Goal: Navigation & Orientation: Find specific page/section

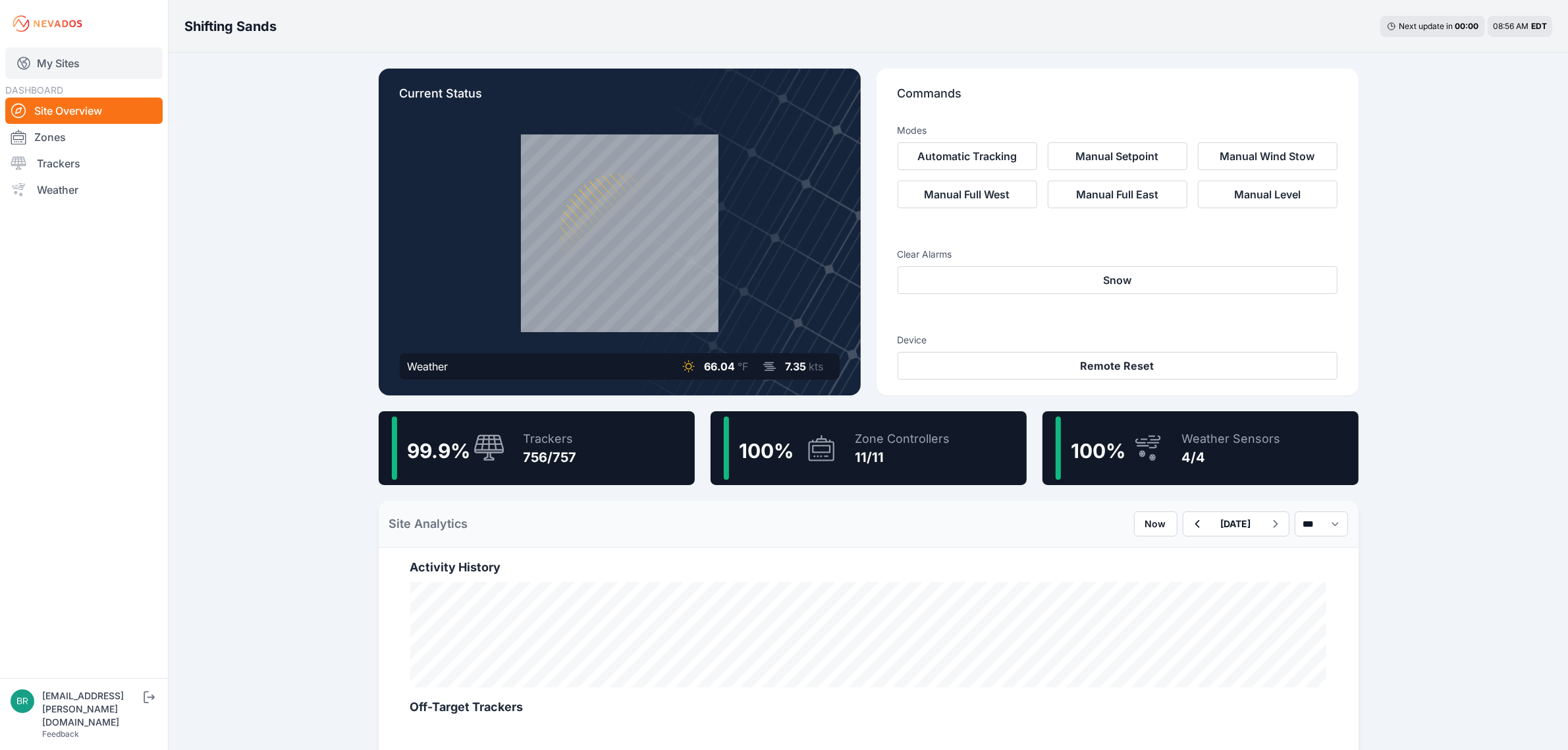
click at [63, 72] on link "My Sites" at bounding box center [83, 63] width 158 height 32
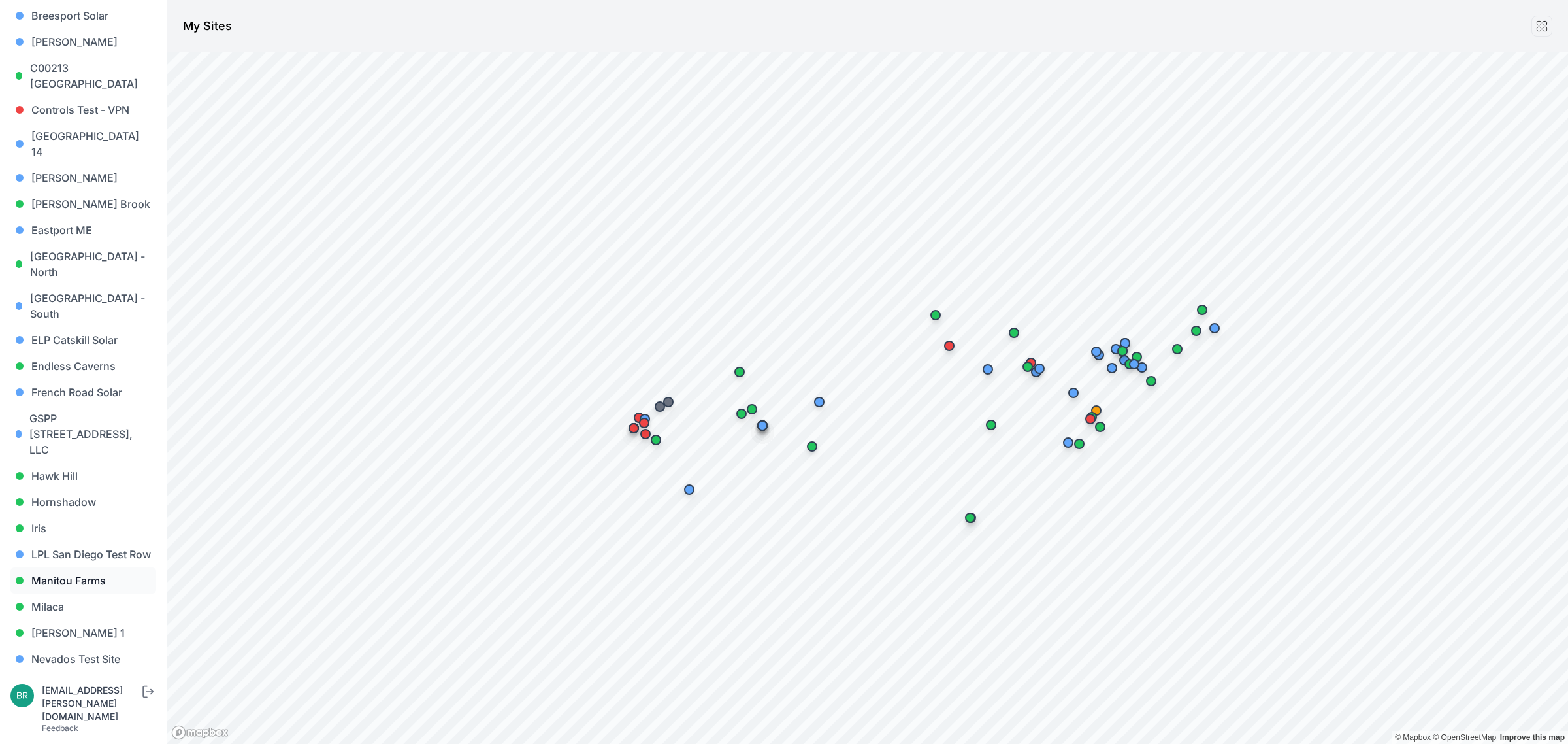
scroll to position [491, 0]
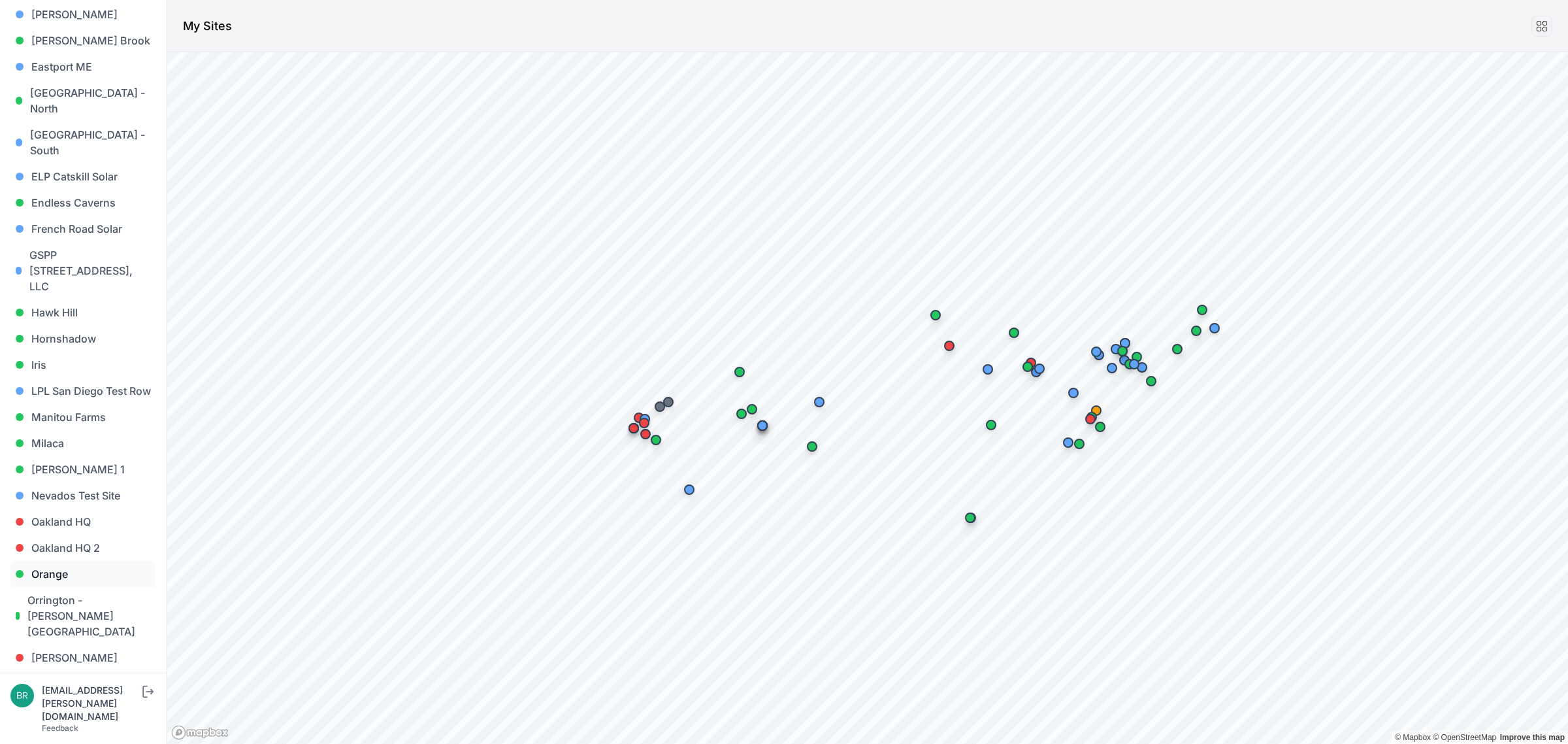
click at [92, 561] on link "Orange" at bounding box center [83, 573] width 146 height 26
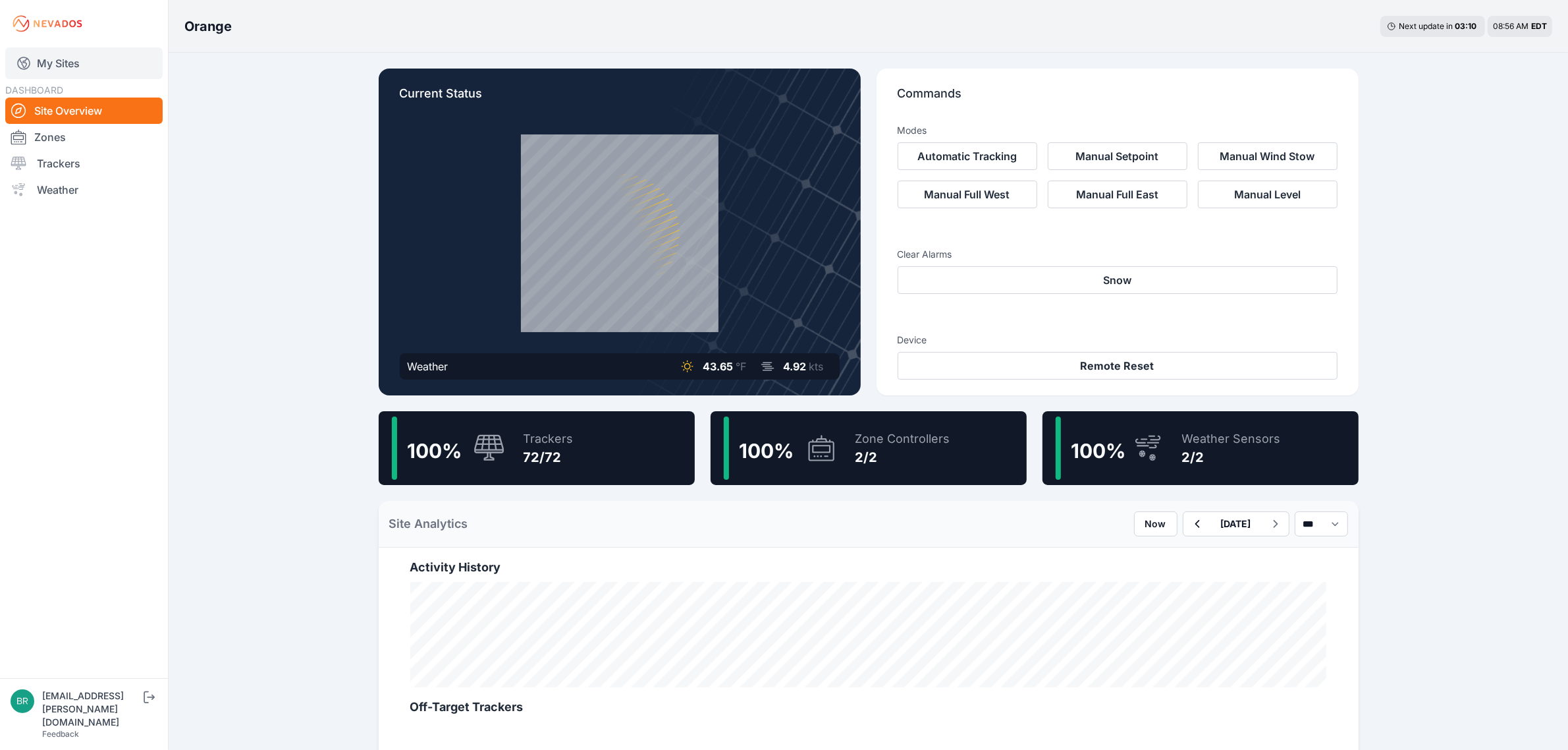
click at [54, 70] on link "My Sites" at bounding box center [83, 63] width 158 height 32
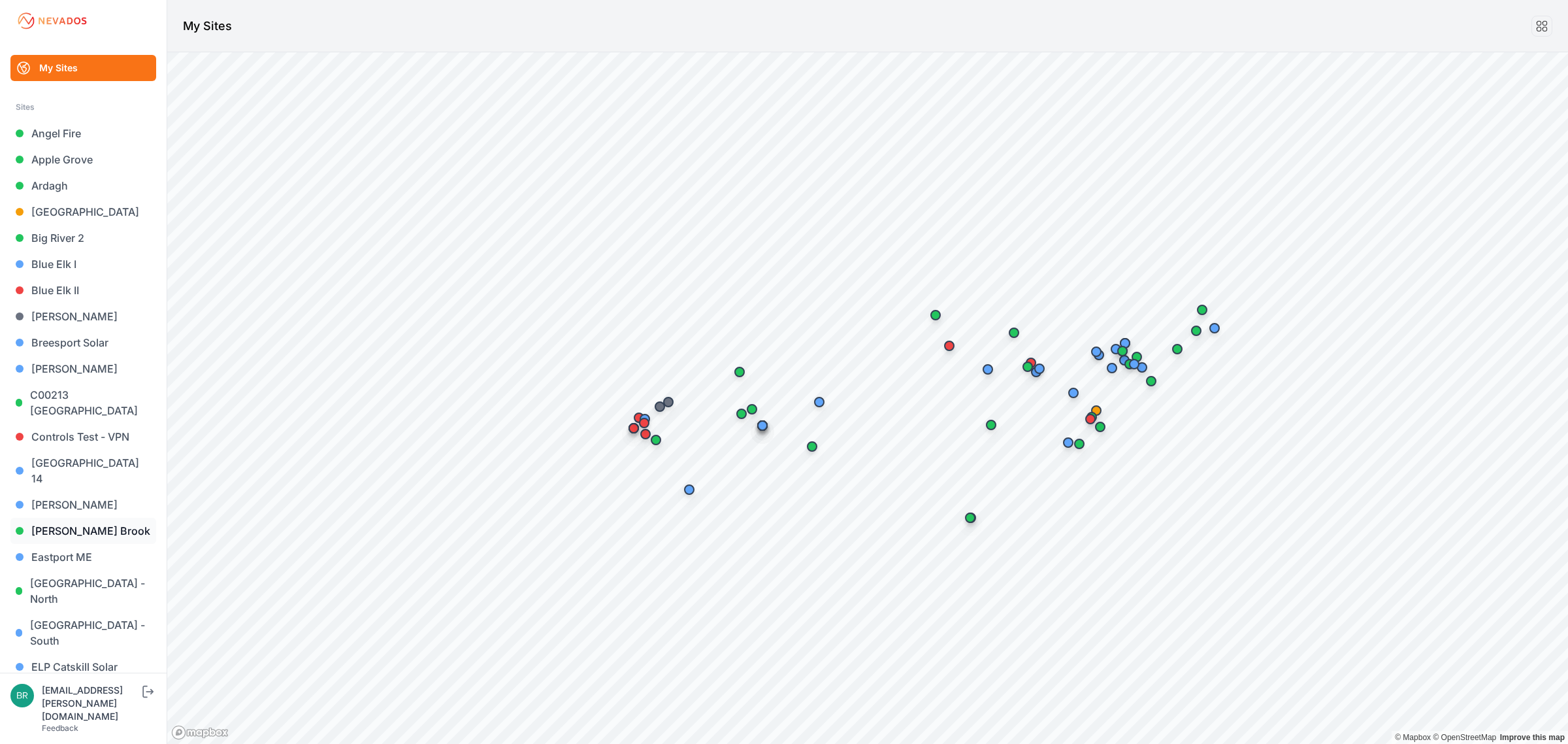
click at [77, 517] on link "[PERSON_NAME] Brook" at bounding box center [83, 530] width 146 height 26
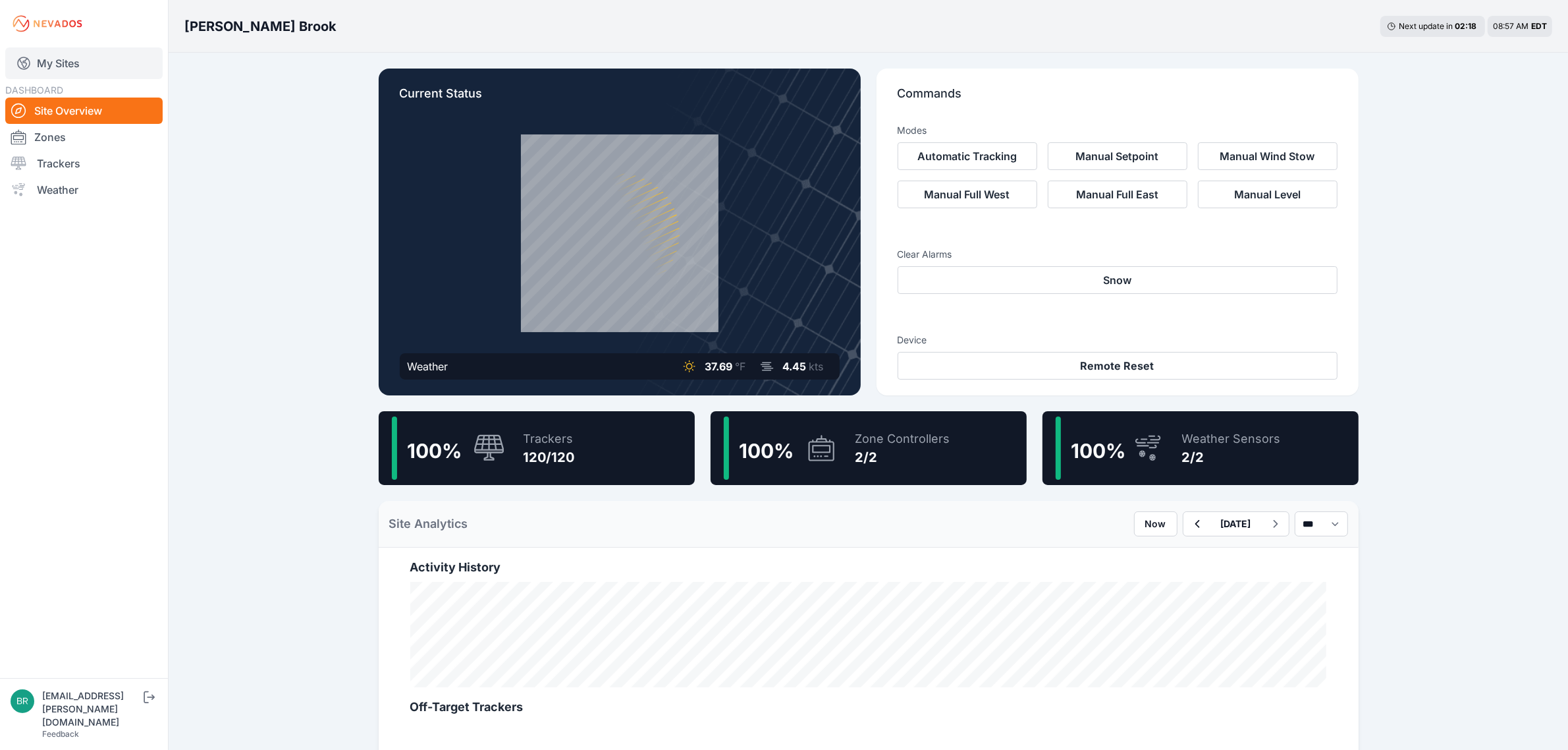
click at [84, 55] on link "My Sites" at bounding box center [83, 63] width 158 height 32
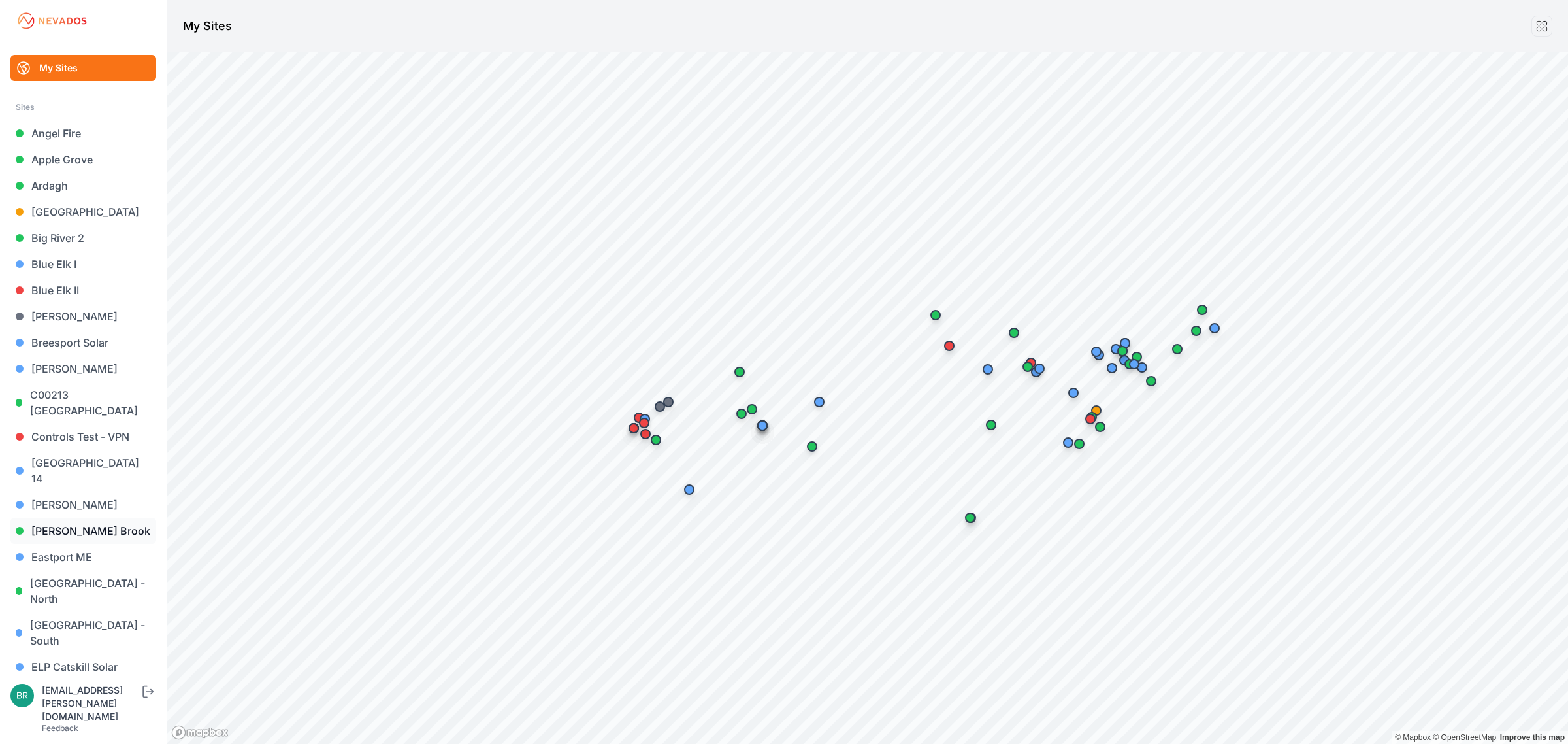
click at [66, 517] on link "[PERSON_NAME] Brook" at bounding box center [83, 530] width 146 height 26
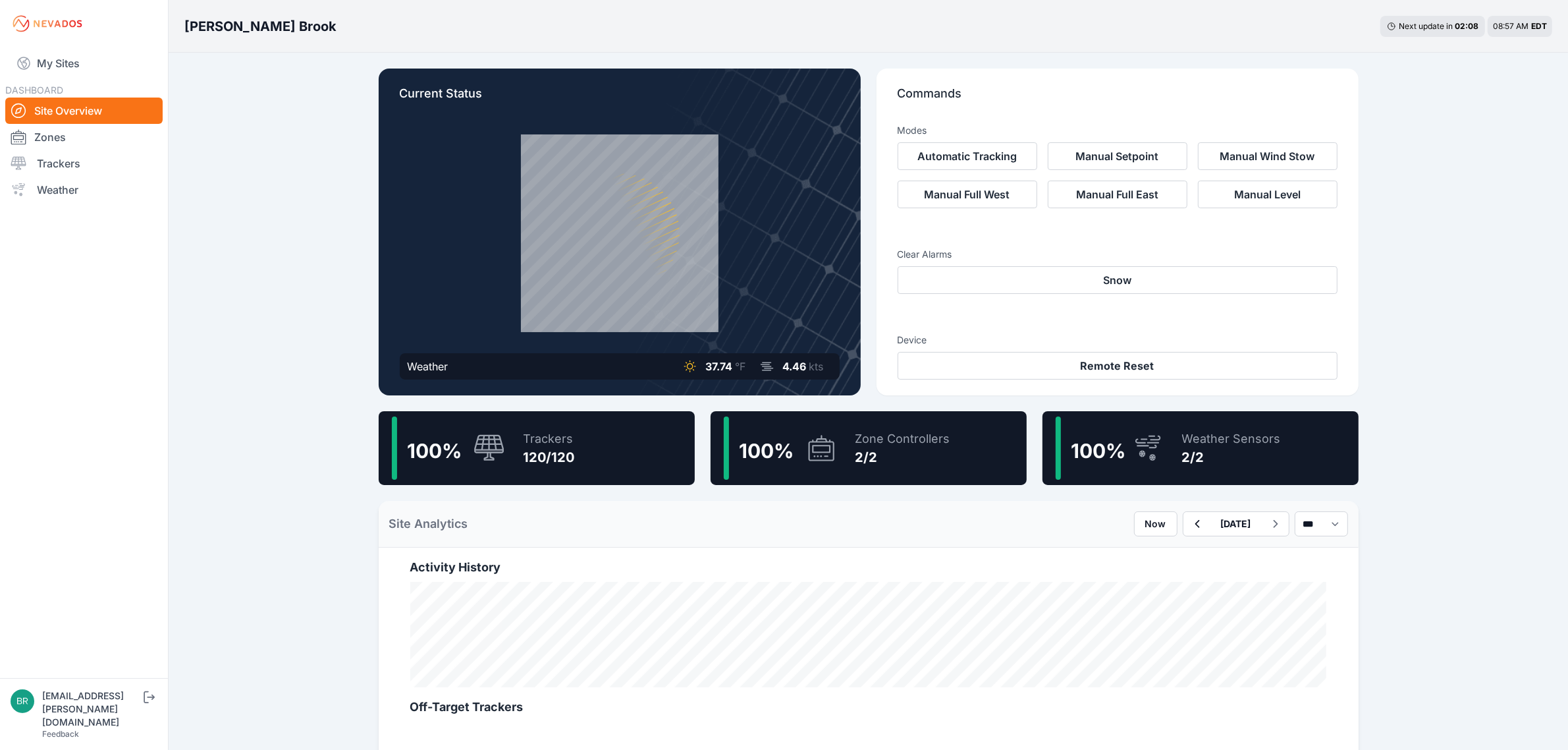
click at [524, 435] on div "Trackers" at bounding box center [548, 438] width 51 height 18
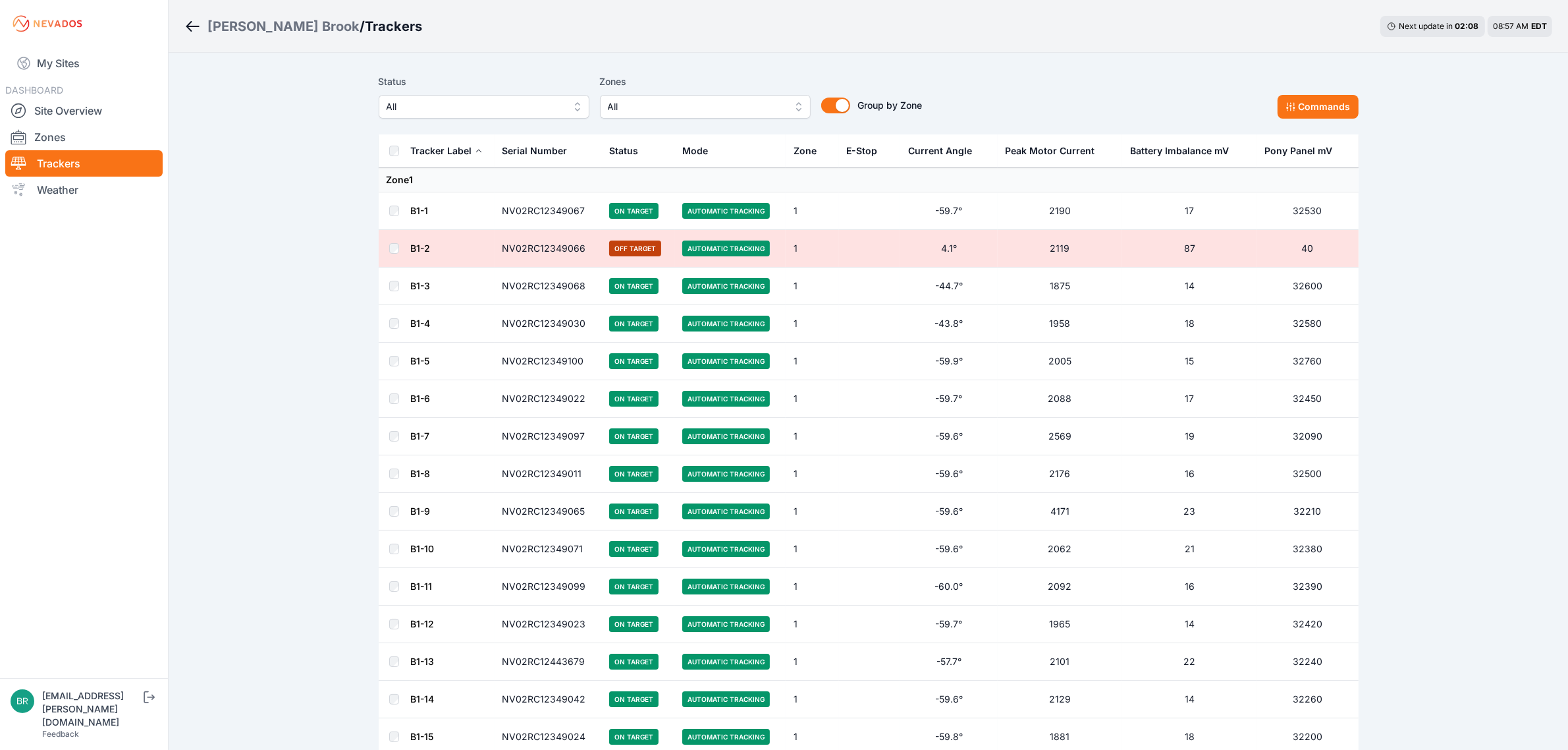
click at [423, 100] on span "All" at bounding box center [475, 106] width 176 height 15
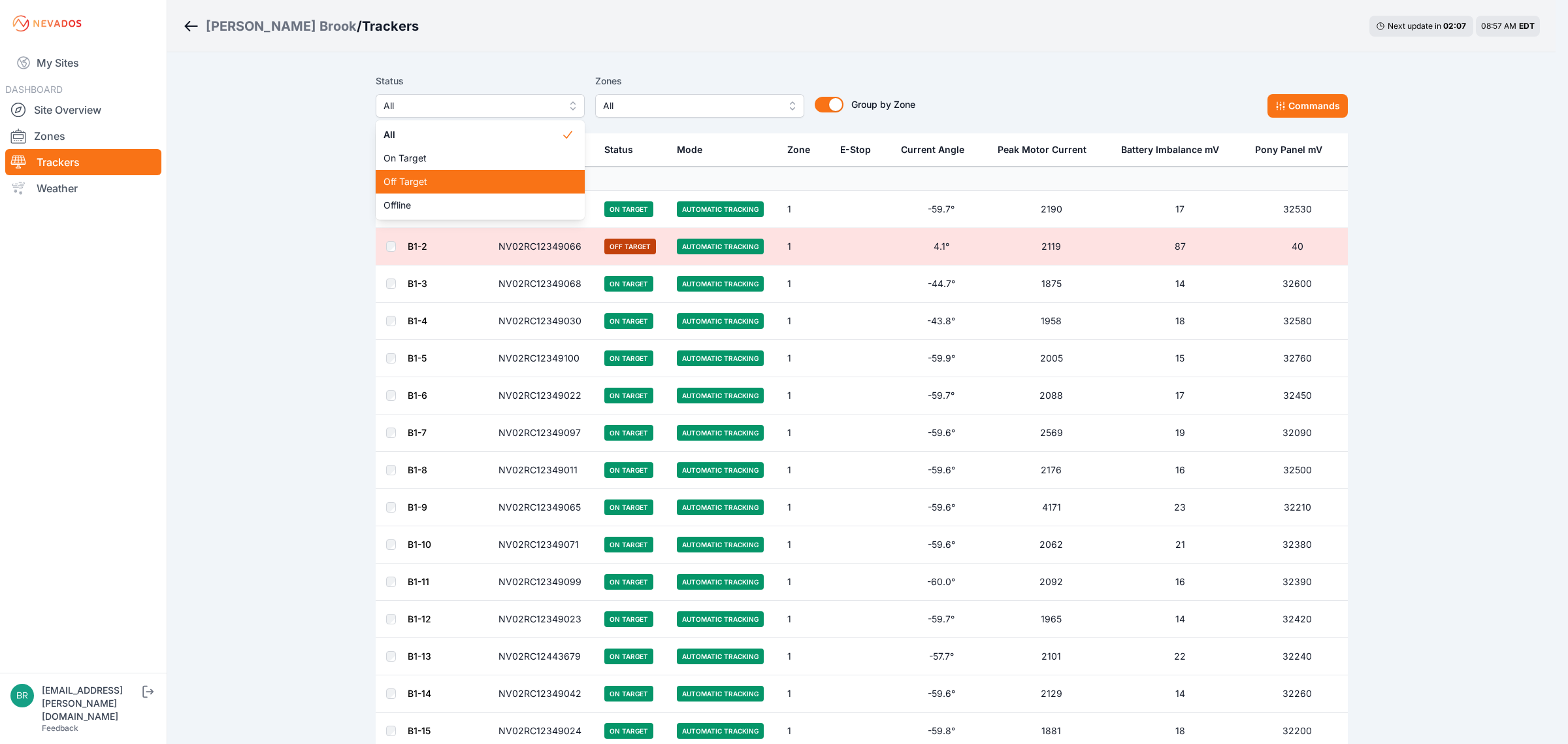
click at [396, 187] on span "Off Target" at bounding box center [472, 181] width 178 height 13
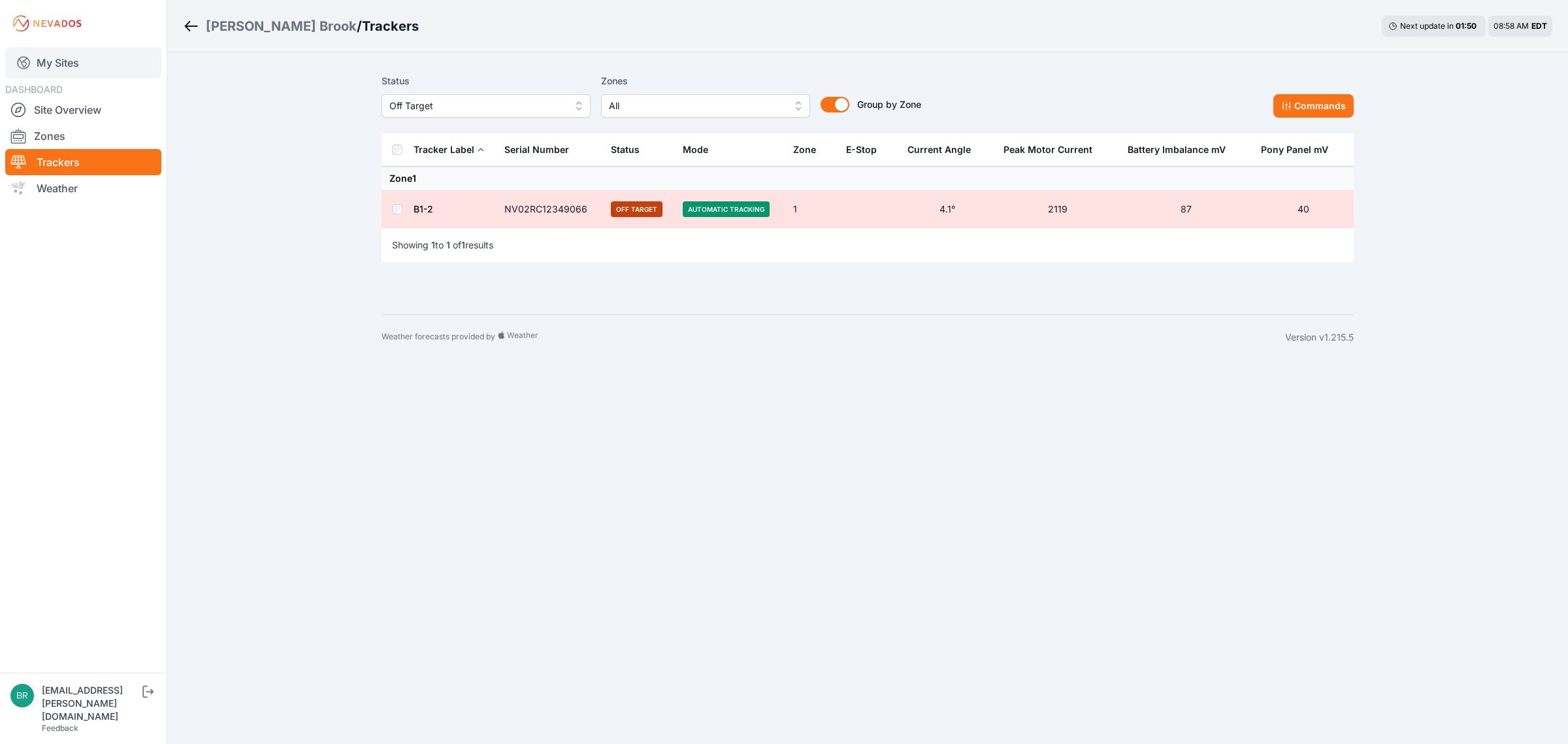
click at [57, 66] on link "My Sites" at bounding box center [83, 62] width 156 height 32
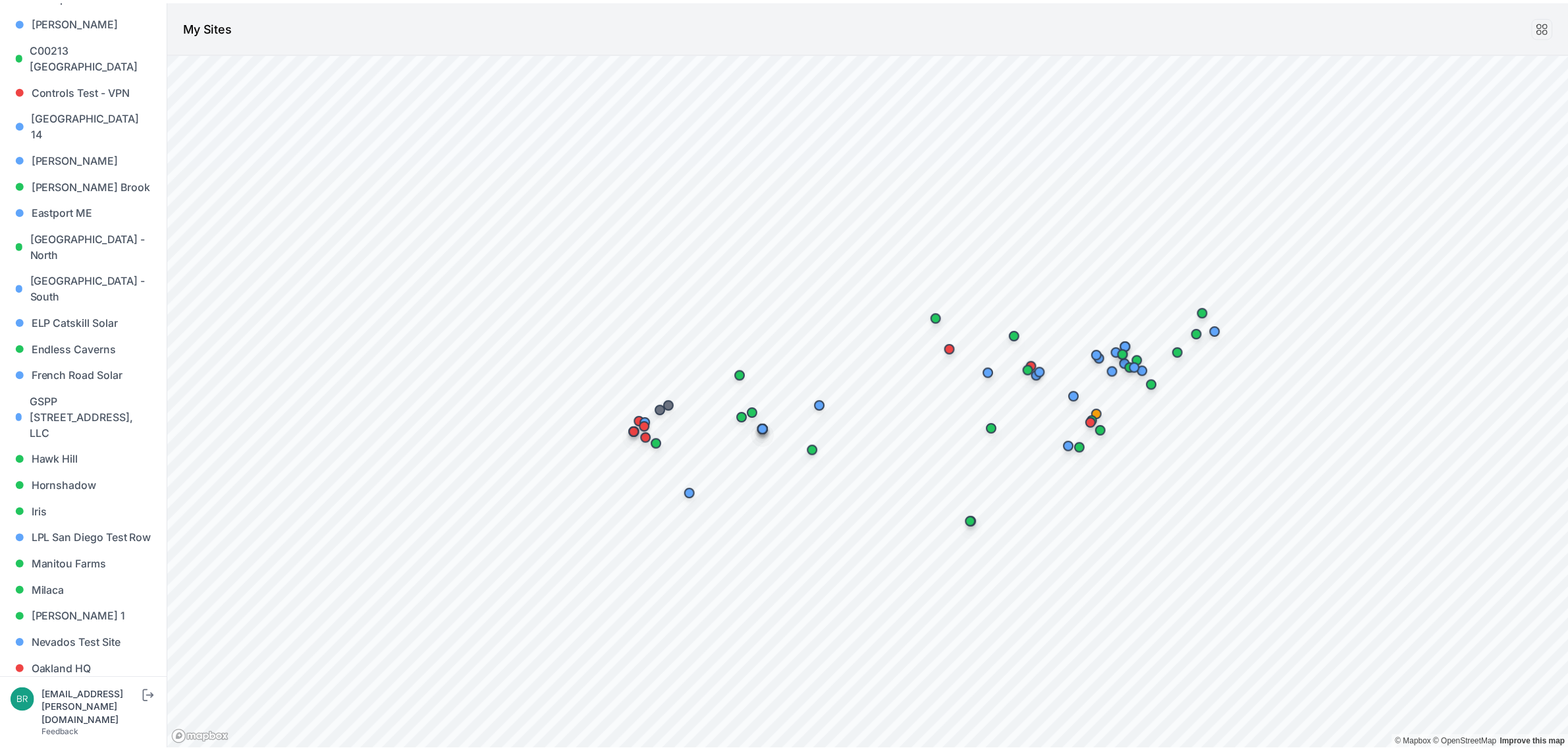
scroll to position [412, 0]
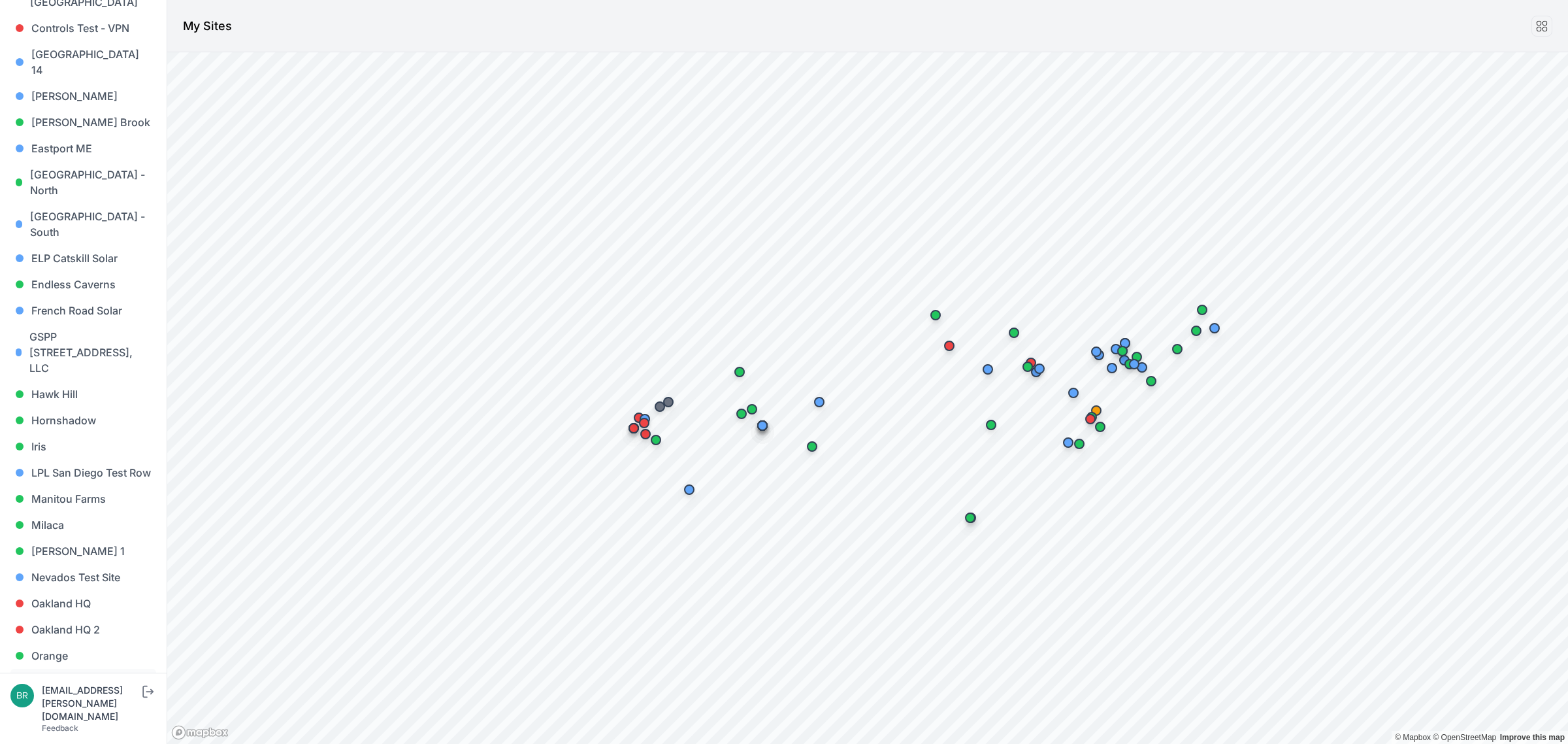
click at [62, 669] on link "Orrington - [PERSON_NAME][GEOGRAPHIC_DATA]" at bounding box center [83, 698] width 146 height 58
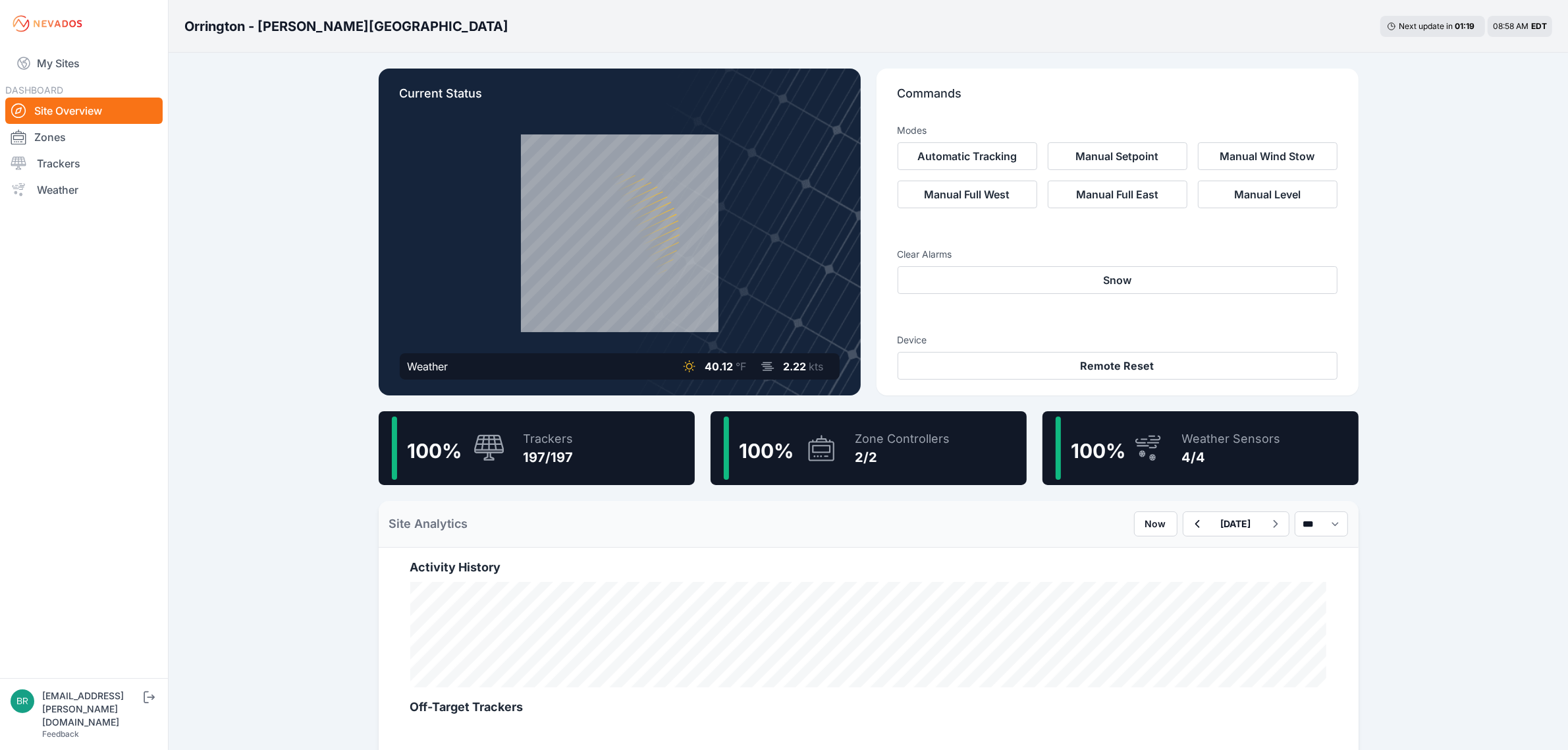
click at [1089, 33] on div "Orrington - Brewer Lake Next update in 01 : 19 08:58 AM EDT" at bounding box center [868, 26] width 1400 height 52
click at [67, 50] on link "My Sites" at bounding box center [83, 63] width 158 height 32
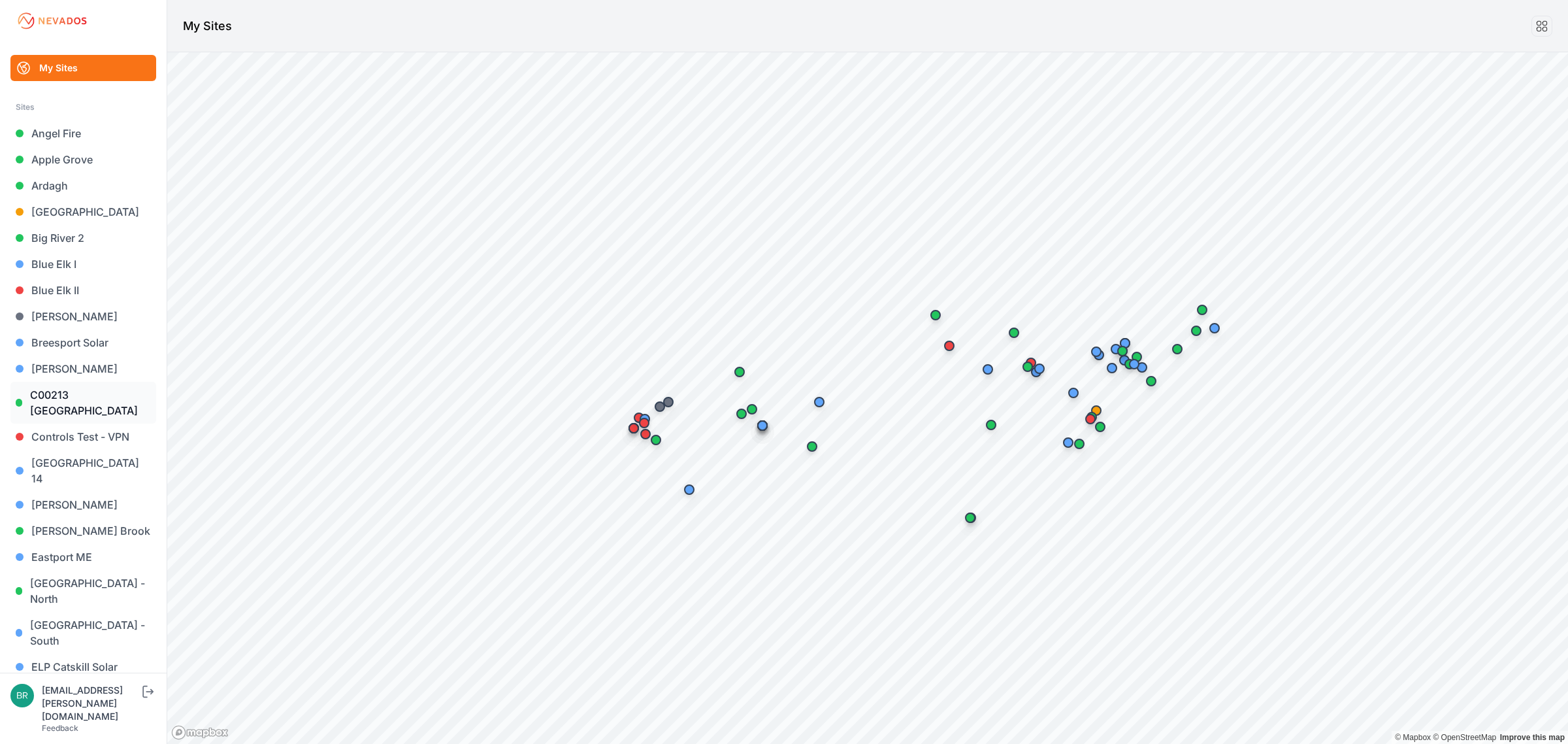
click at [88, 396] on link "C00213 [GEOGRAPHIC_DATA]" at bounding box center [83, 403] width 146 height 42
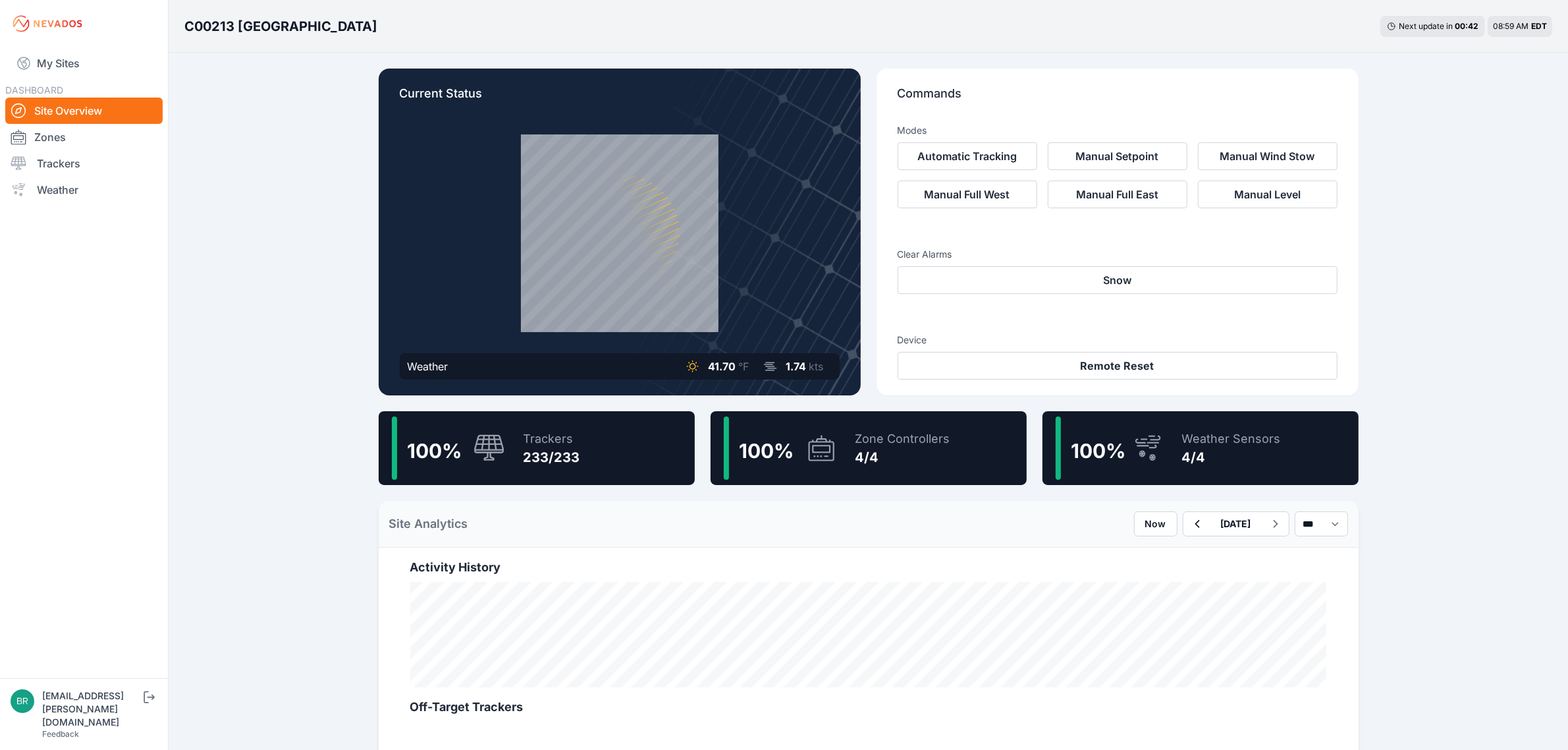
click at [972, 61] on div "Current Status Weather 41.70 °F 1.74 kts Commands Modes Automatic Tracking Manu…" at bounding box center [869, 732] width 1012 height 1360
click at [443, 447] on span "100 %" at bounding box center [434, 450] width 55 height 24
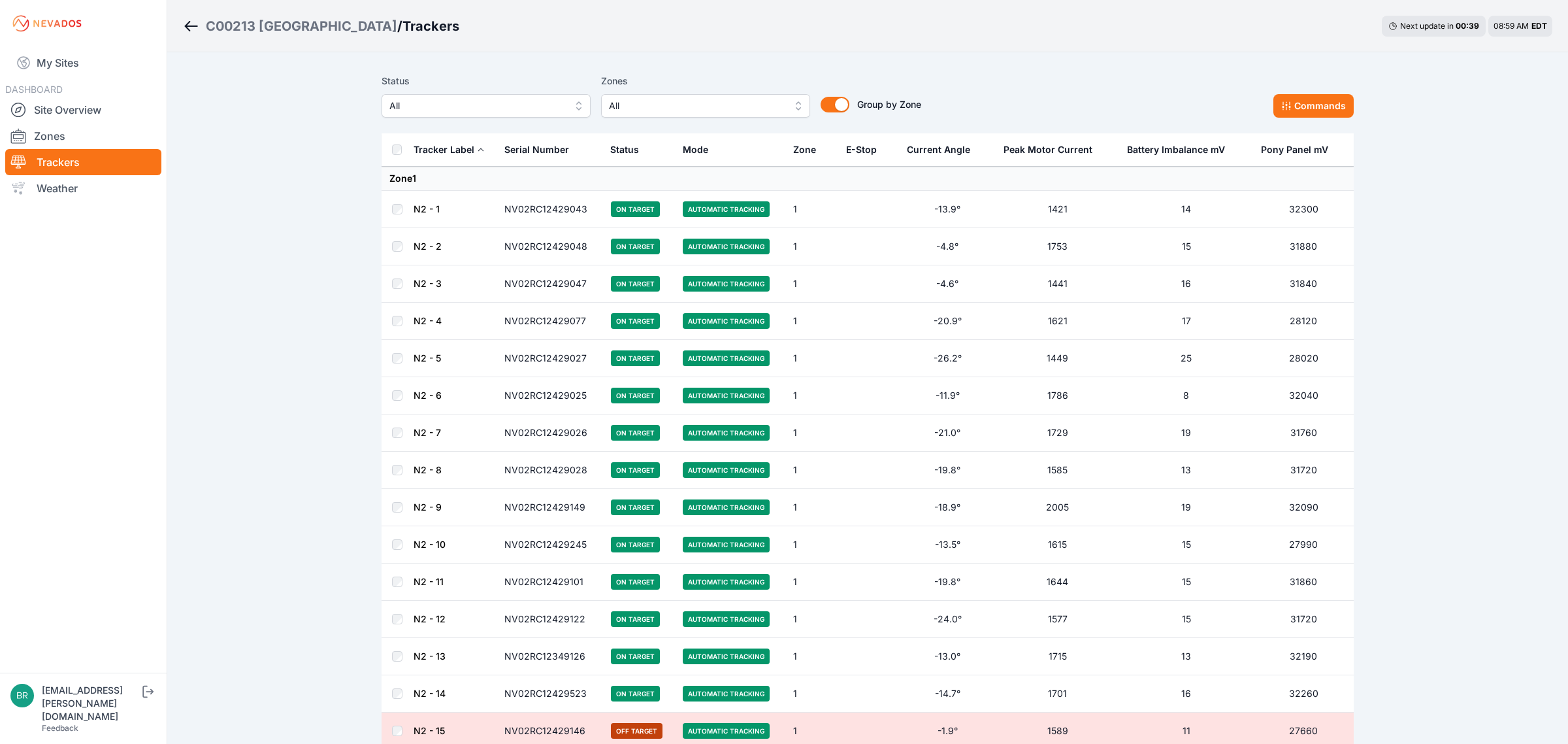
click at [438, 104] on span "All" at bounding box center [477, 106] width 175 height 15
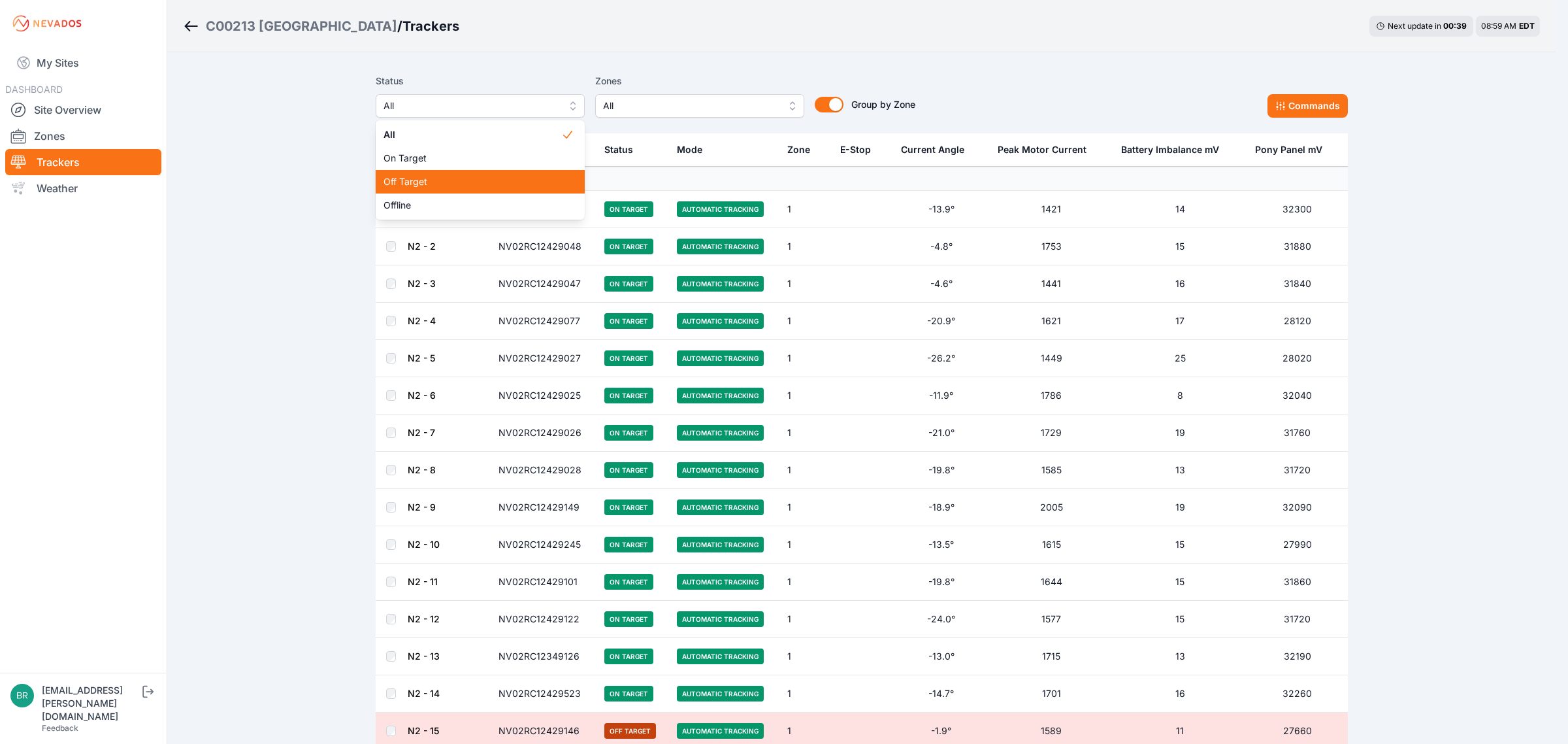
click at [423, 179] on span "Off Target" at bounding box center [472, 181] width 178 height 13
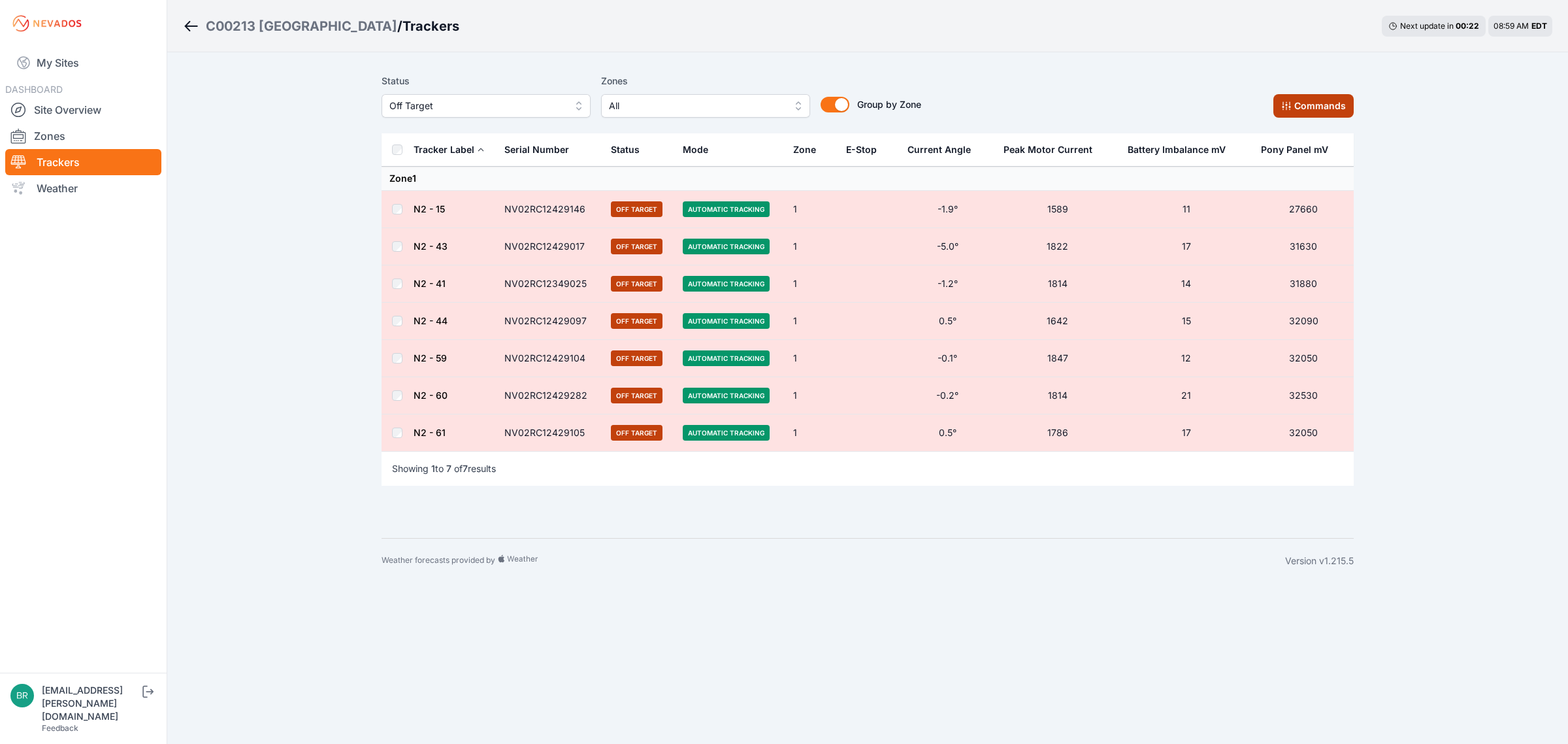
click at [1291, 105] on icon at bounding box center [1286, 106] width 9 height 9
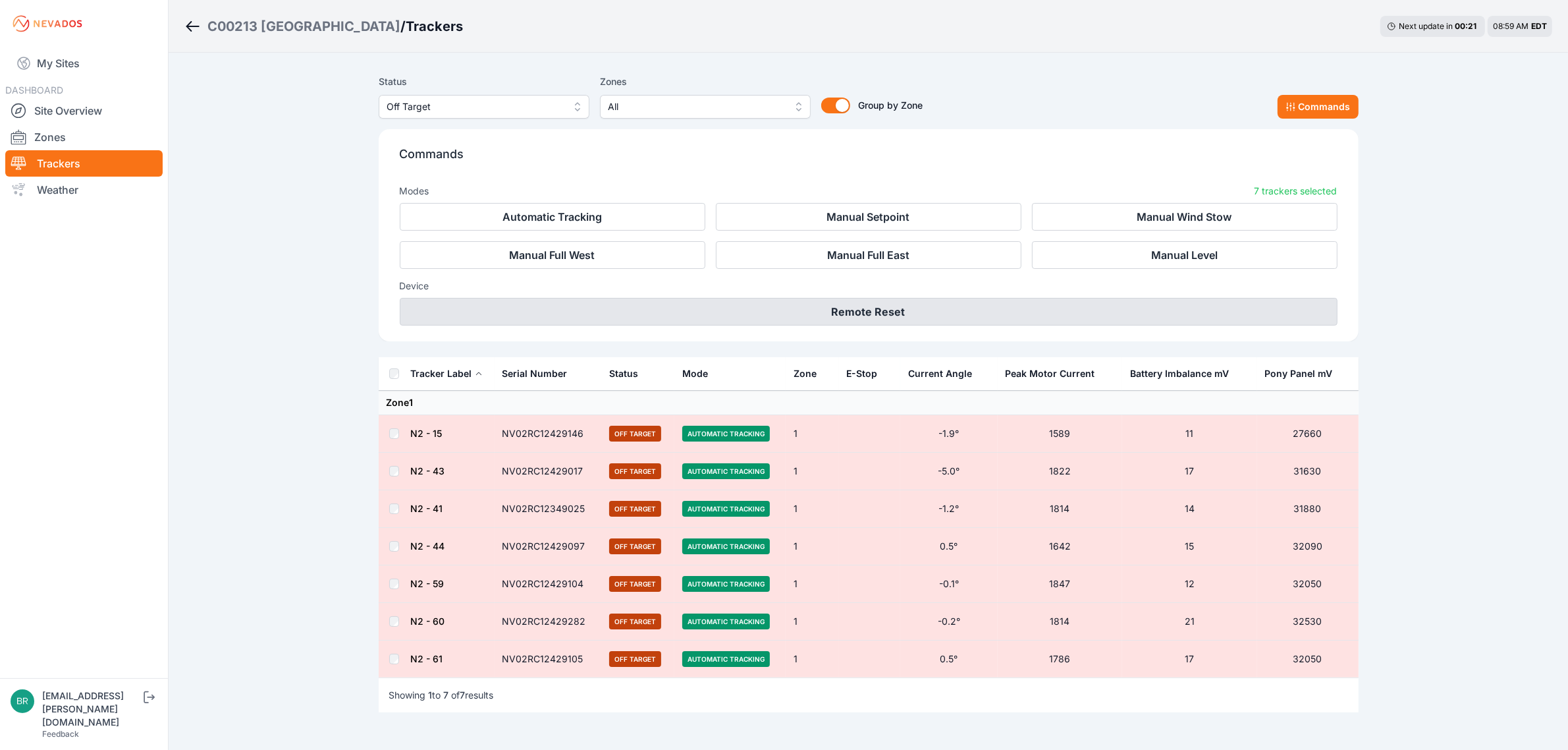
click at [917, 319] on button "Remote Reset" at bounding box center [869, 312] width 938 height 28
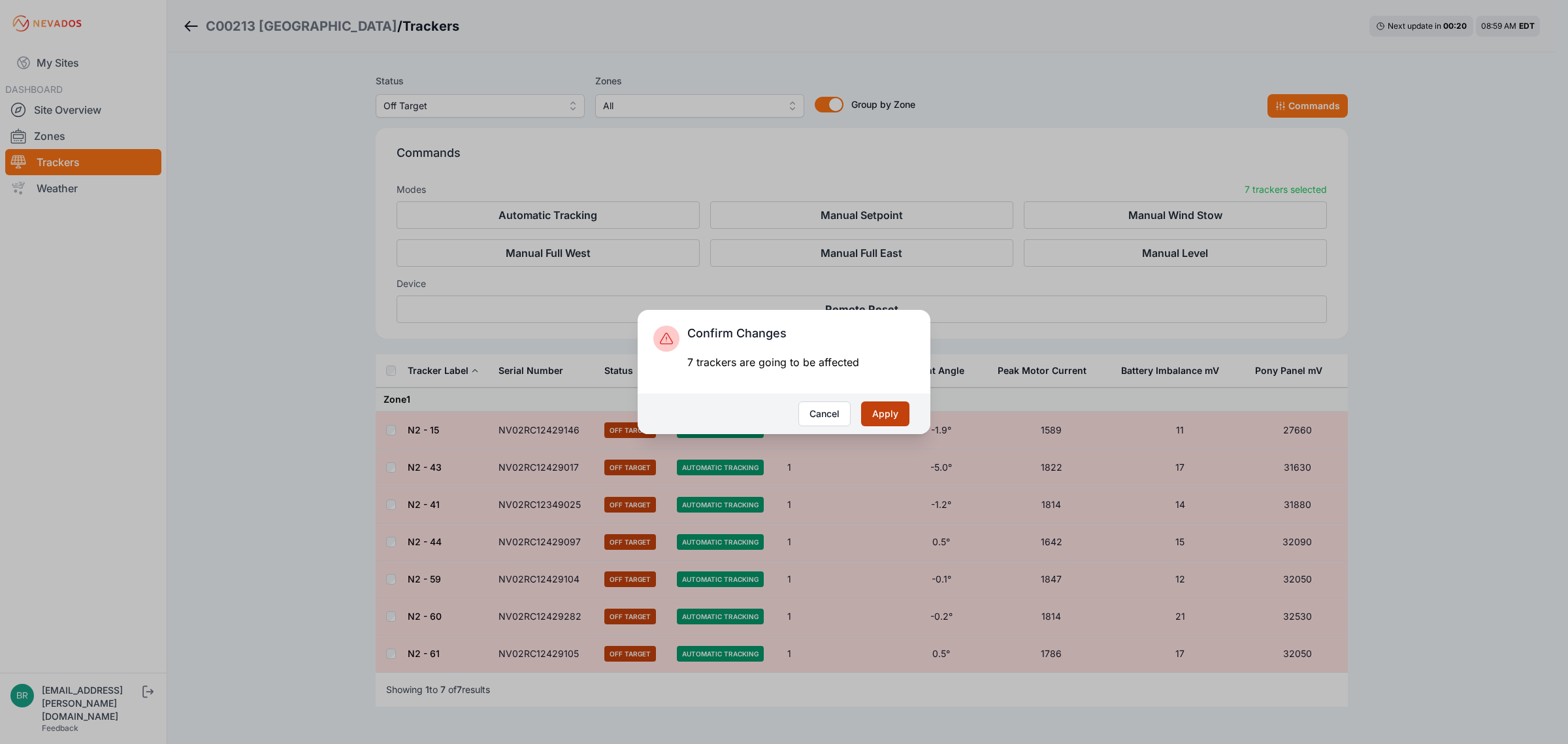
click at [884, 411] on button "Apply" at bounding box center [885, 414] width 48 height 25
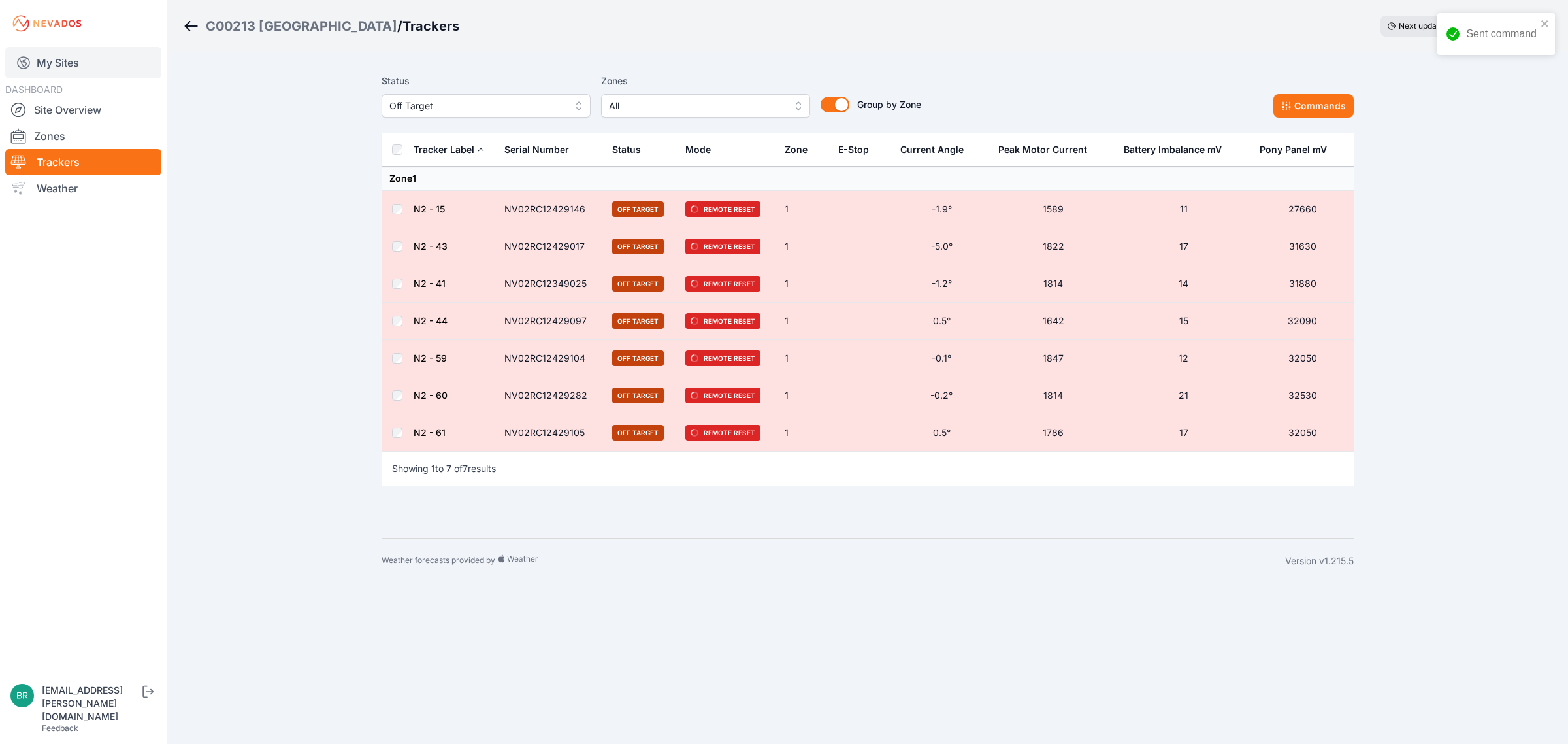
click at [83, 58] on link "My Sites" at bounding box center [83, 62] width 156 height 32
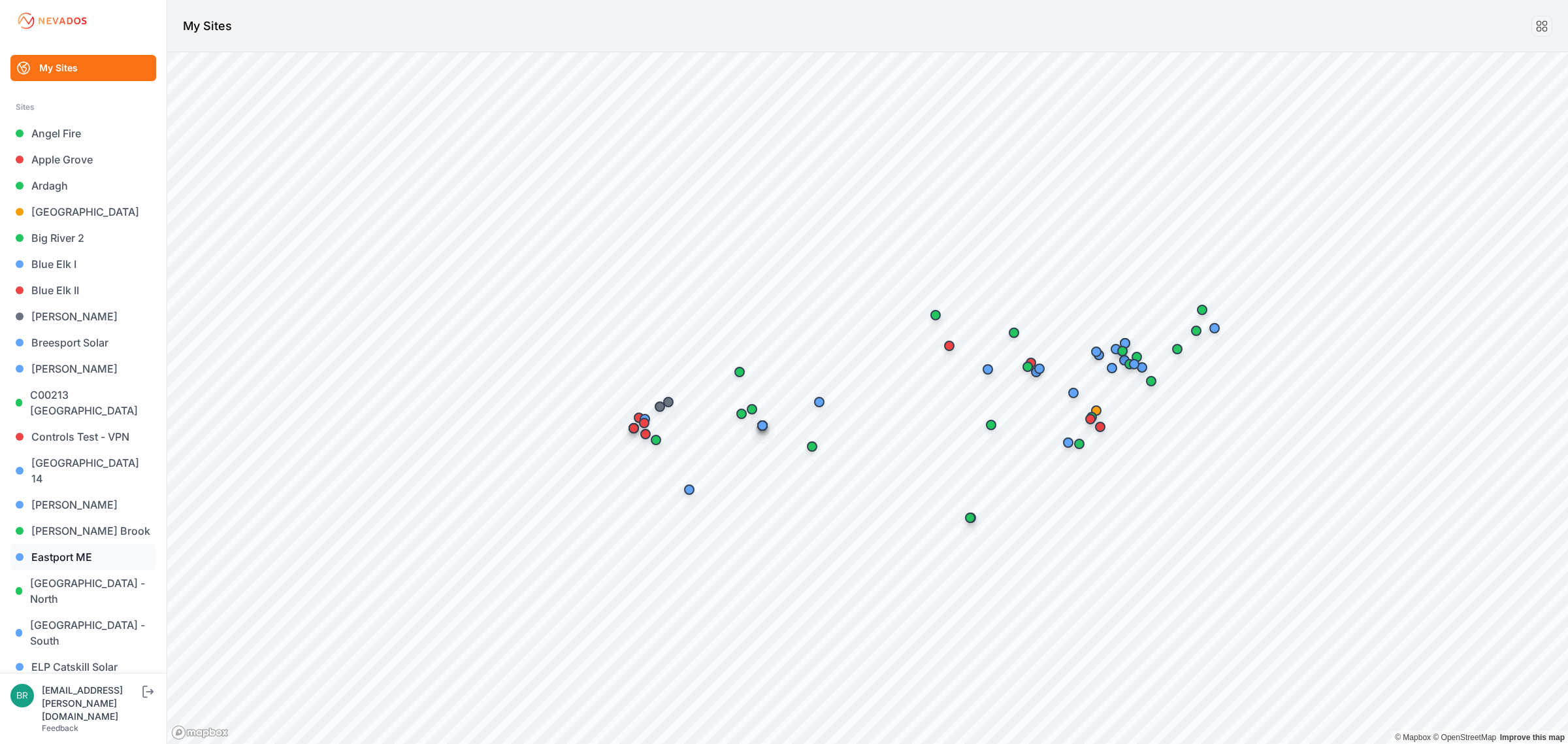
click at [88, 544] on link "Eastport ME" at bounding box center [83, 557] width 146 height 26
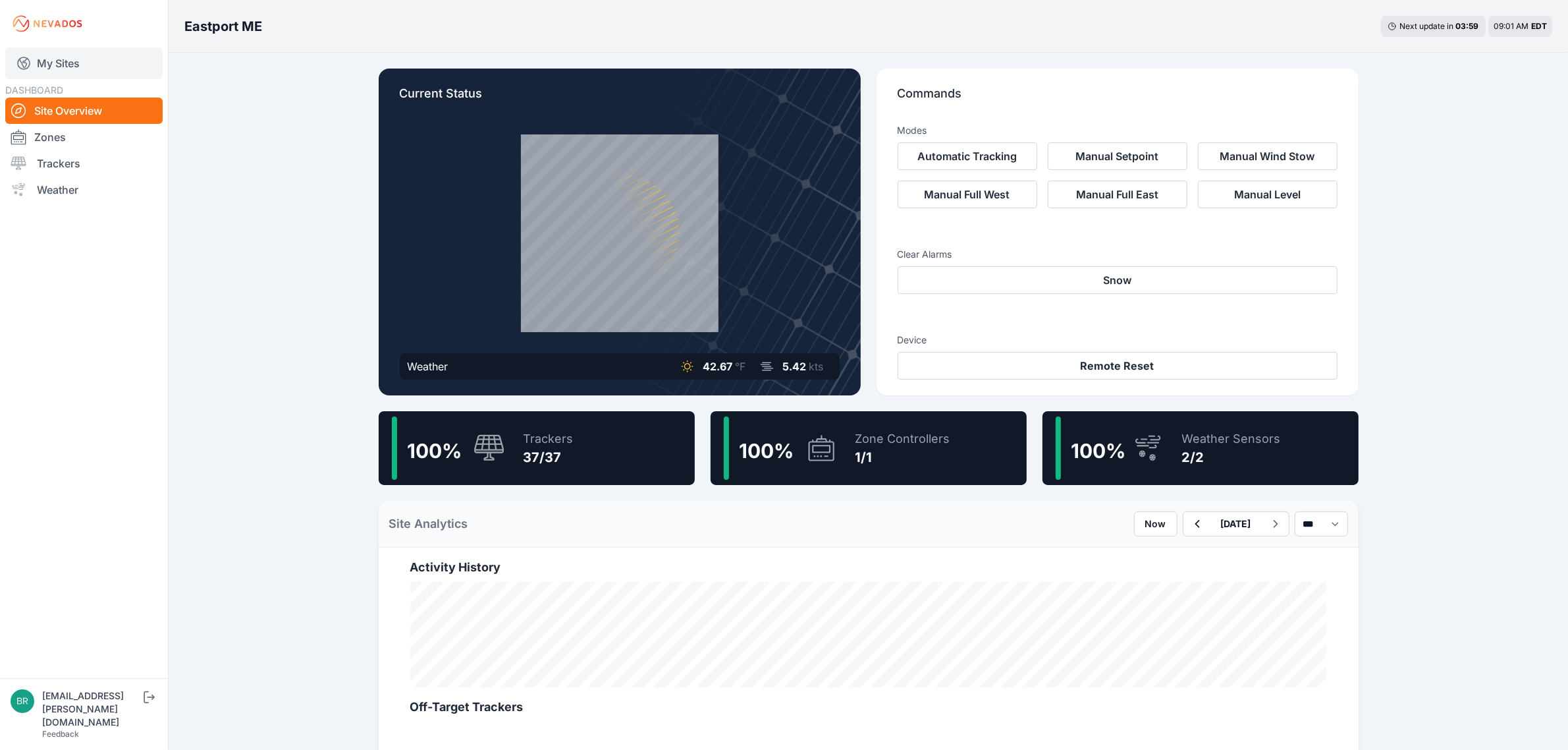
click at [133, 77] on link "My Sites" at bounding box center [83, 63] width 158 height 32
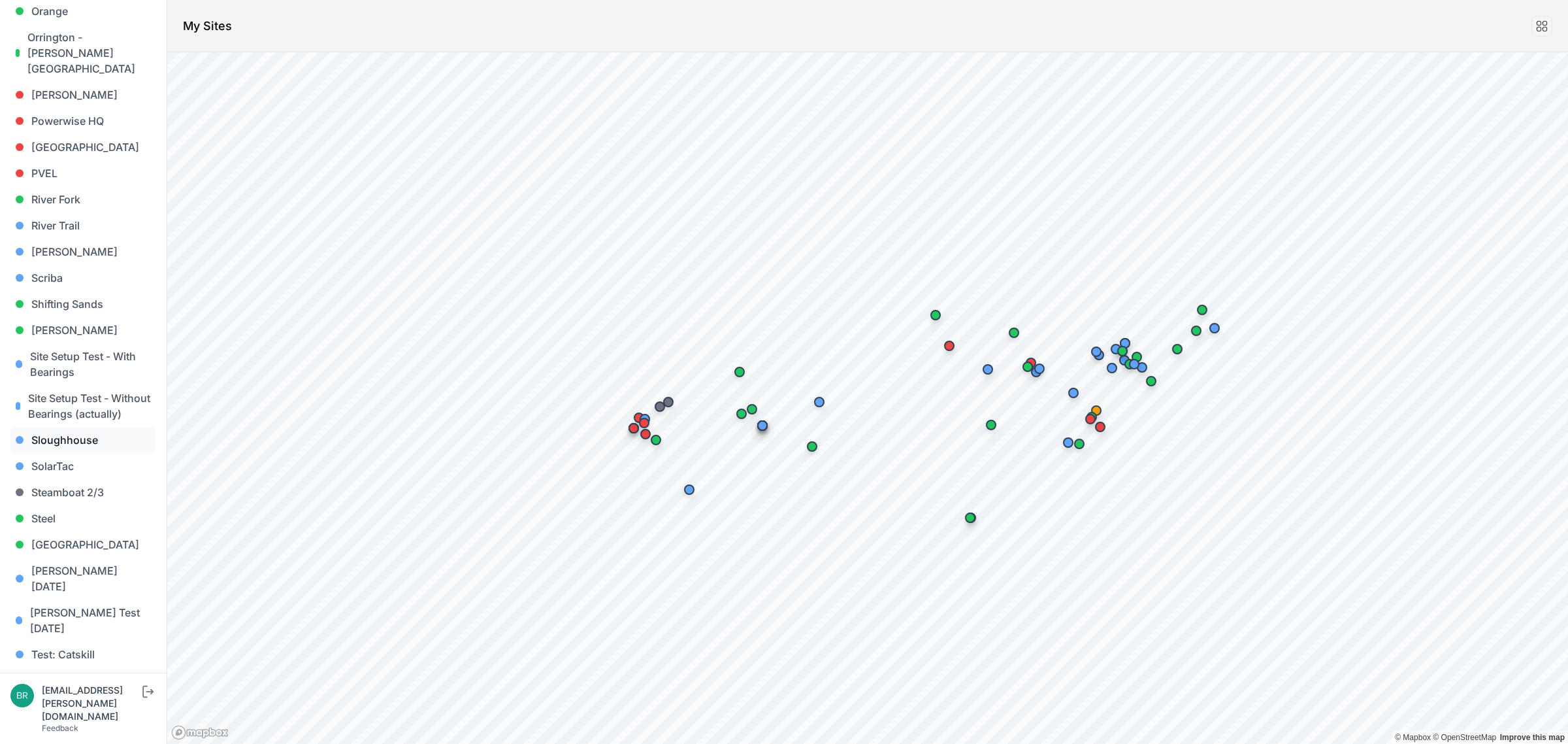
scroll to position [1115, 0]
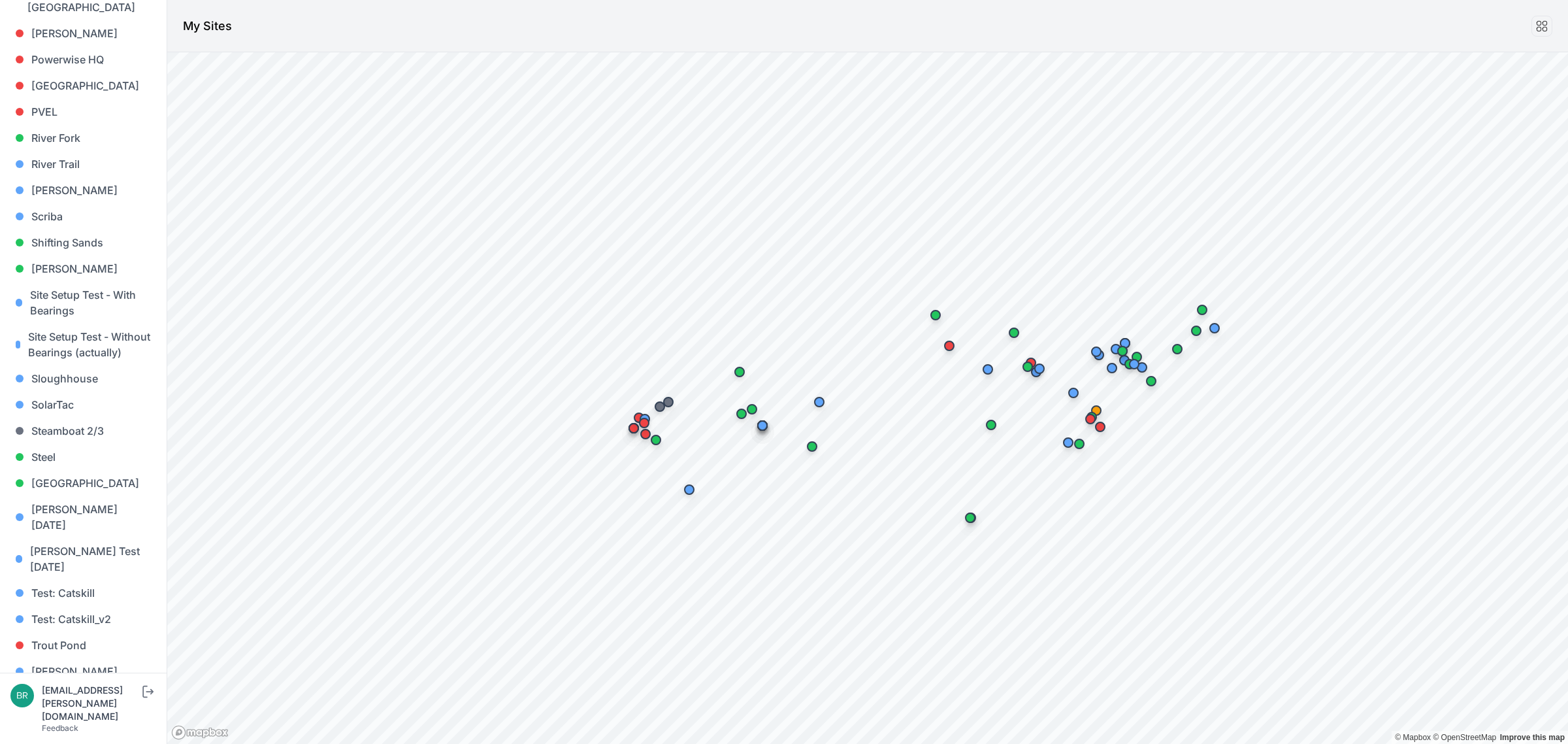
click at [64, 710] on link "[PERSON_NAME] [PERSON_NAME]" at bounding box center [83, 732] width 146 height 42
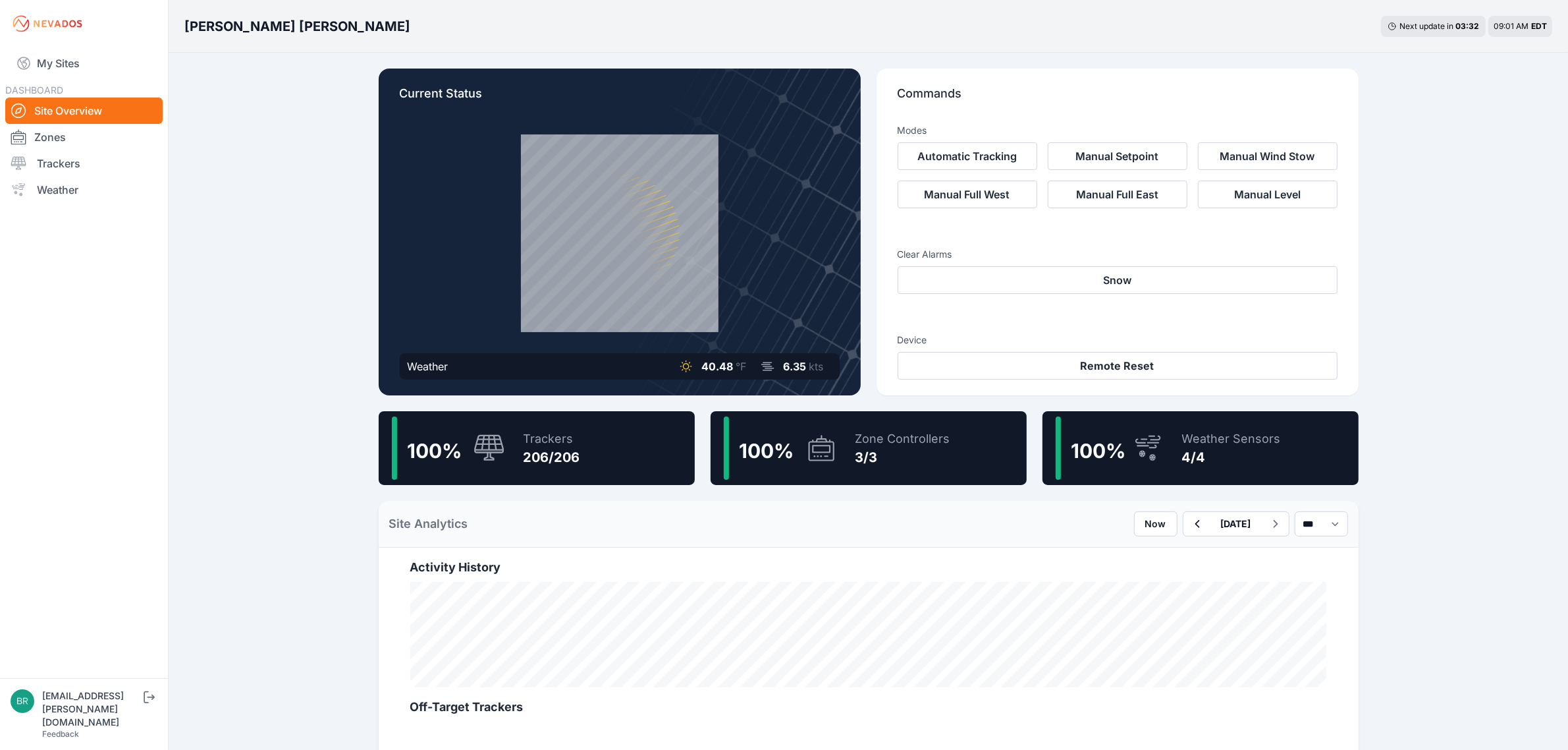
click at [189, 90] on div "Wolcott Hill Next update in 03 : 32 09:01 AM EDT Current Status Weather 40.48 °…" at bounding box center [784, 729] width 1568 height 1457
click at [110, 61] on link "My Sites" at bounding box center [83, 63] width 158 height 32
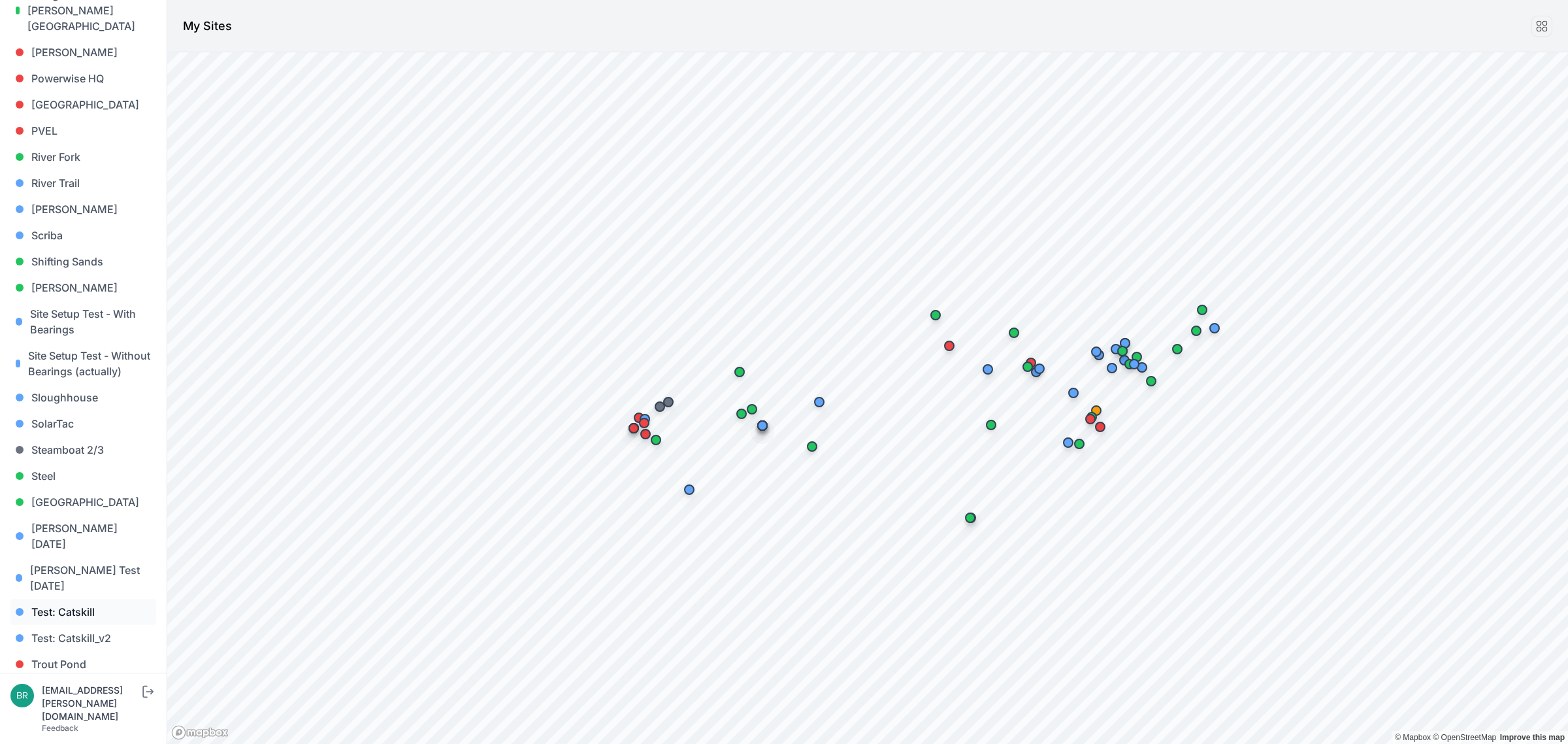
scroll to position [1115, 0]
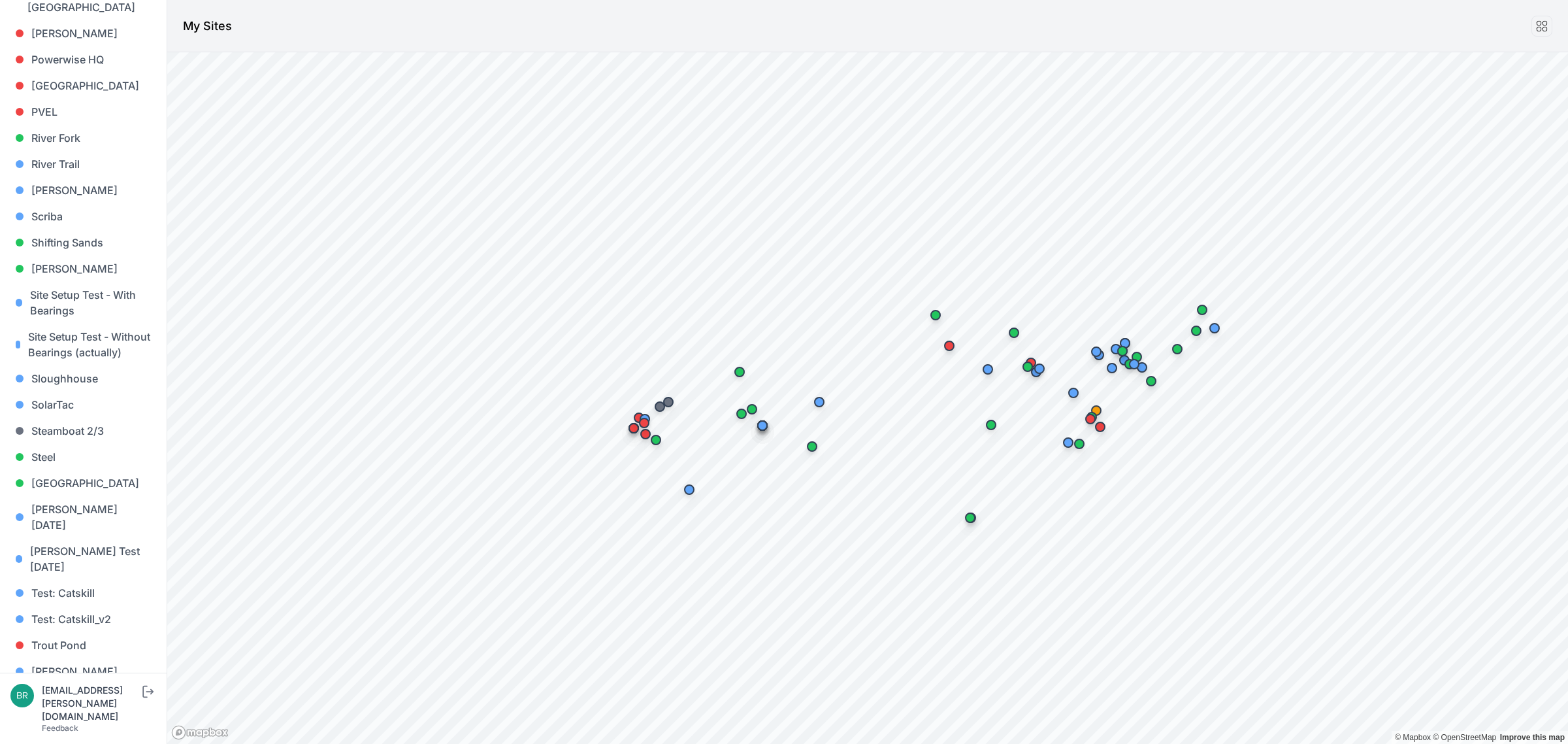
click at [79, 710] on link "[PERSON_NAME] [PERSON_NAME]" at bounding box center [83, 732] width 146 height 42
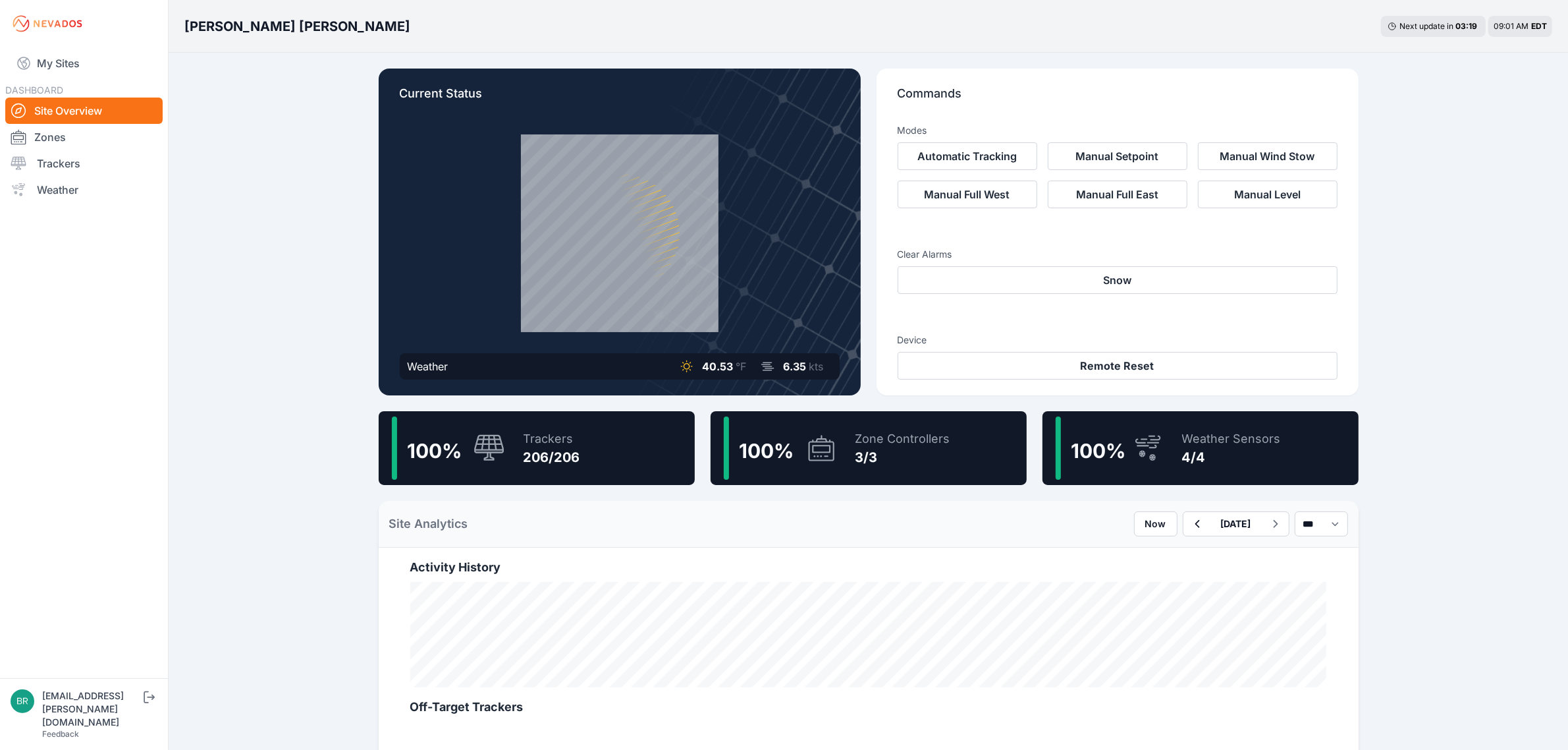
click at [501, 458] on icon at bounding box center [489, 448] width 32 height 28
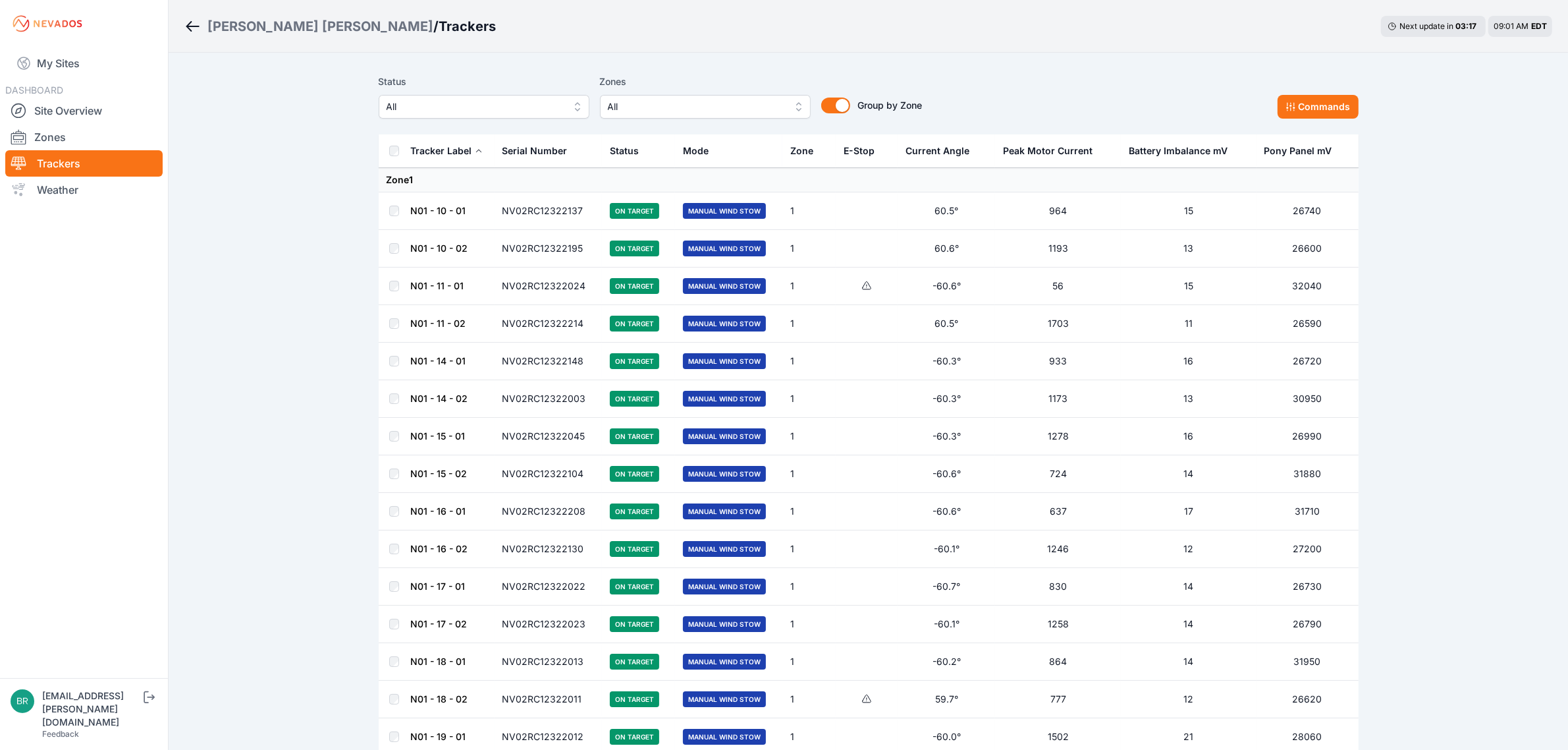
click at [473, 86] on label "Status" at bounding box center [485, 81] width 211 height 15
click at [473, 103] on span "All" at bounding box center [481, 106] width 176 height 15
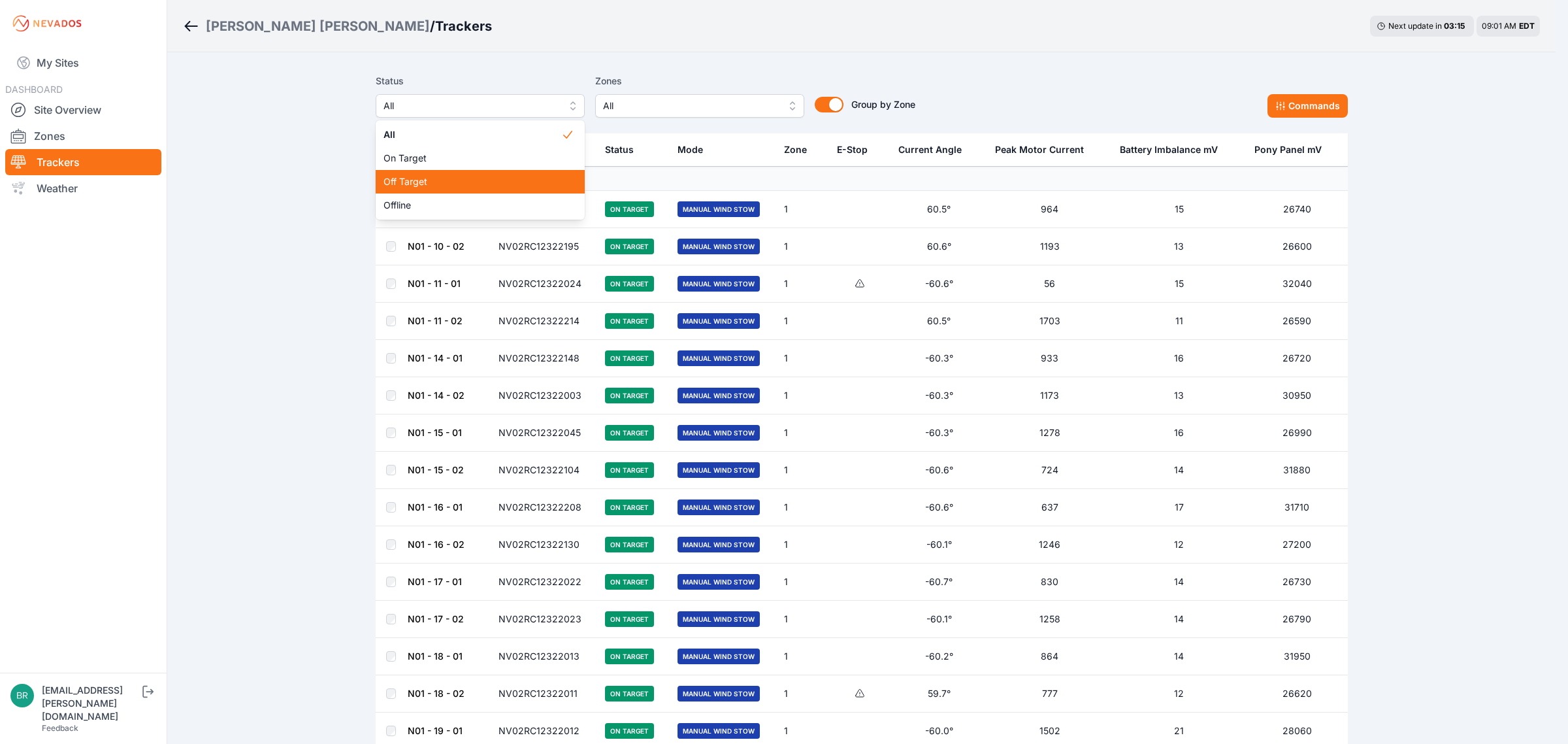
click at [441, 180] on span "Off Target" at bounding box center [472, 181] width 178 height 13
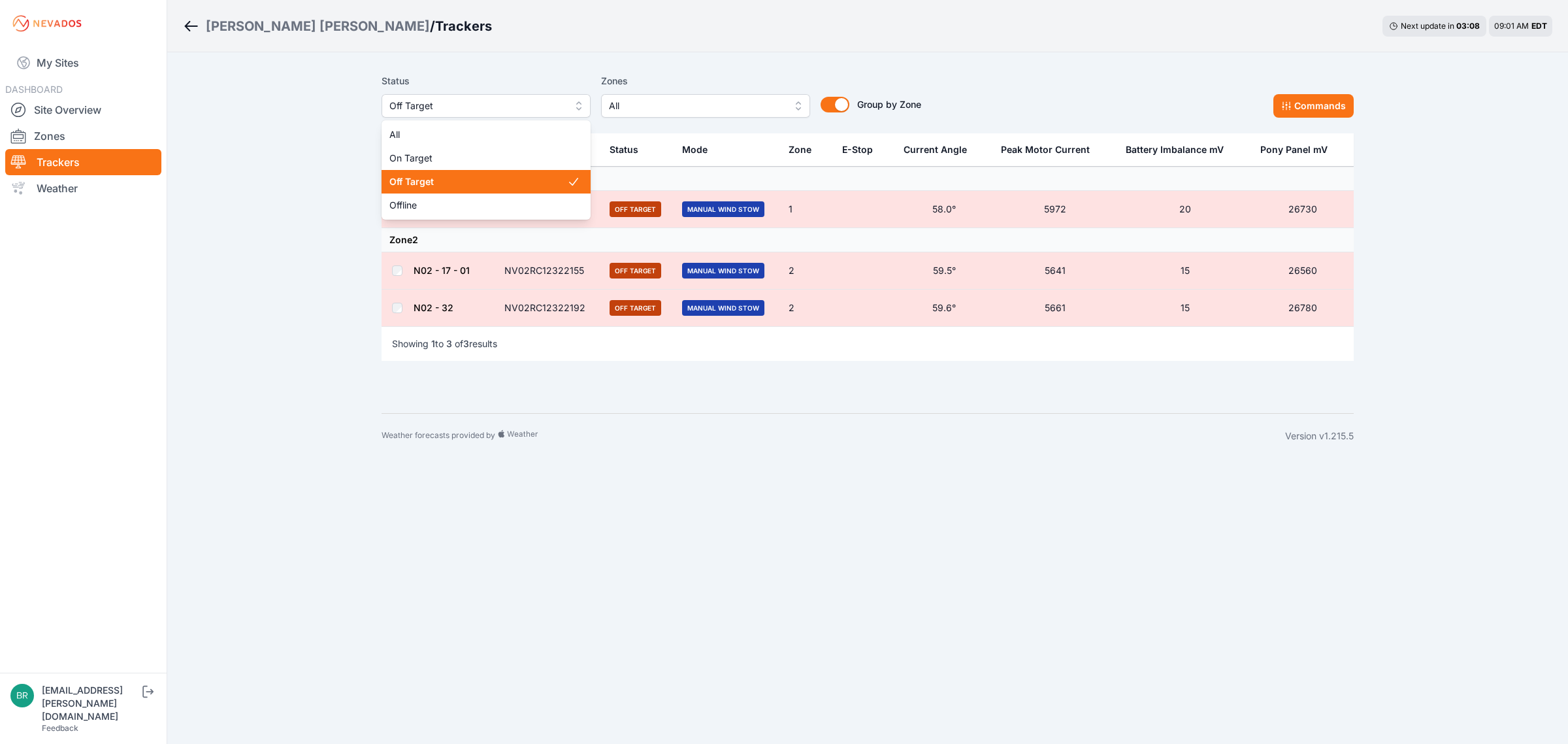
click at [481, 102] on span "Off Target" at bounding box center [477, 106] width 175 height 15
click at [447, 204] on span "Offline" at bounding box center [478, 205] width 178 height 13
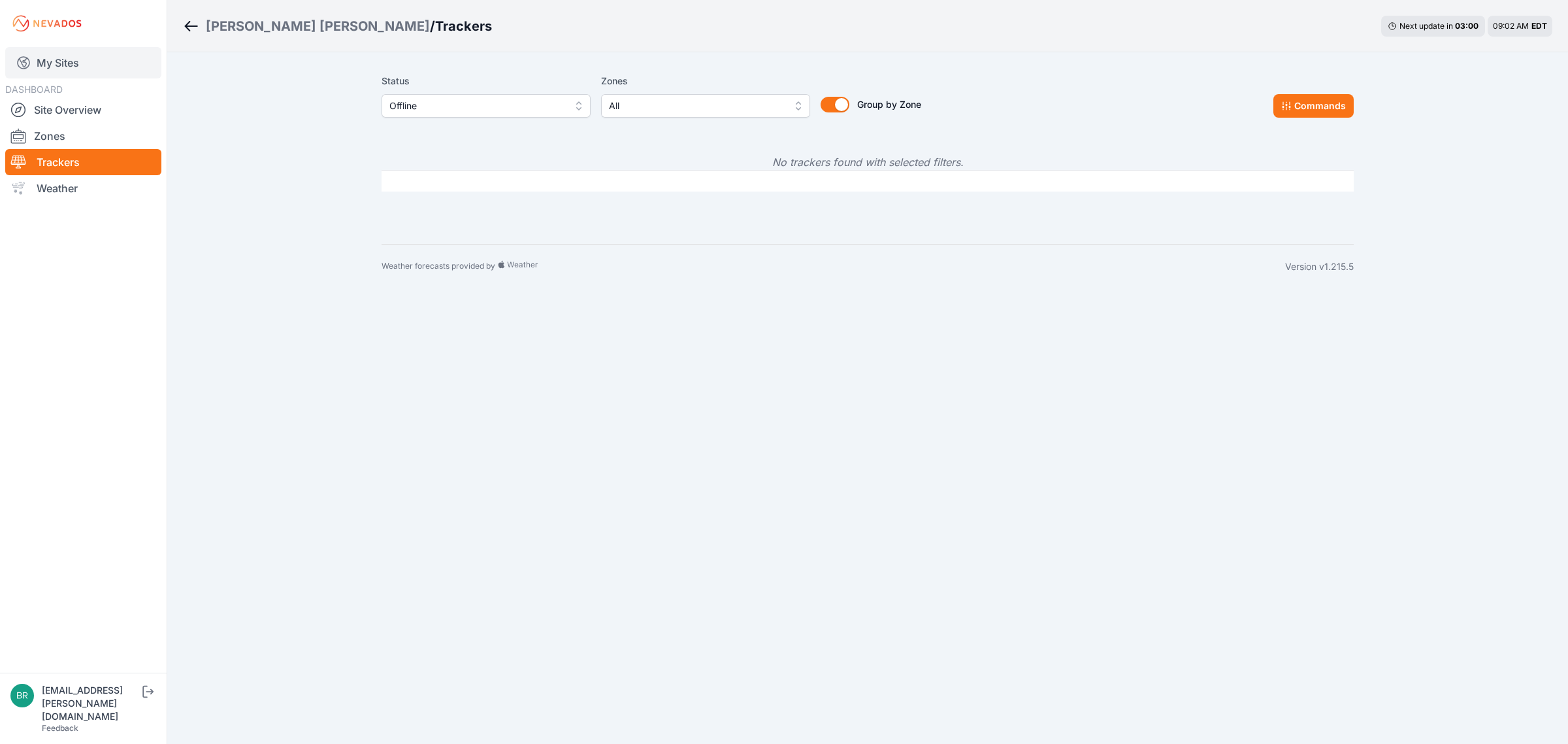
drag, startPoint x: 66, startPoint y: 37, endPoint x: 66, endPoint y: 48, distance: 11.0
click at [66, 47] on div "My Sites DASHBOARD Site Overview Zones Trackers Weather" at bounding box center [83, 336] width 167 height 673
click at [65, 54] on link "My Sites" at bounding box center [83, 62] width 156 height 32
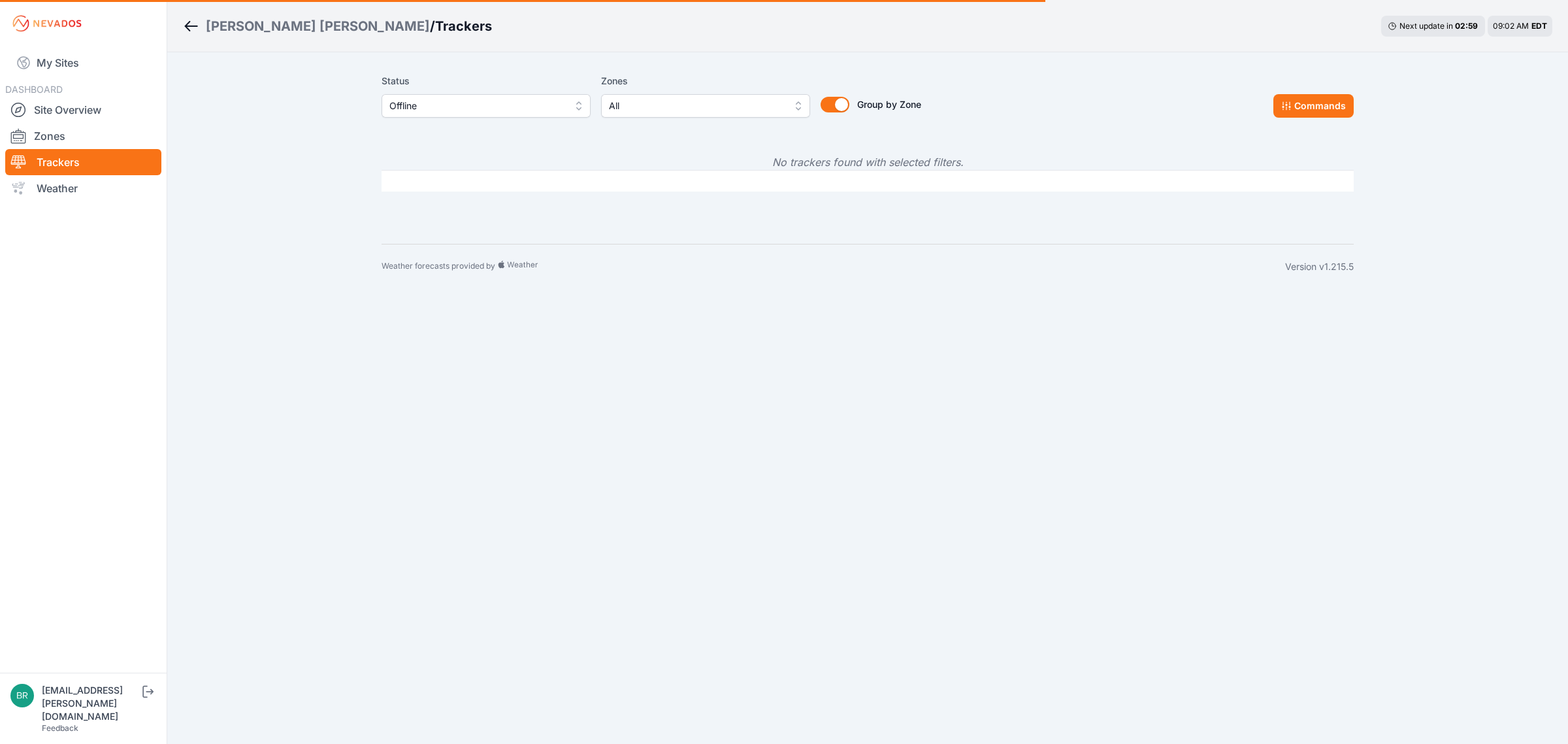
click at [265, 112] on div "Wolcott Hill / Trackers Next update in 02 : 59 09:02 AM EDT Status Offline Zone…" at bounding box center [784, 144] width 1568 height 289
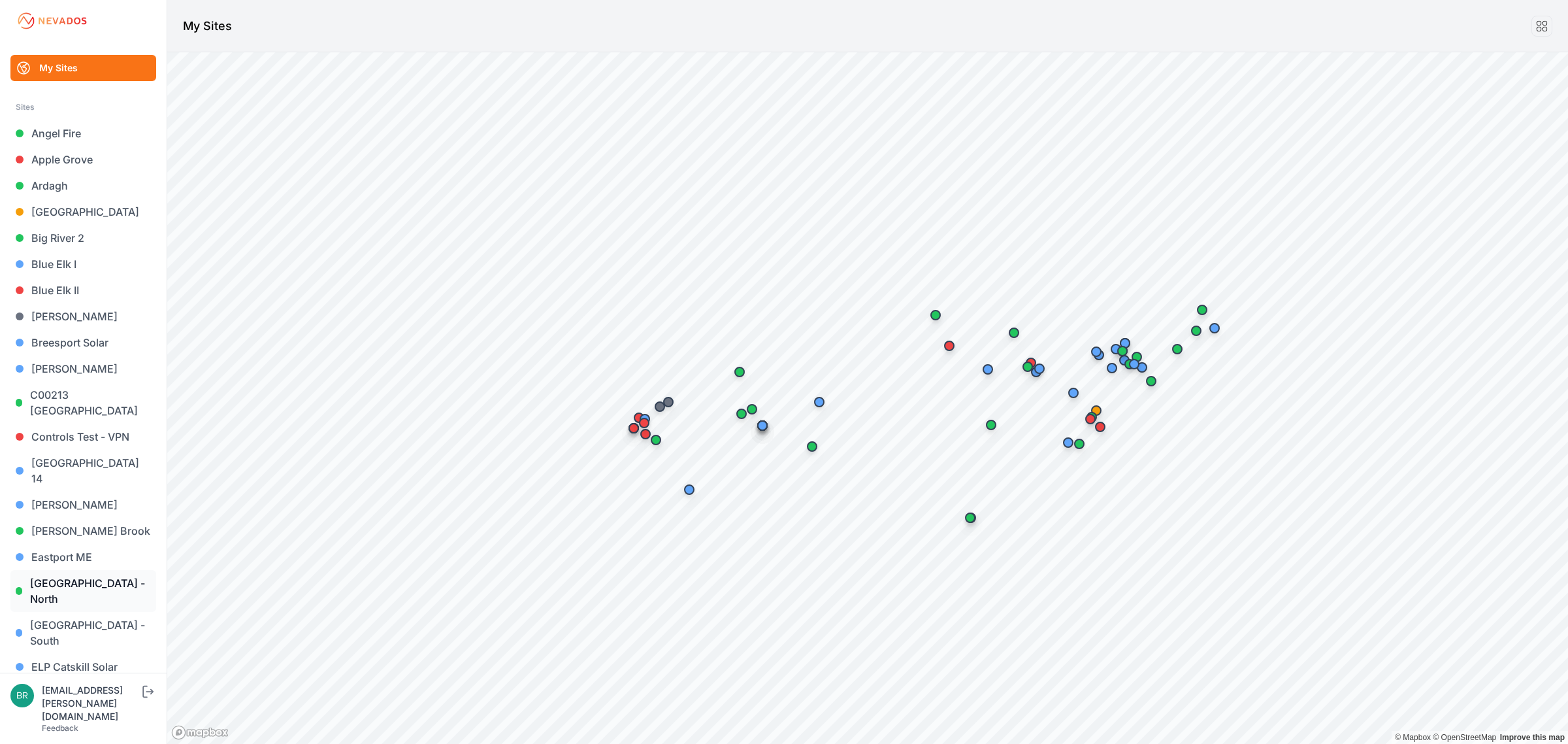
click at [88, 570] on link "[GEOGRAPHIC_DATA] - North" at bounding box center [83, 591] width 146 height 42
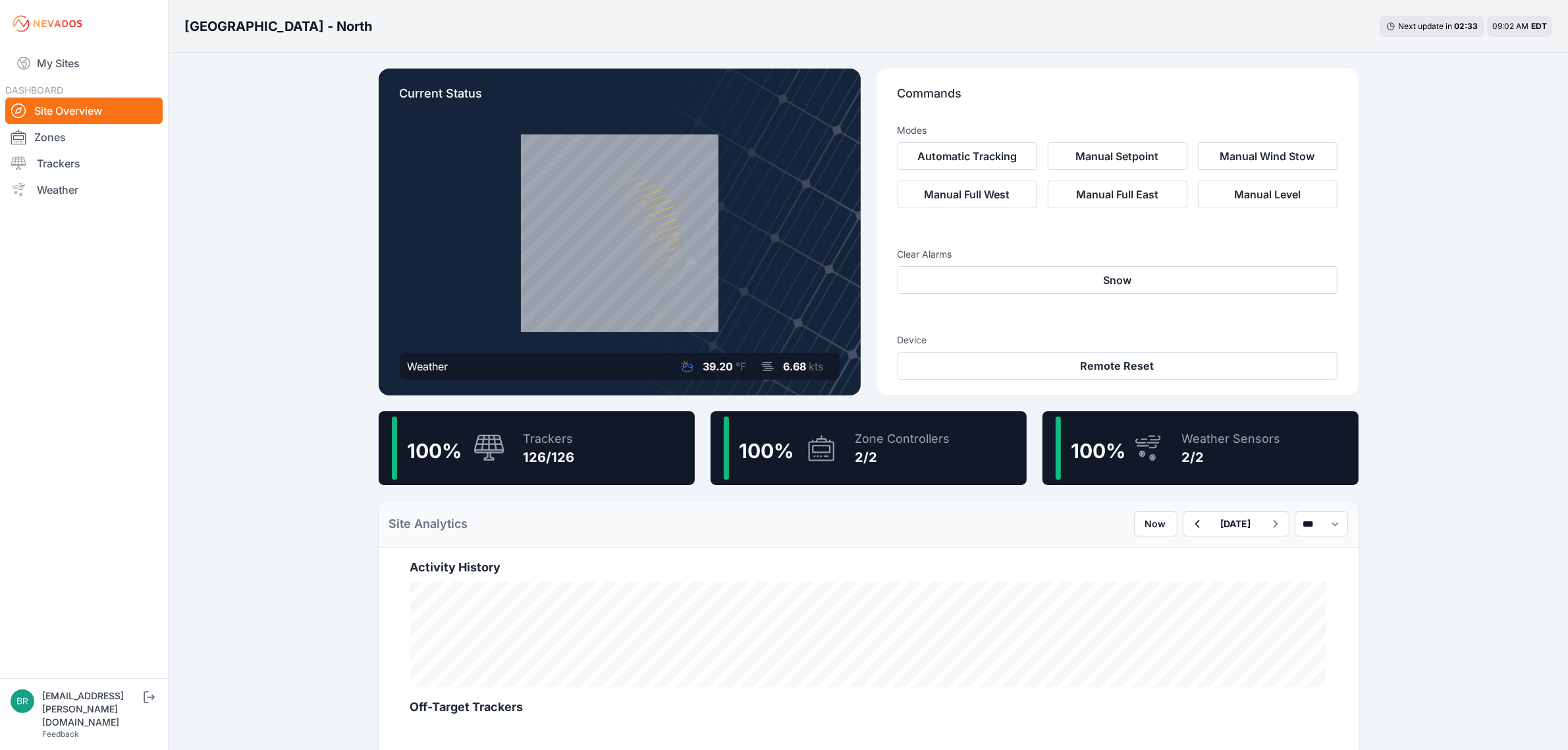
click at [267, 99] on div "East Road - North Next update in 02 : 33 09:02 AM EDT Current Status Weather 39…" at bounding box center [784, 729] width 1568 height 1457
click at [109, 66] on link "My Sites" at bounding box center [83, 63] width 158 height 32
click at [469, 452] on div at bounding box center [487, 448] width 37 height 28
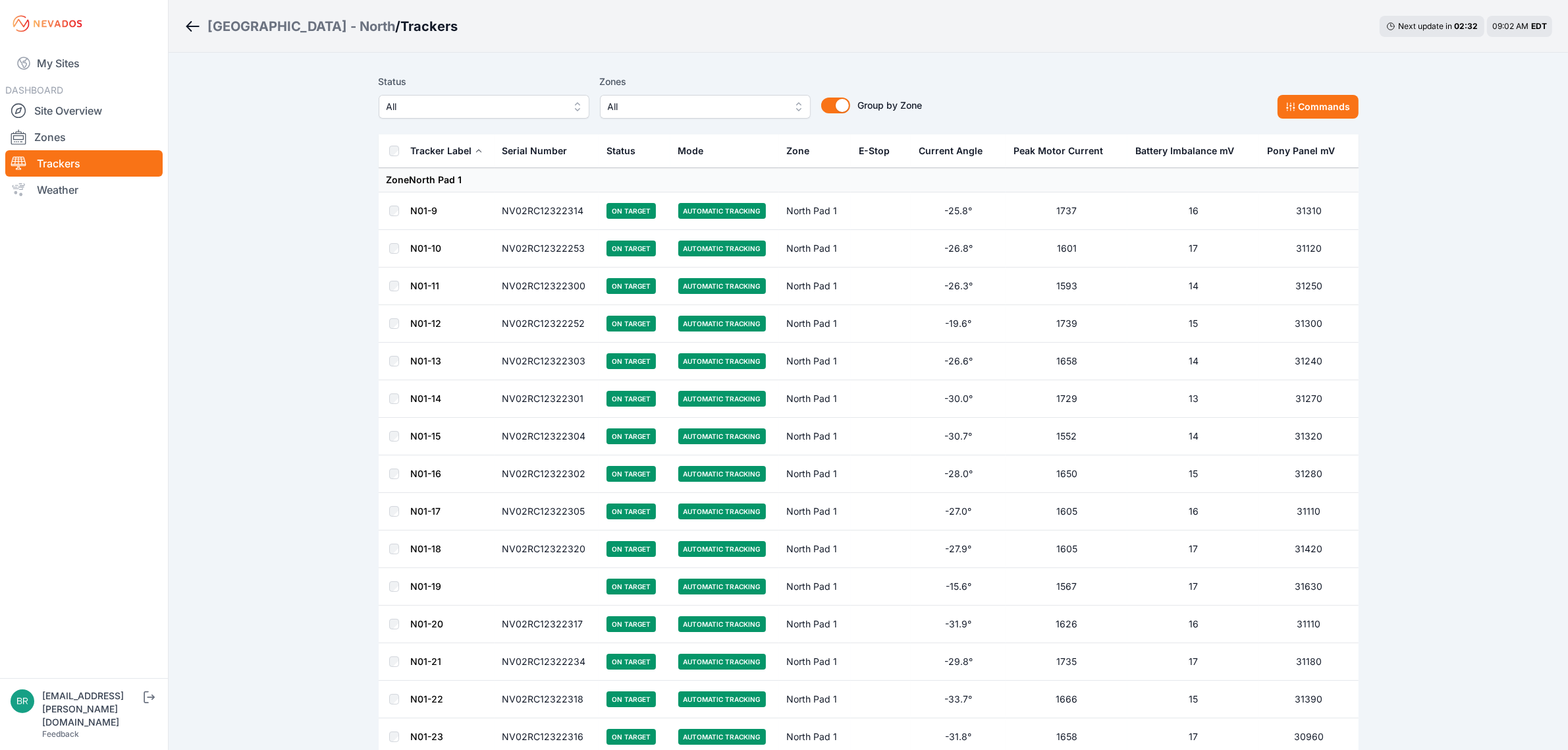
click at [478, 125] on div "Status All Zones All Group by Zone Group by Zone Commands" at bounding box center [869, 102] width 980 height 66
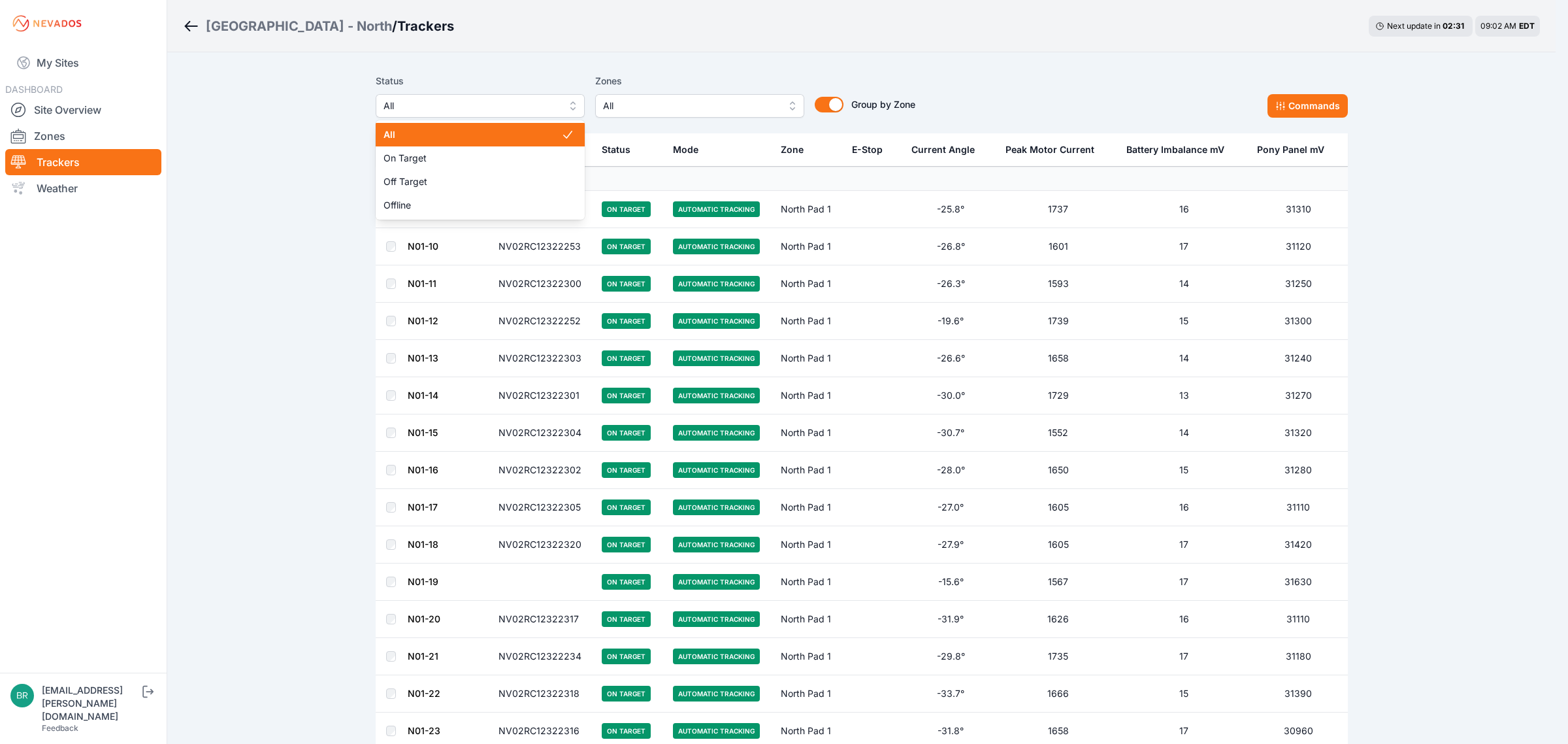
click at [475, 107] on span "All" at bounding box center [471, 106] width 175 height 15
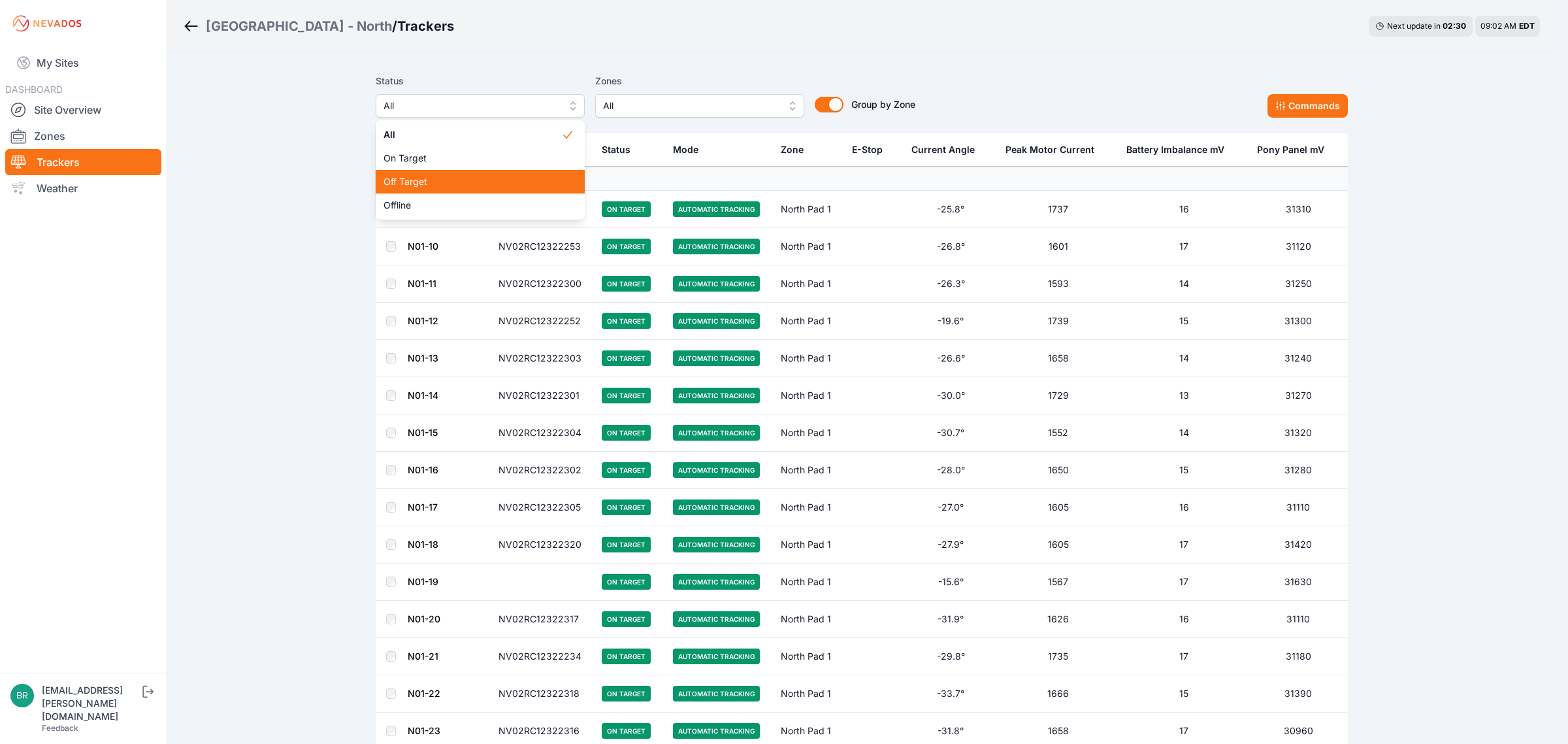
click at [441, 183] on span "Off Target" at bounding box center [472, 181] width 178 height 13
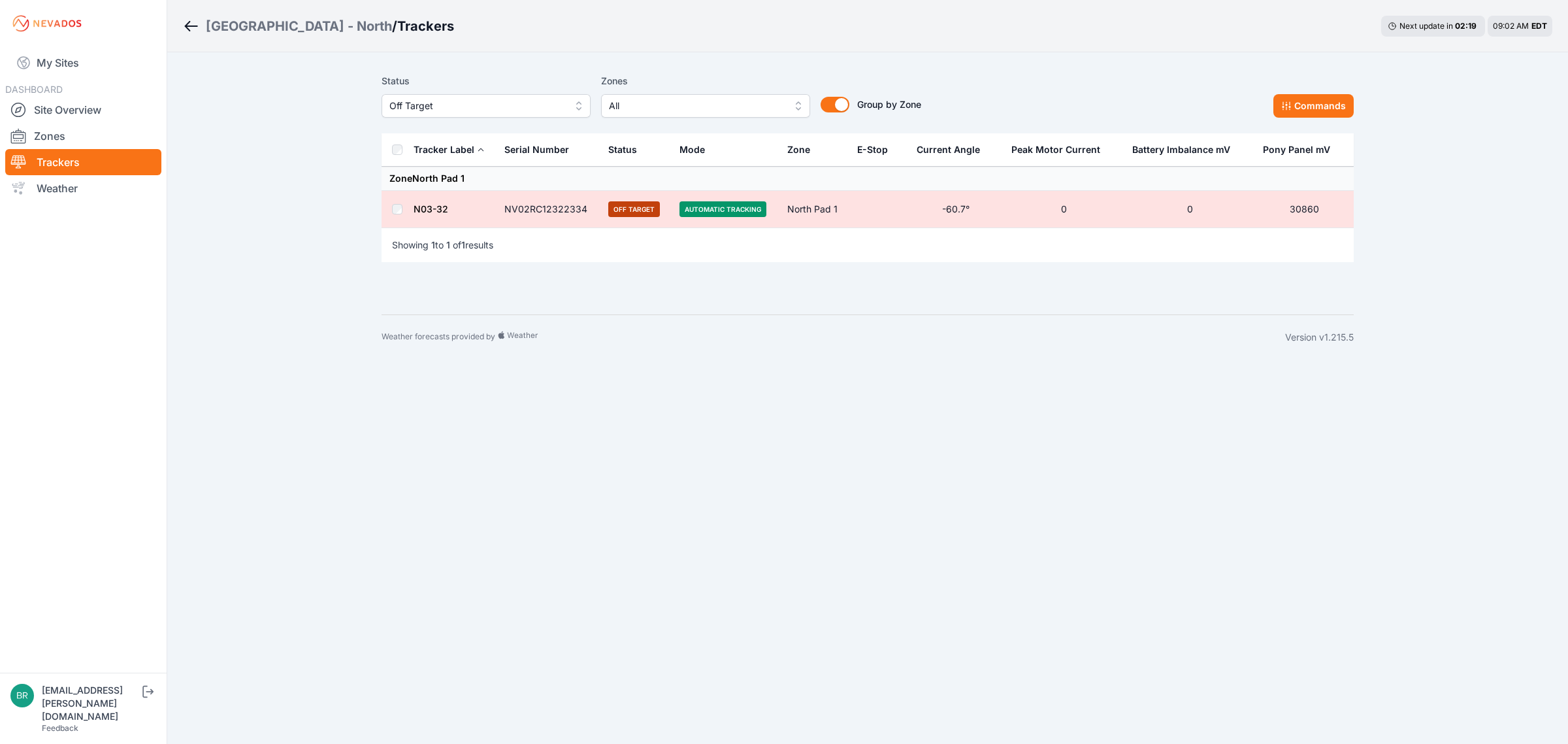
click at [511, 102] on span "Off Target" at bounding box center [477, 106] width 175 height 15
click at [449, 202] on span "Offline" at bounding box center [478, 205] width 178 height 13
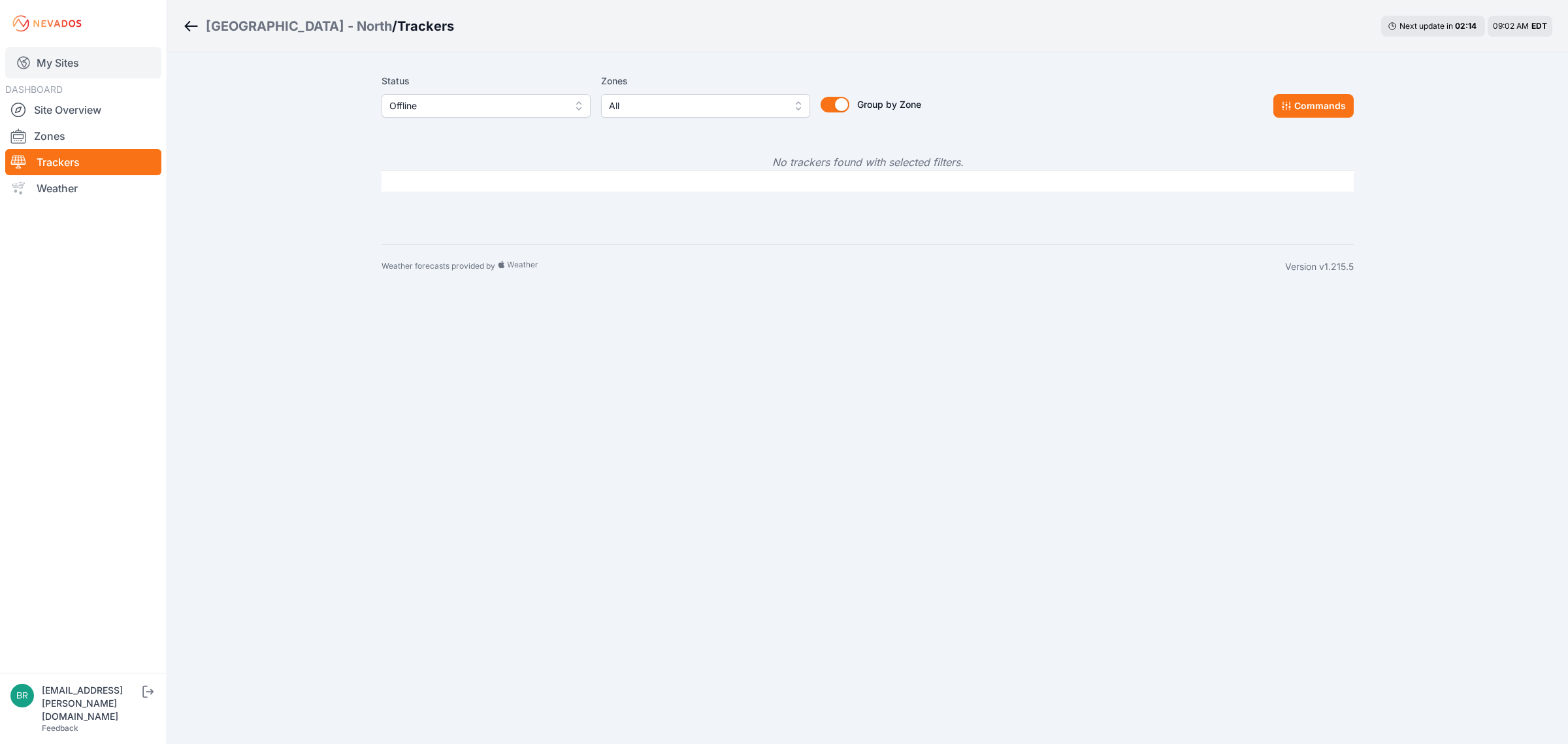
click at [109, 60] on link "My Sites" at bounding box center [83, 62] width 156 height 32
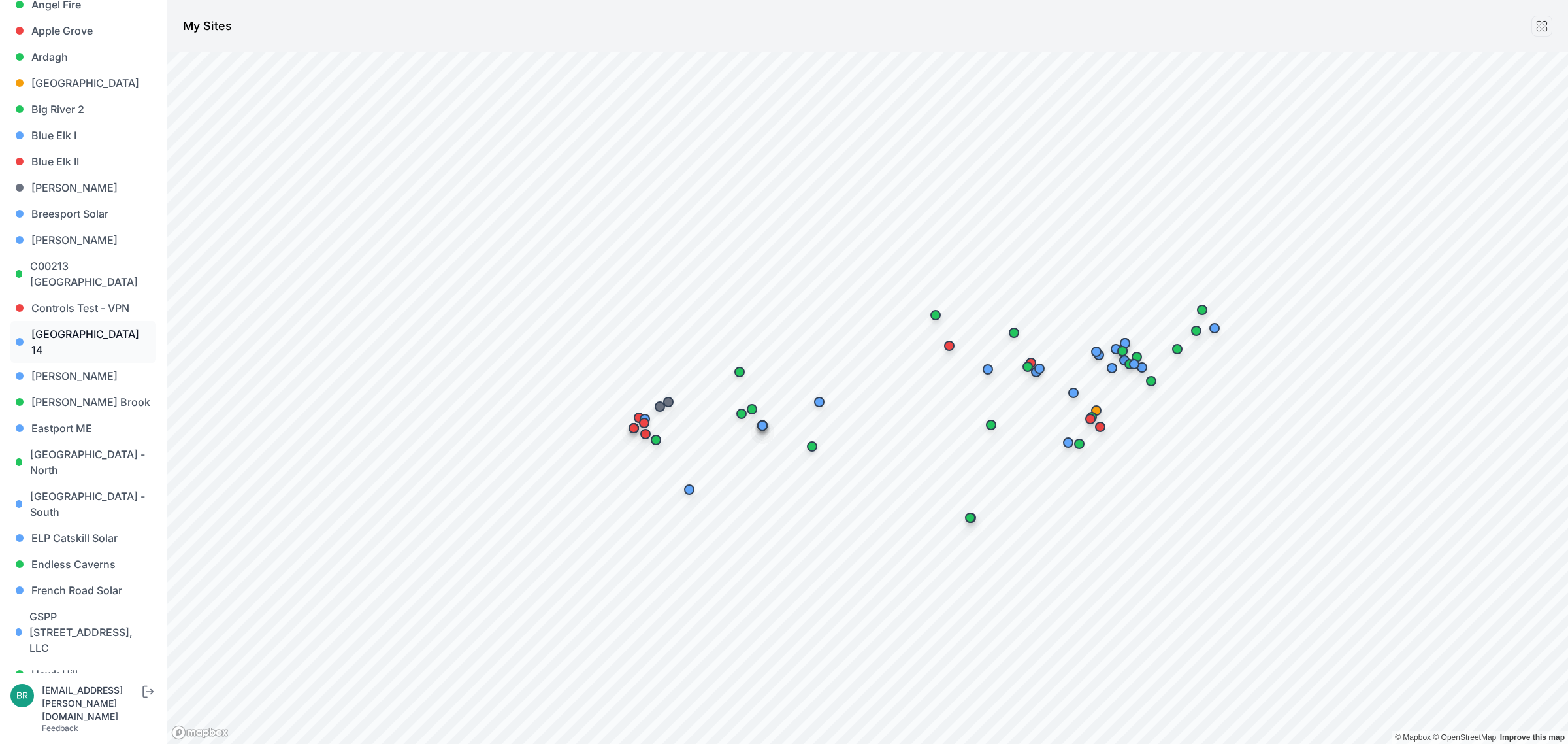
scroll to position [409, 0]
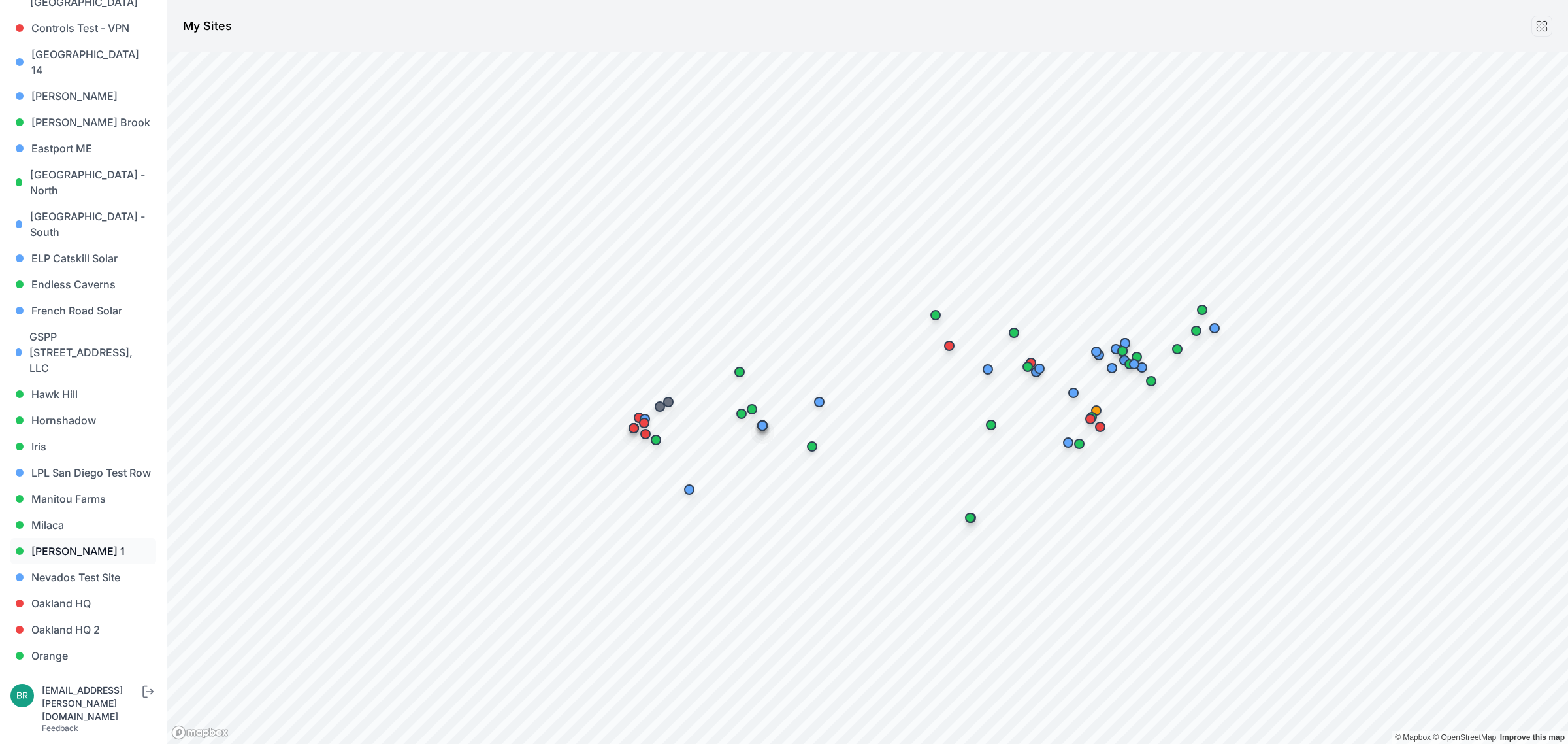
click at [76, 538] on link "[PERSON_NAME] 1" at bounding box center [83, 550] width 146 height 26
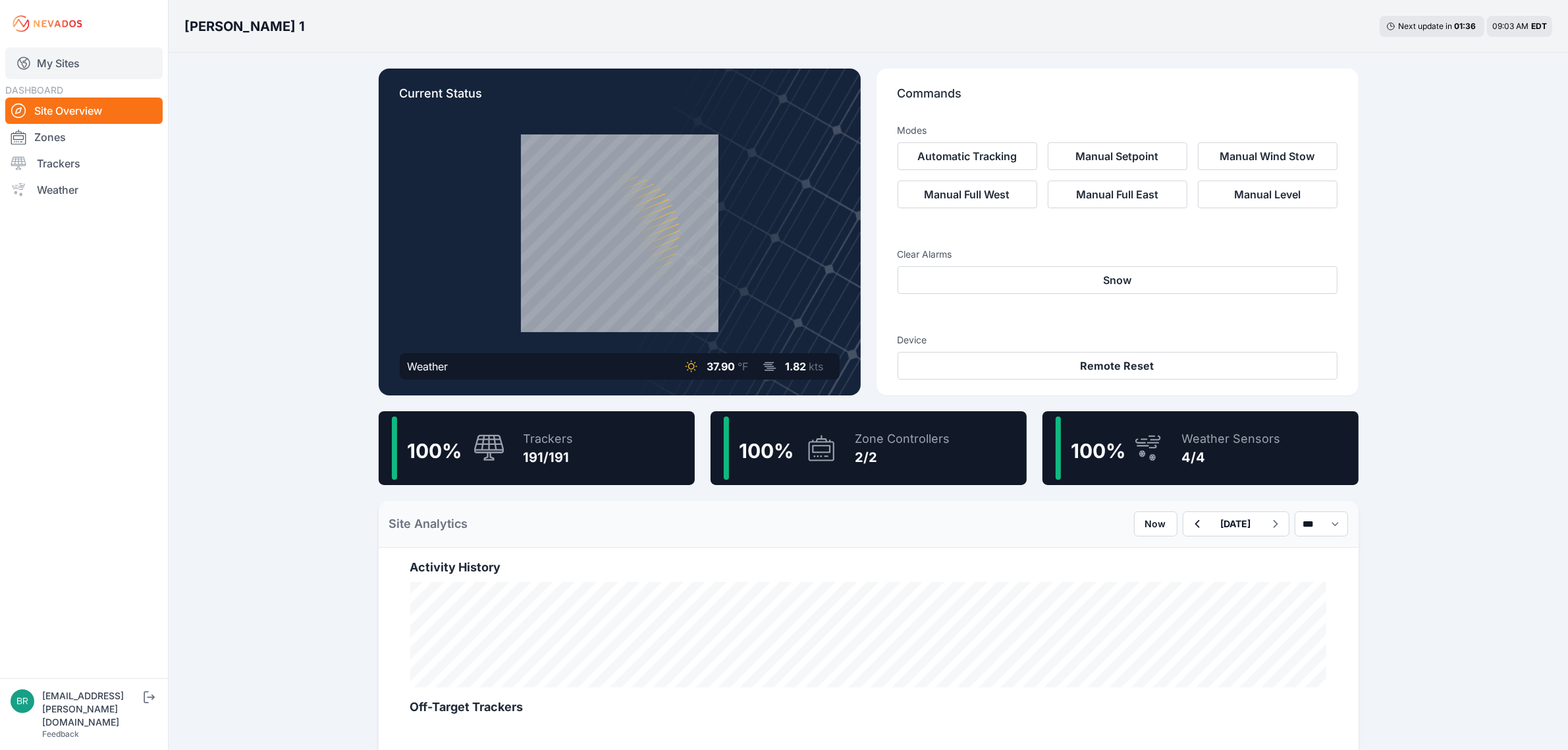
click at [44, 47] on link "My Sites" at bounding box center [83, 63] width 158 height 32
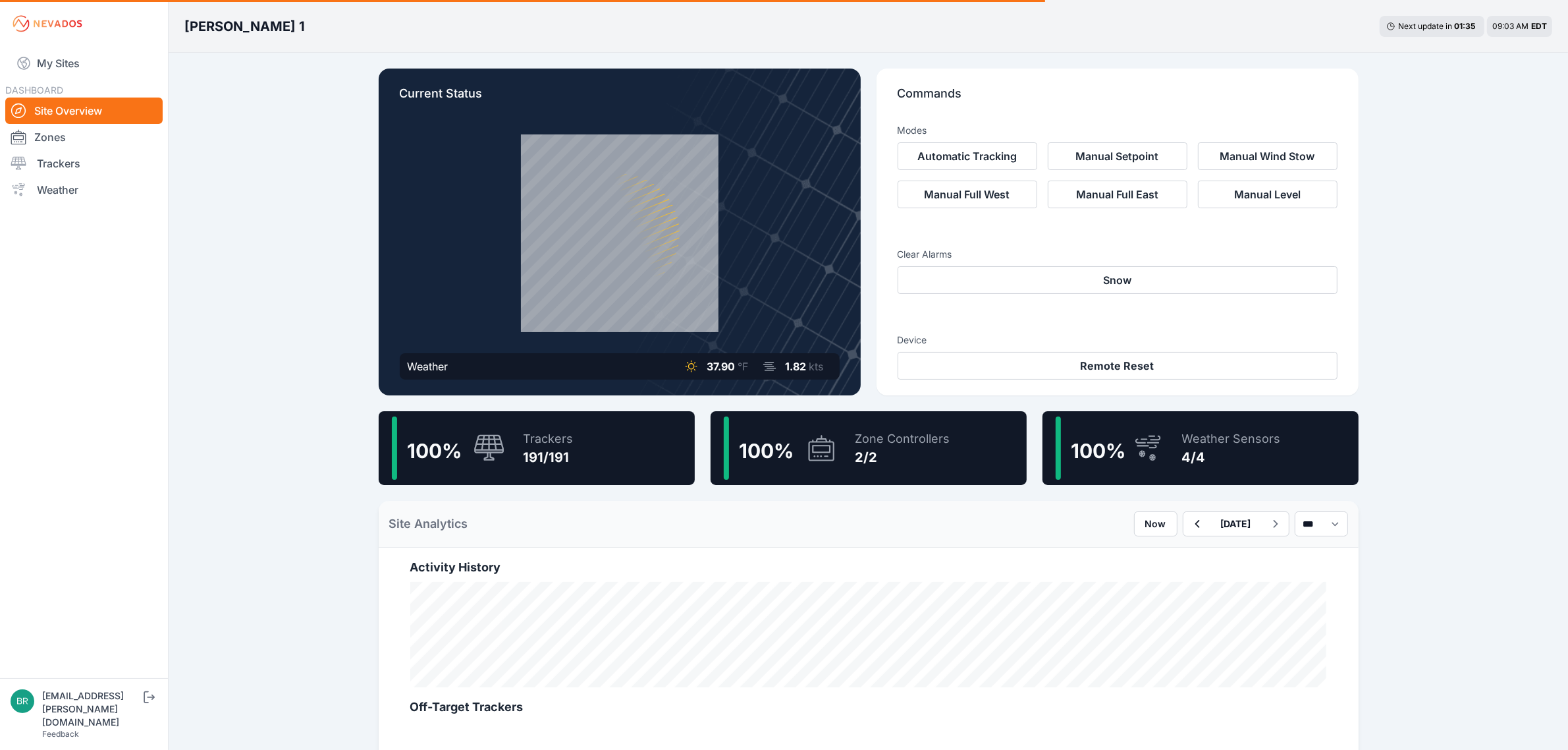
click at [616, 443] on div "100 % Trackers 191/191" at bounding box center [537, 448] width 316 height 74
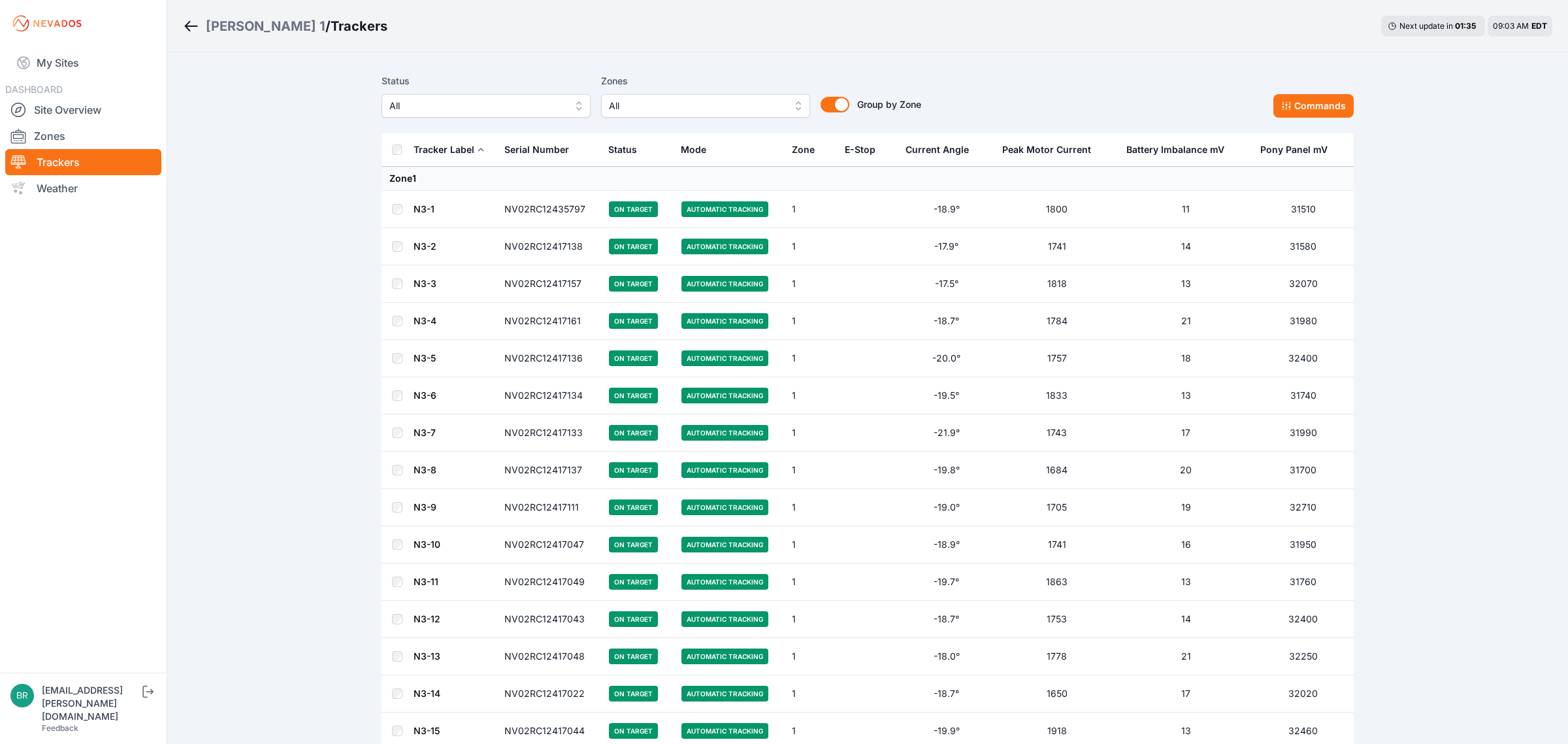
click at [519, 104] on span "All" at bounding box center [477, 106] width 175 height 15
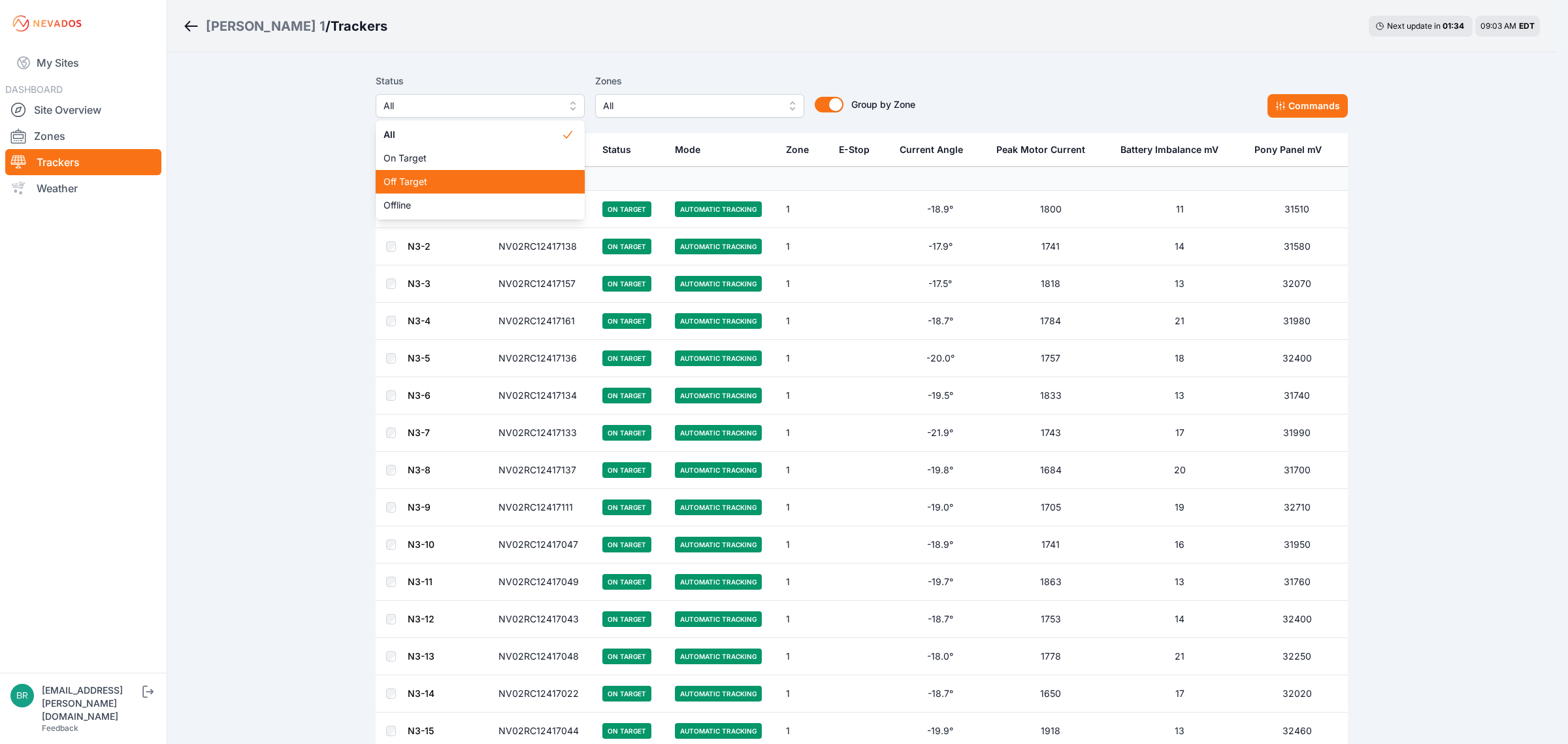
click at [455, 195] on div "Offline" at bounding box center [481, 205] width 209 height 24
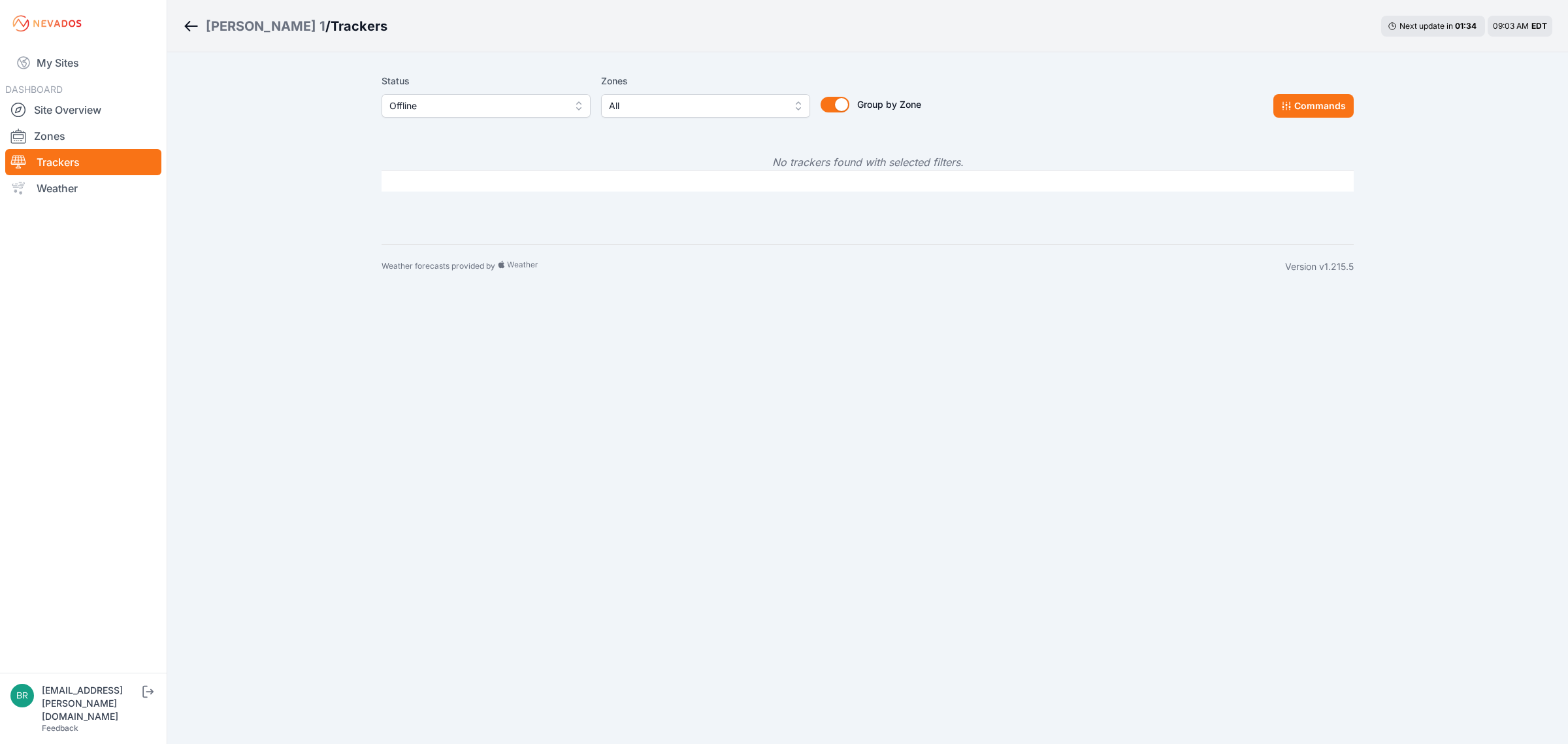
click at [474, 122] on div "Status Offline Zones All Group by Zone Group by Zone Commands" at bounding box center [867, 101] width 972 height 65
click at [474, 114] on button "Offline" at bounding box center [487, 106] width 209 height 24
click at [458, 174] on div "Off Target" at bounding box center [487, 181] width 209 height 24
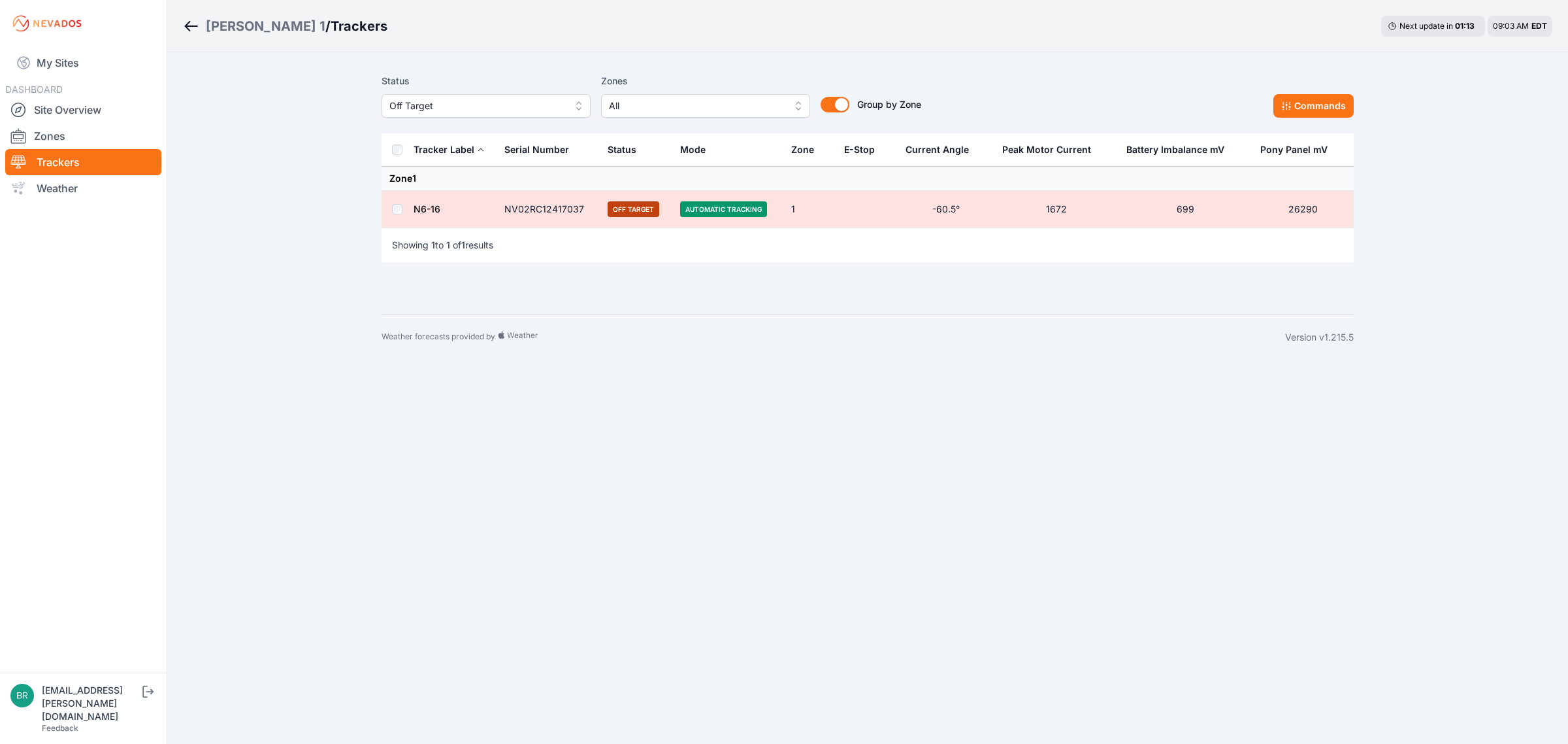
click at [75, 42] on div "My Sites DASHBOARD Site Overview Zones Trackers Weather" at bounding box center [83, 336] width 167 height 673
click at [74, 58] on link "My Sites" at bounding box center [83, 62] width 156 height 32
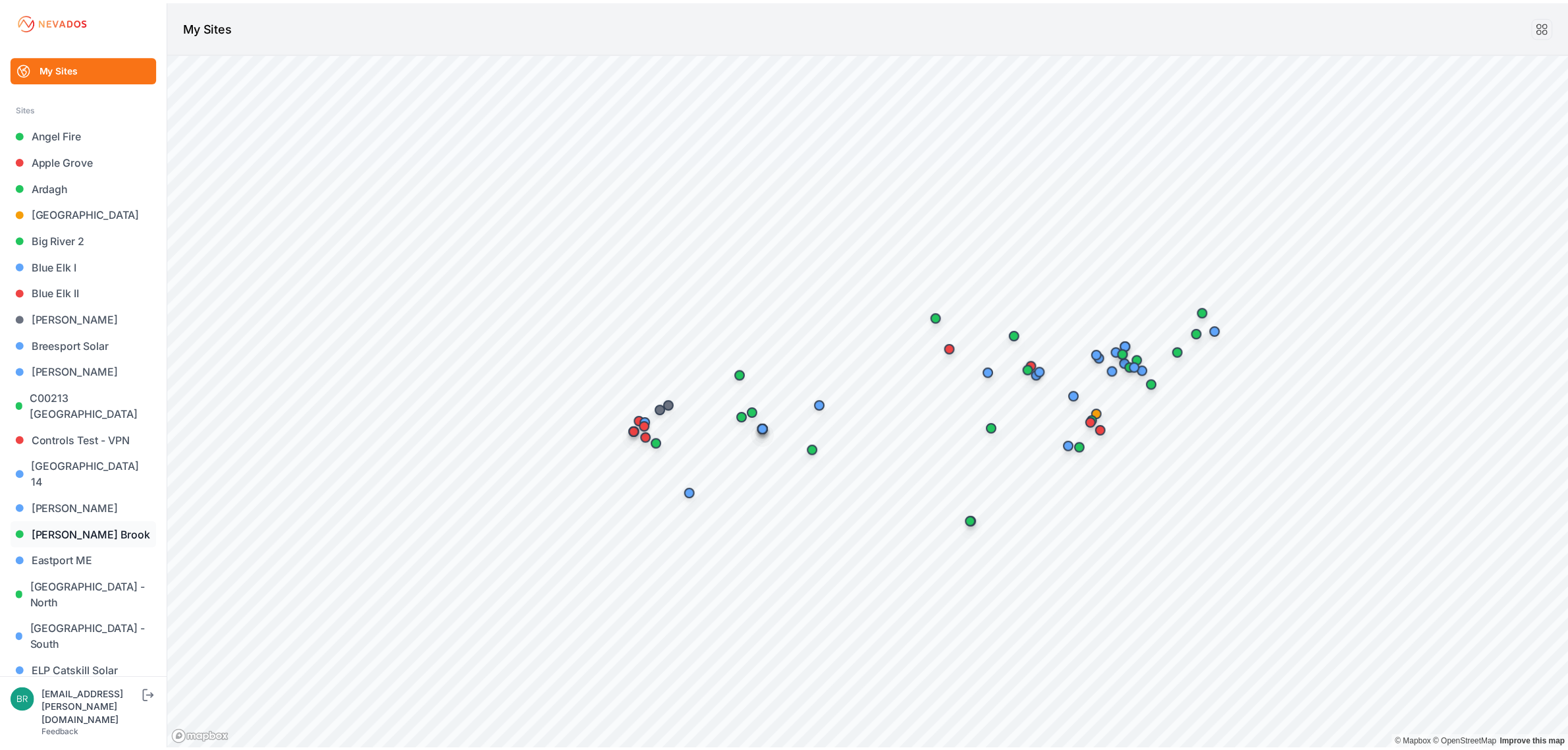
scroll to position [247, 0]
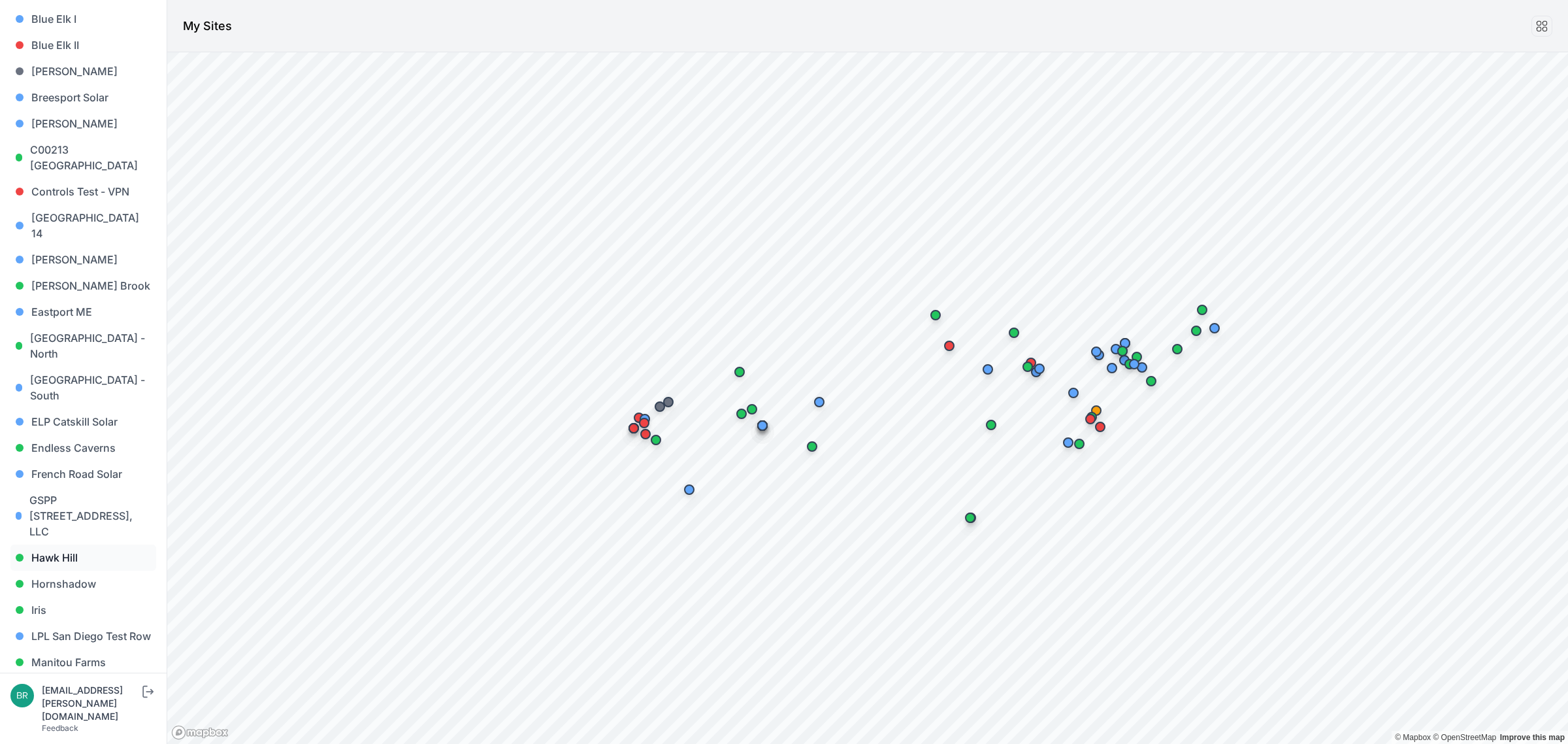
click at [72, 544] on link "Hawk Hill" at bounding box center [83, 557] width 146 height 26
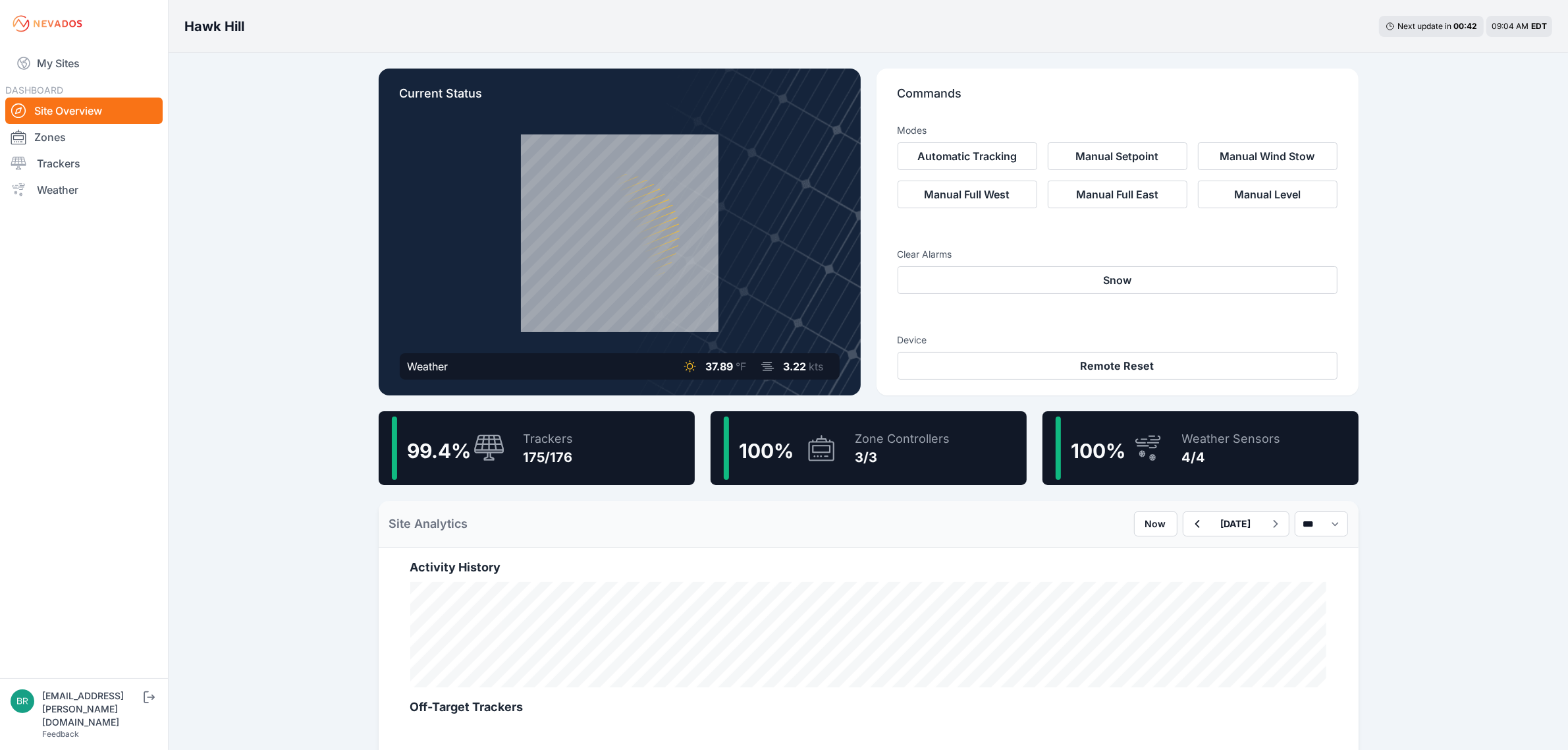
click at [305, 171] on div "Hawk Hill Next update in 00 : 42 09:04 AM EDT Current Status Weather 37.89 °F 3…" at bounding box center [784, 729] width 1568 height 1457
click at [91, 159] on link "Trackers" at bounding box center [83, 163] width 158 height 26
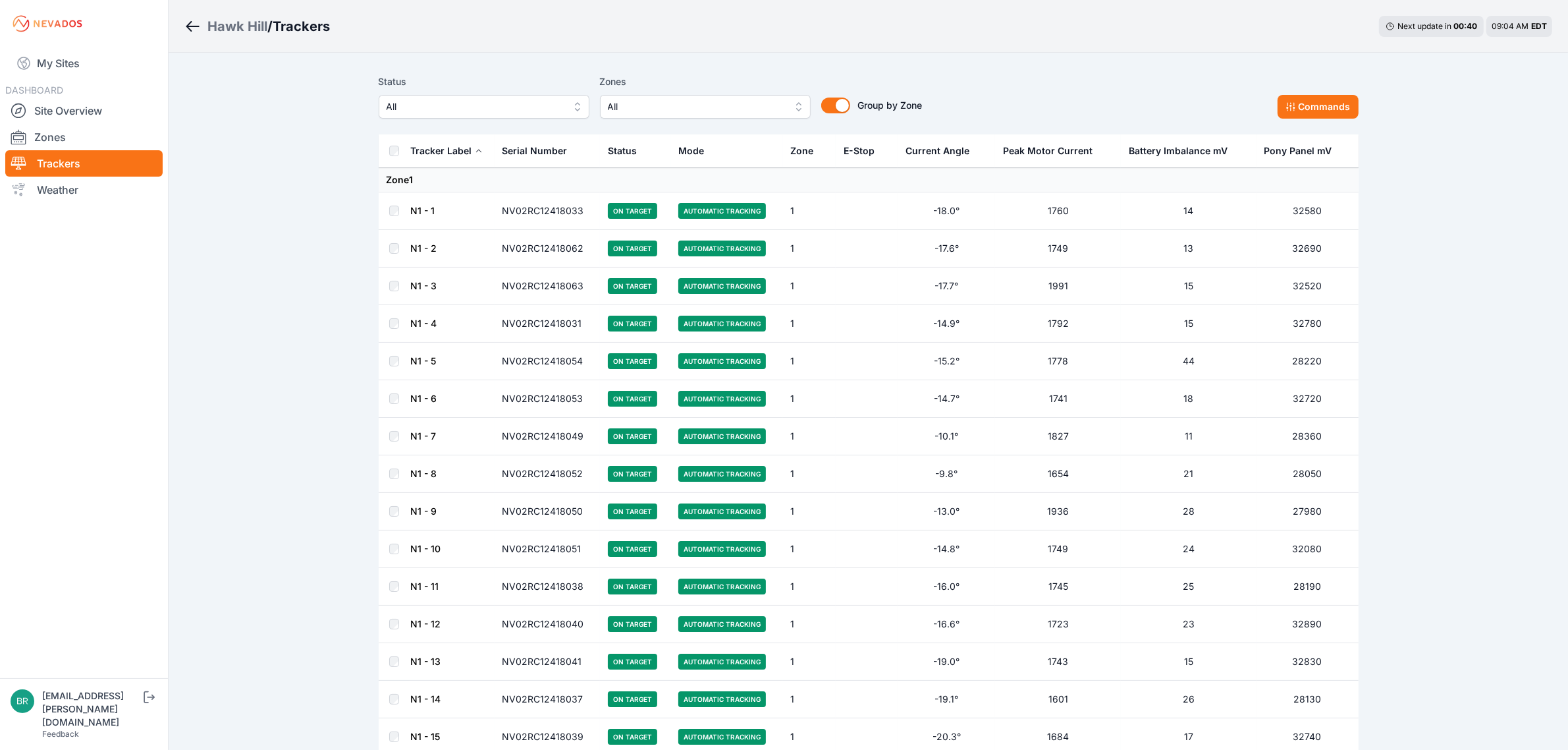
click at [538, 112] on span "All" at bounding box center [475, 106] width 176 height 15
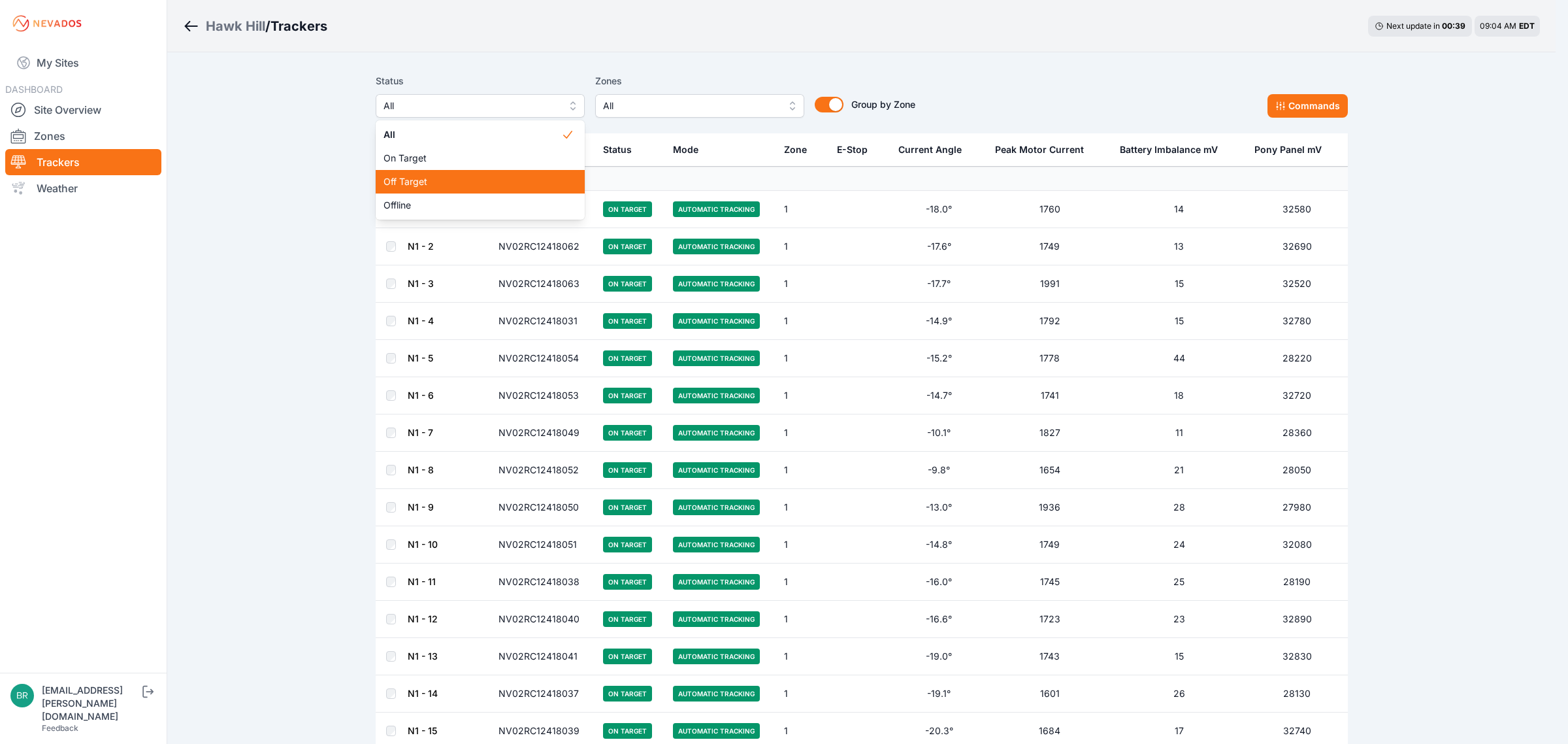
click at [513, 189] on div "Off Target" at bounding box center [481, 181] width 209 height 24
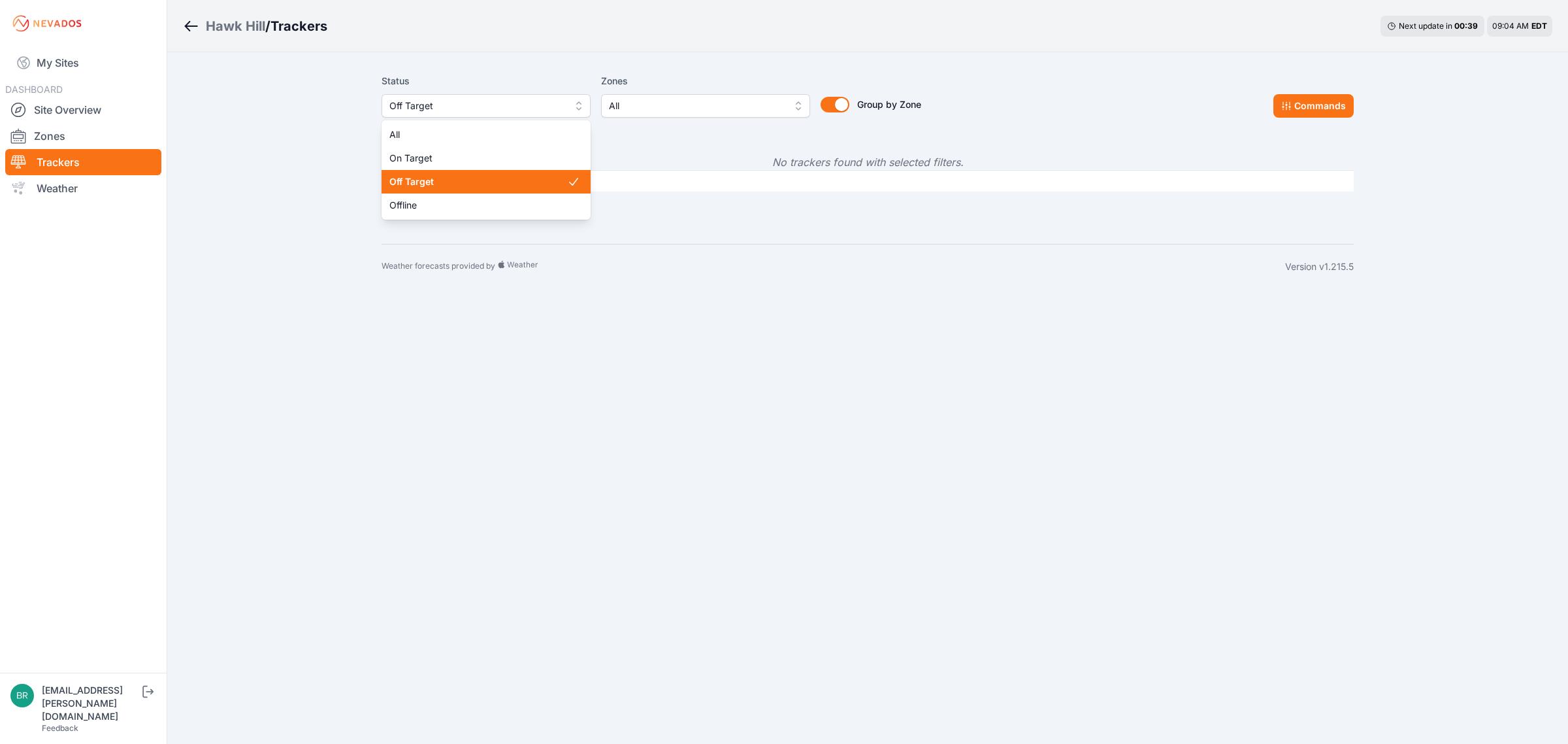
click at [523, 109] on span "Off Target" at bounding box center [477, 106] width 175 height 15
click at [499, 207] on span "Offline" at bounding box center [478, 205] width 178 height 13
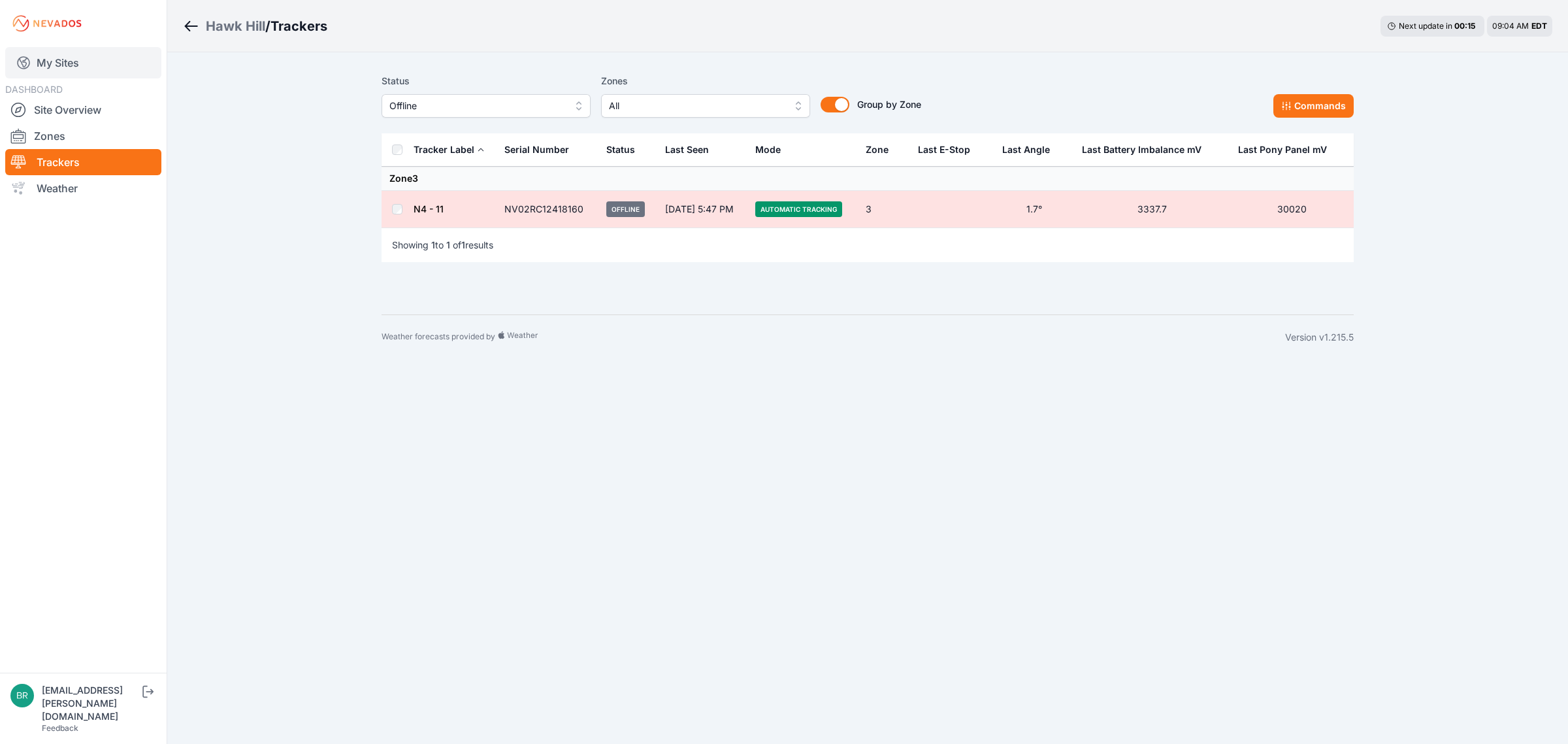
click at [83, 63] on link "My Sites" at bounding box center [83, 62] width 156 height 32
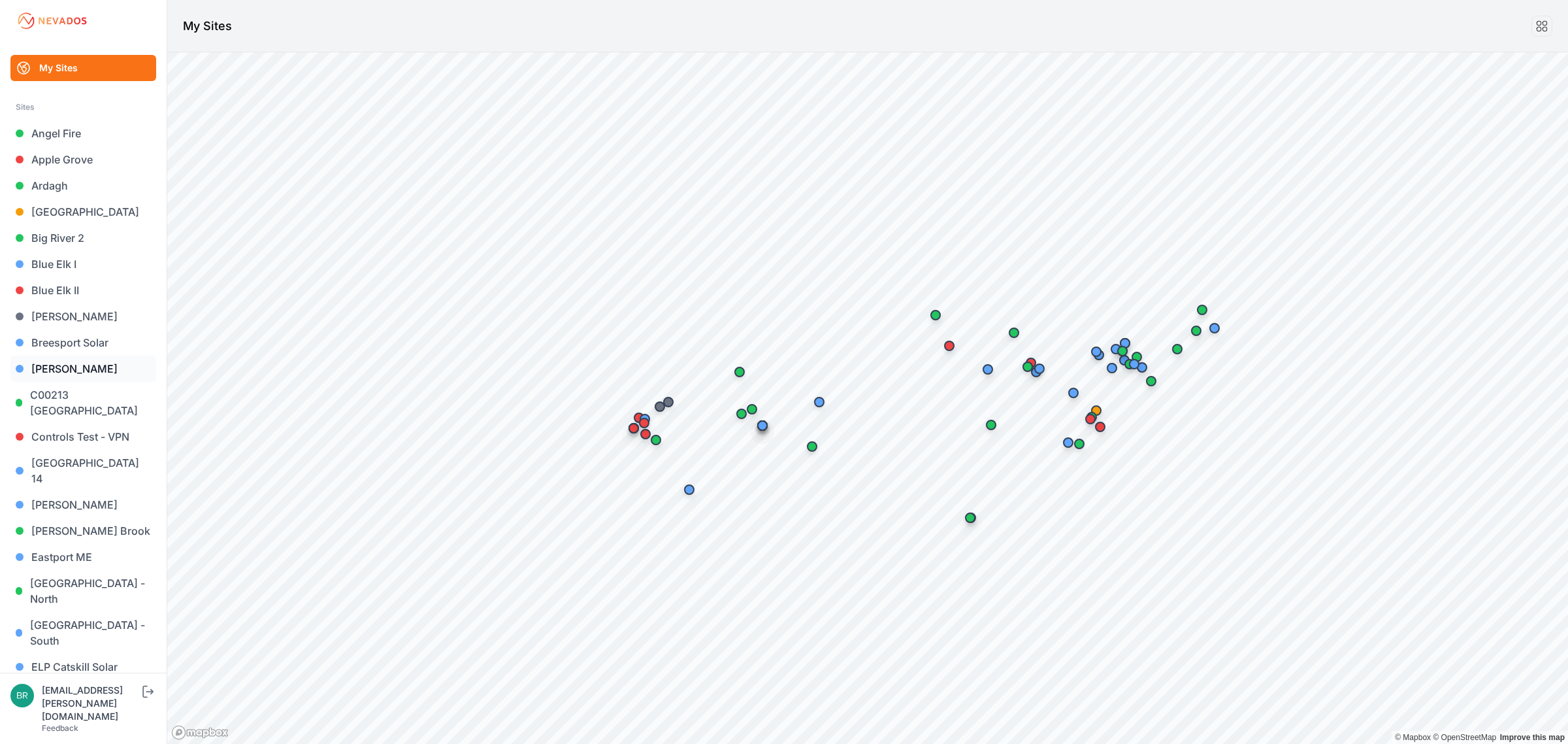
click at [102, 367] on link "[PERSON_NAME]" at bounding box center [83, 368] width 146 height 26
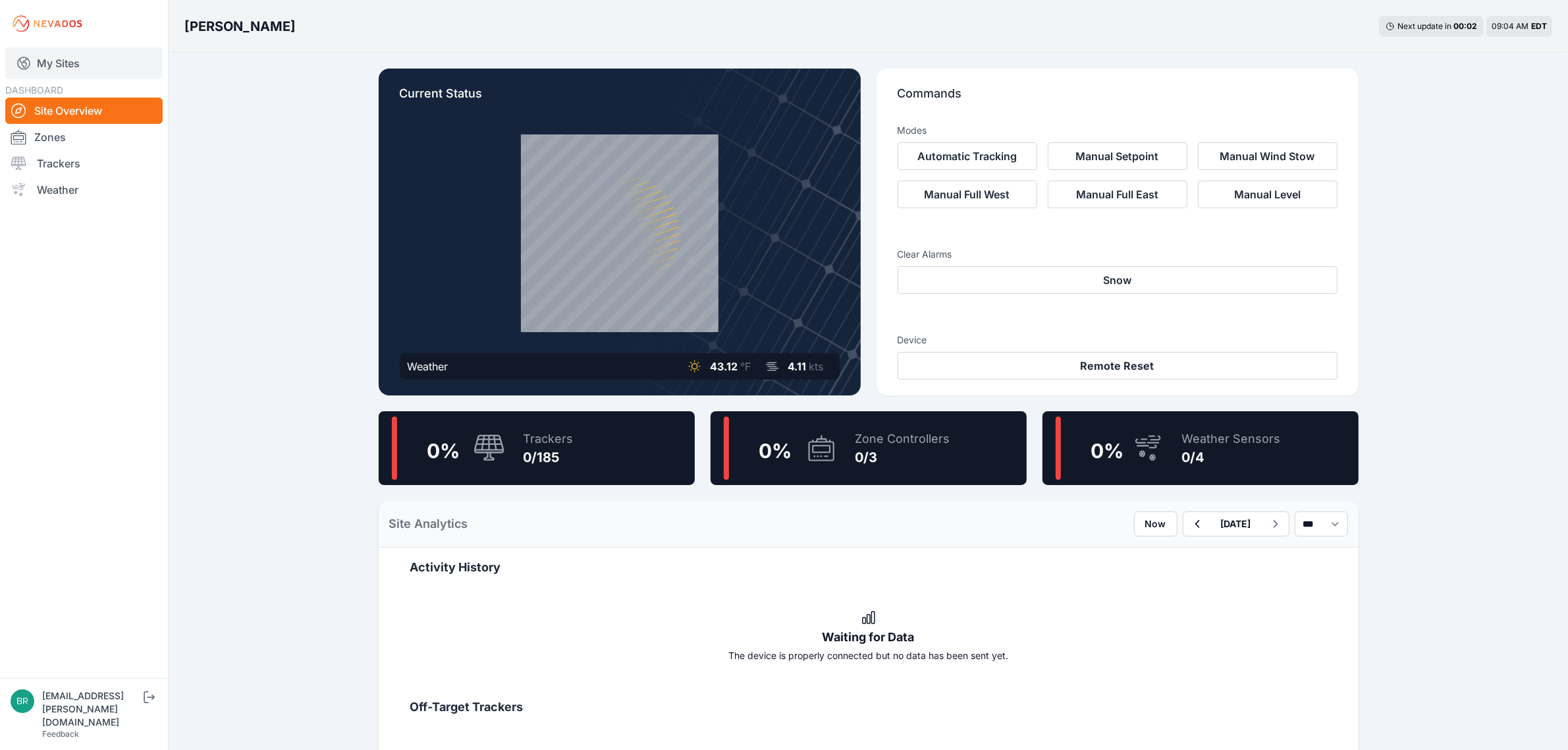
click at [88, 60] on link "My Sites" at bounding box center [83, 63] width 158 height 32
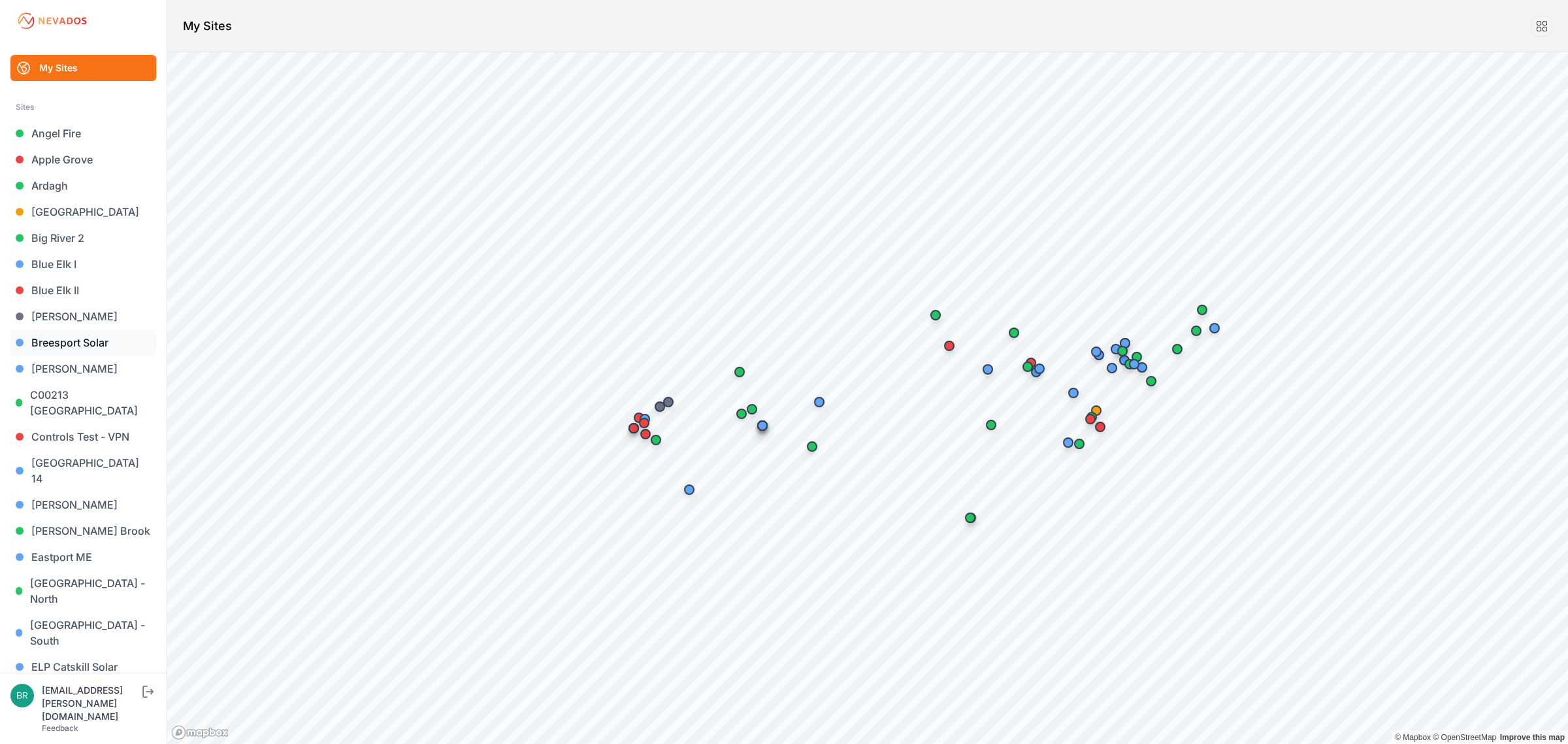
click at [69, 348] on link "Breesport Solar" at bounding box center [83, 342] width 146 height 26
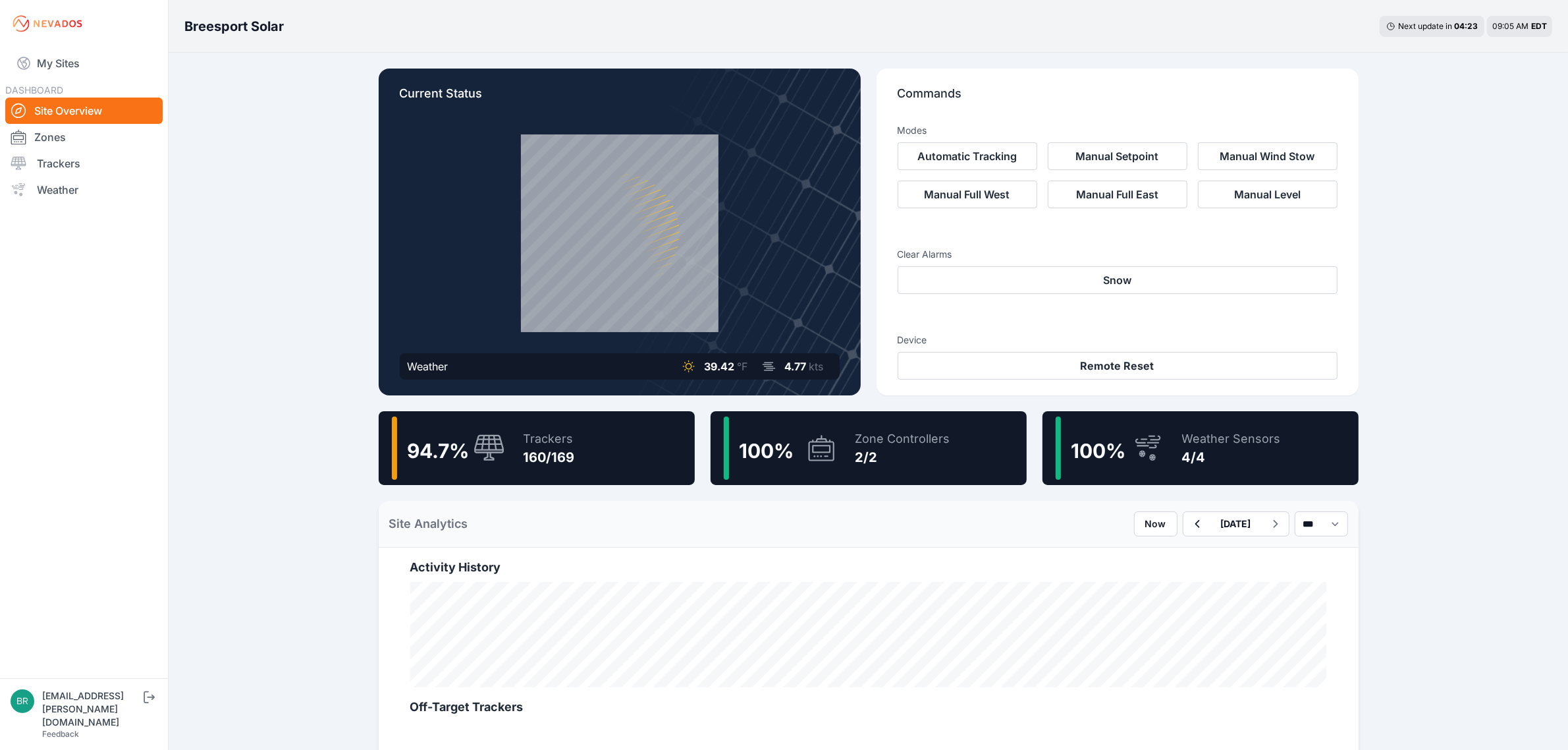
click at [228, 116] on div "Breesport Solar Next update in 04 : 23 09:05 AM EDT Current Status Weather 39.4…" at bounding box center [784, 729] width 1568 height 1457
click at [538, 453] on div "160/169" at bounding box center [548, 457] width 51 height 18
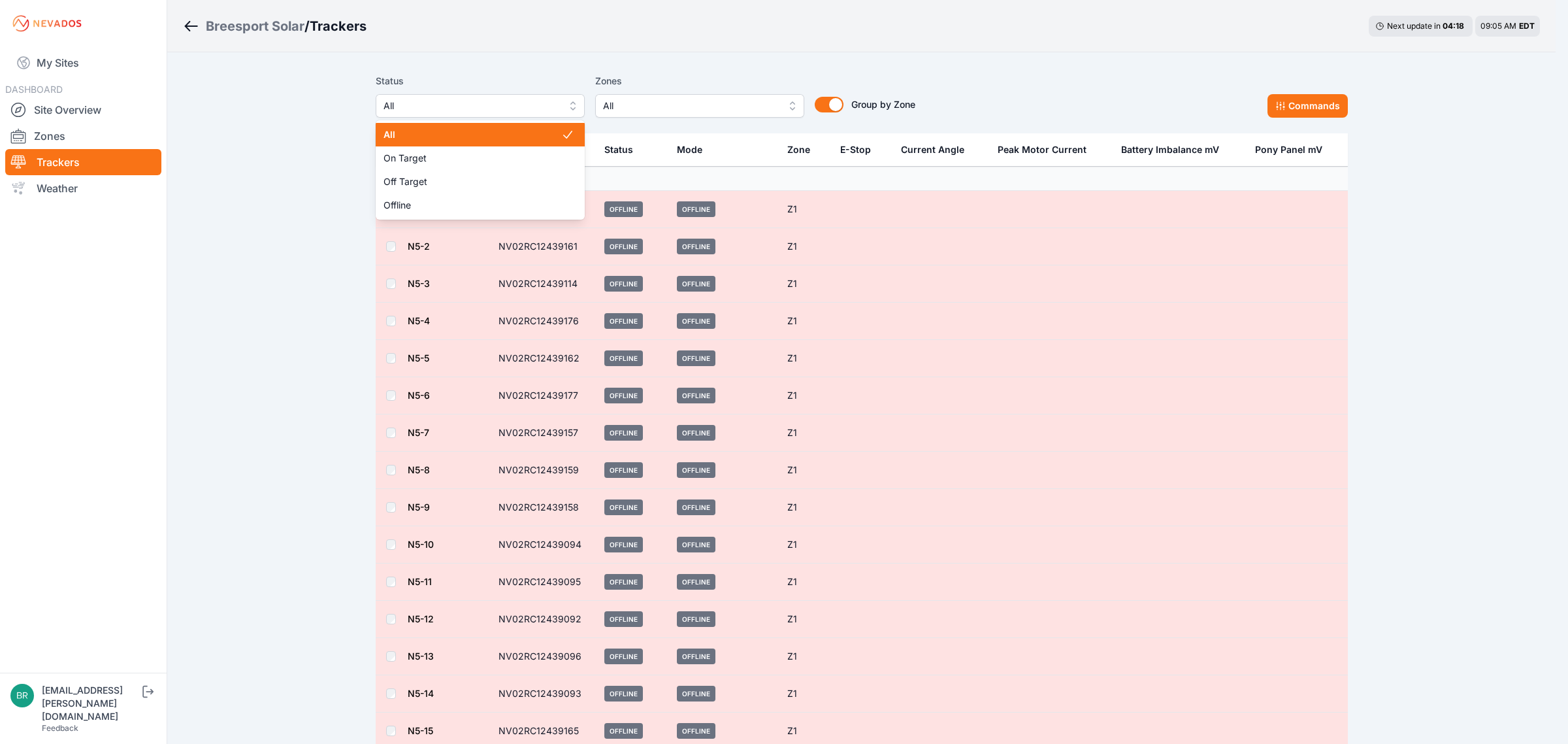
click at [483, 109] on span "All" at bounding box center [471, 106] width 175 height 15
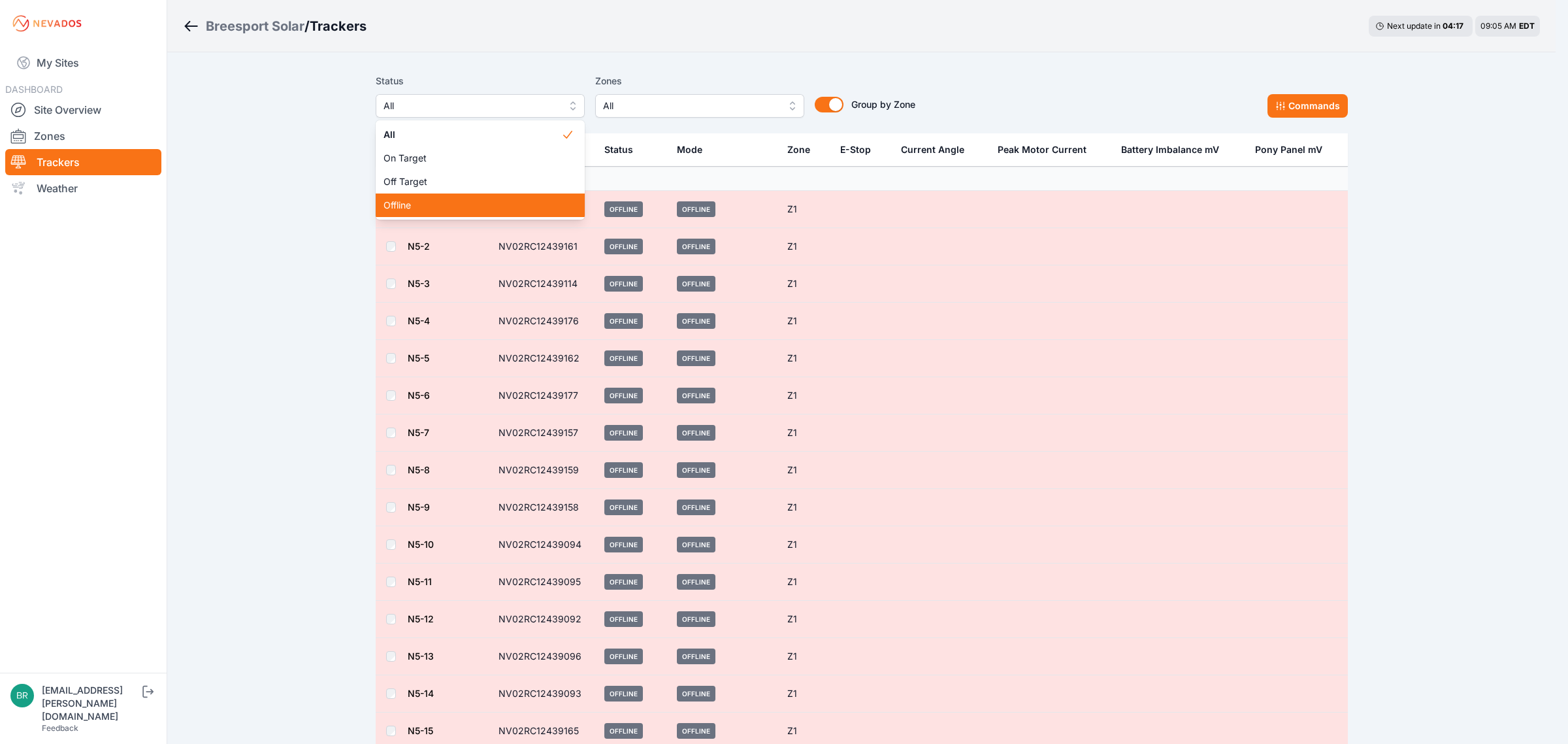
click at [460, 200] on span "Offline" at bounding box center [472, 205] width 178 height 13
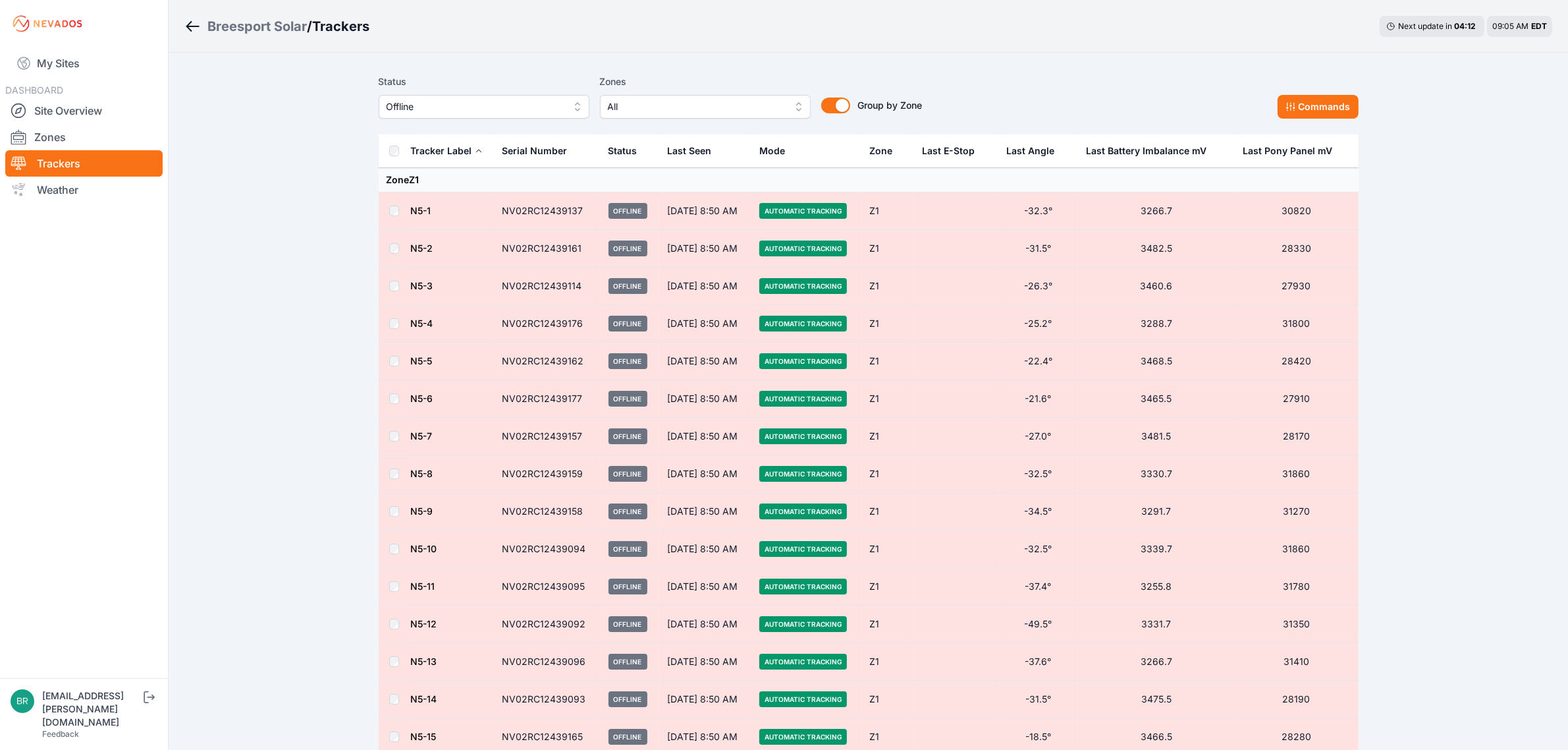
click at [283, 15] on ol "Breesport Solar / Trackers" at bounding box center [277, 26] width 185 height 34
click at [283, 26] on div "Breesport Solar" at bounding box center [256, 26] width 100 height 18
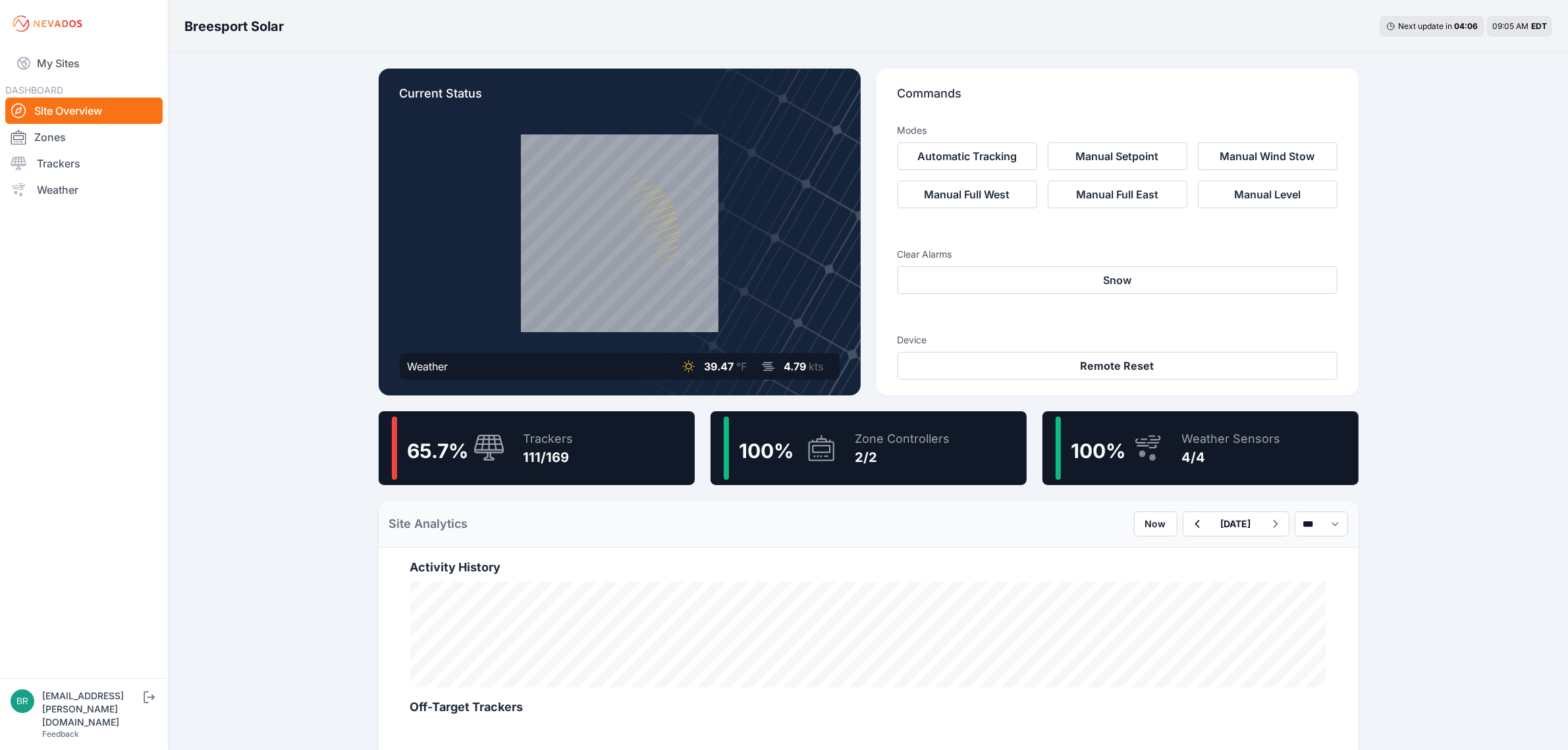
click at [631, 438] on div "65.7 % Trackers 111/169" at bounding box center [537, 448] width 316 height 74
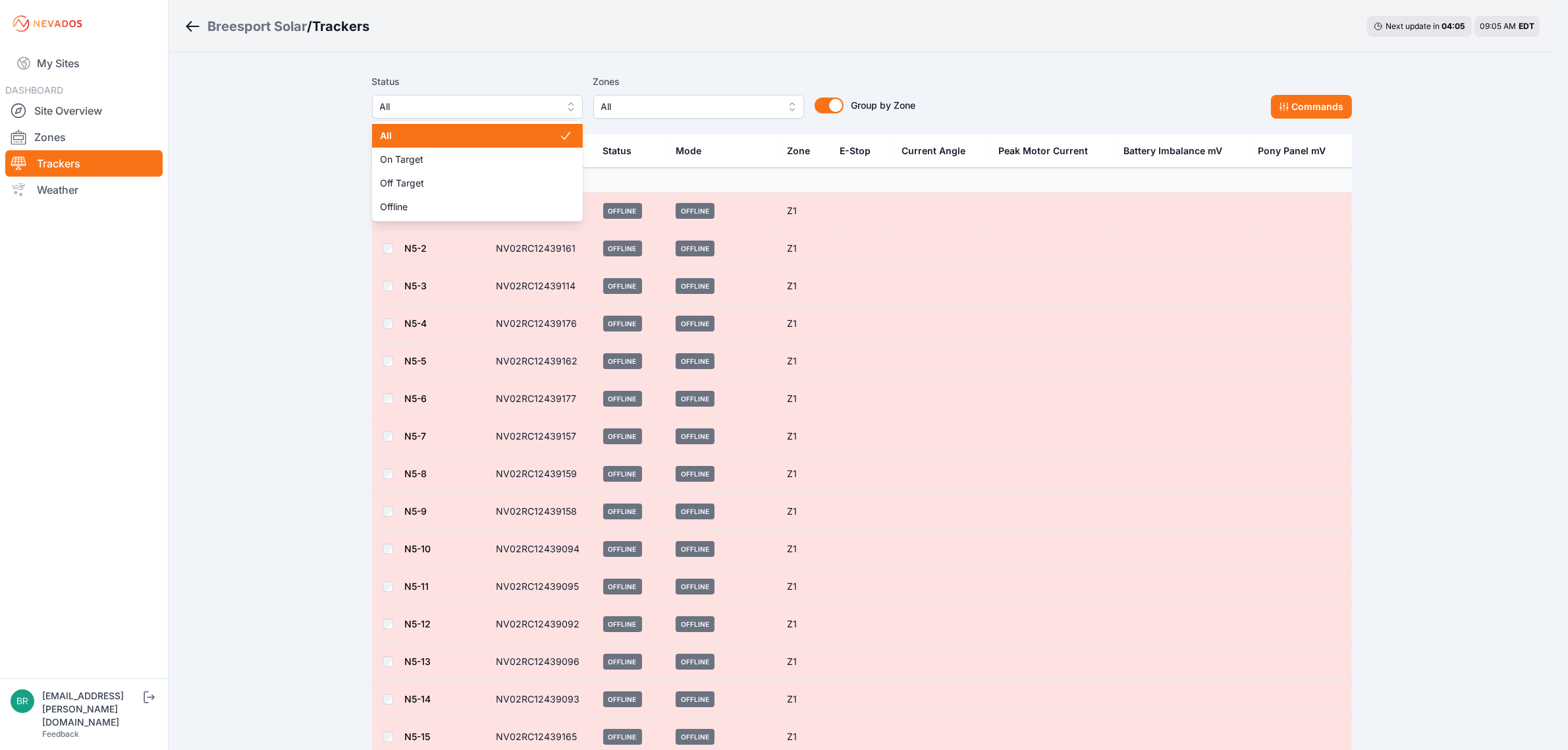
click at [541, 108] on span "All" at bounding box center [468, 106] width 176 height 15
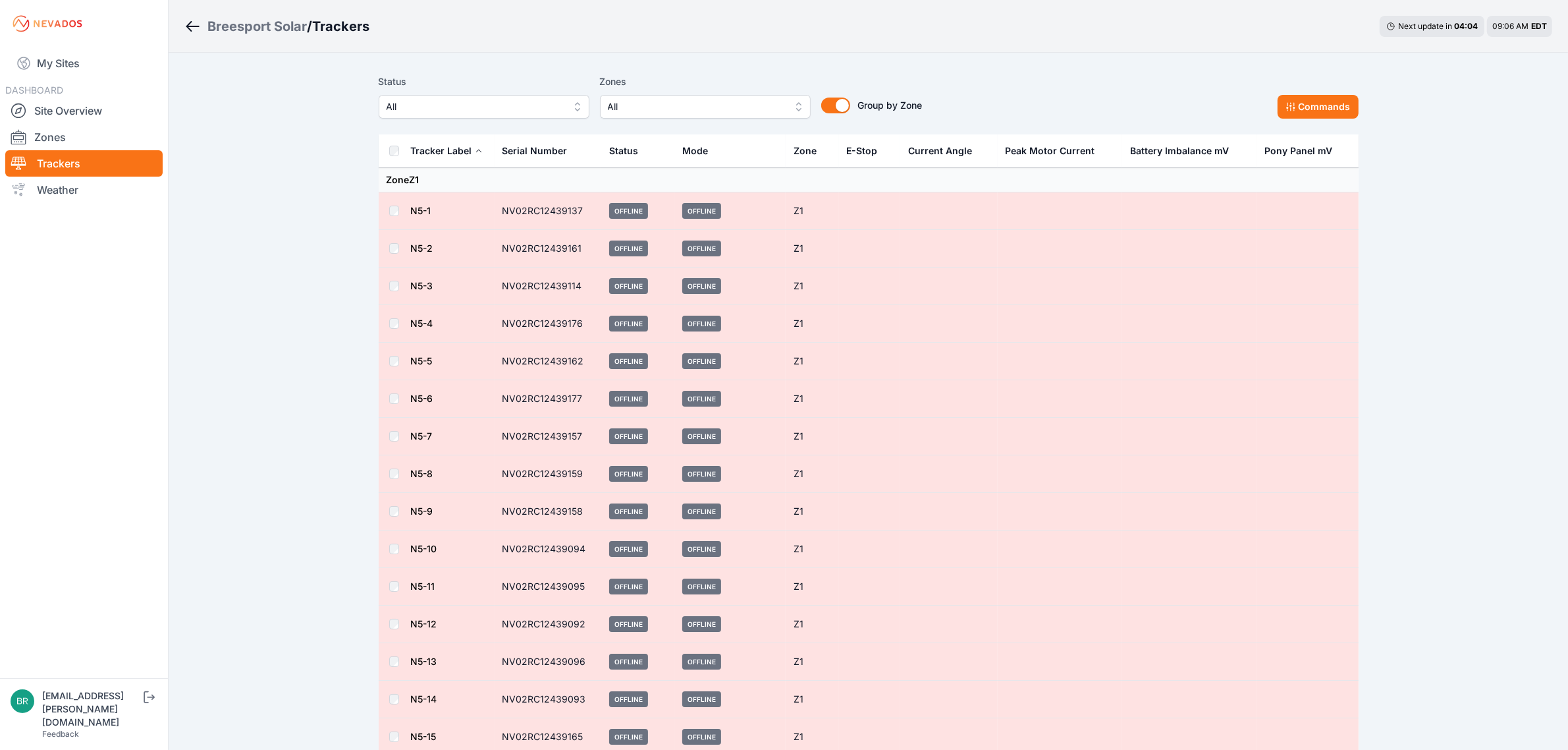
click at [255, 23] on div "Breesport Solar" at bounding box center [256, 26] width 100 height 18
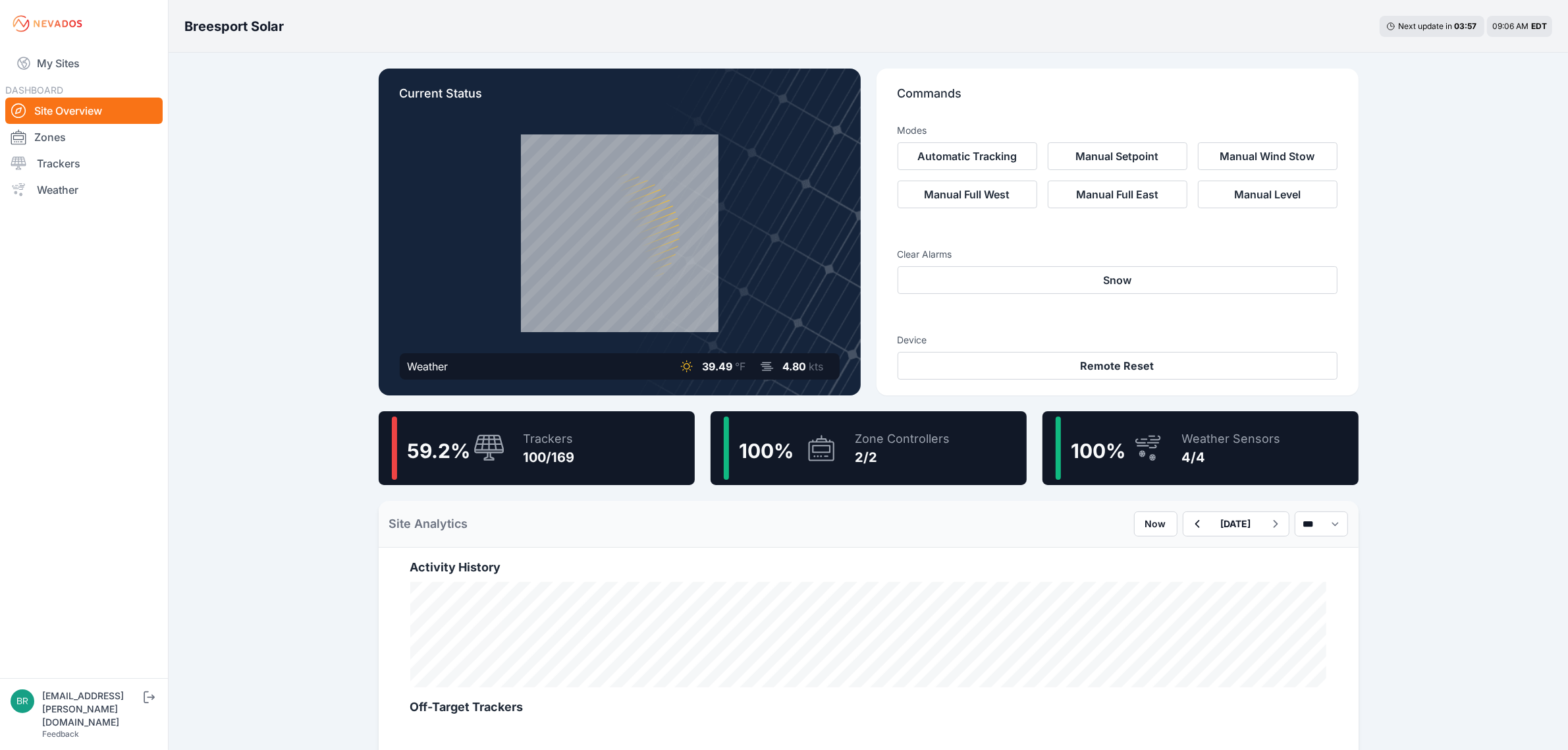
click at [929, 449] on div "2/2" at bounding box center [903, 457] width 95 height 18
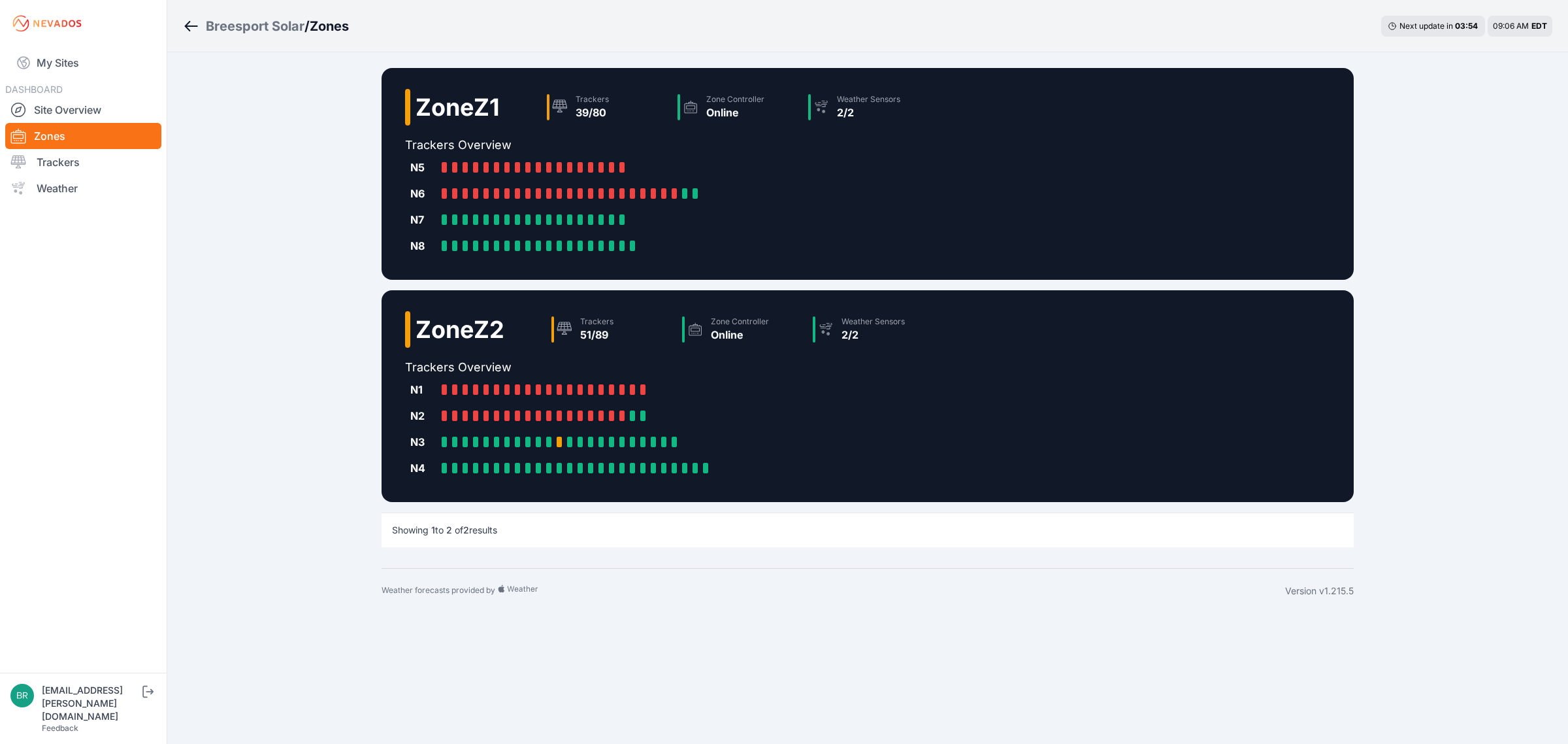
click at [223, 24] on div "Breesport Solar" at bounding box center [254, 26] width 99 height 18
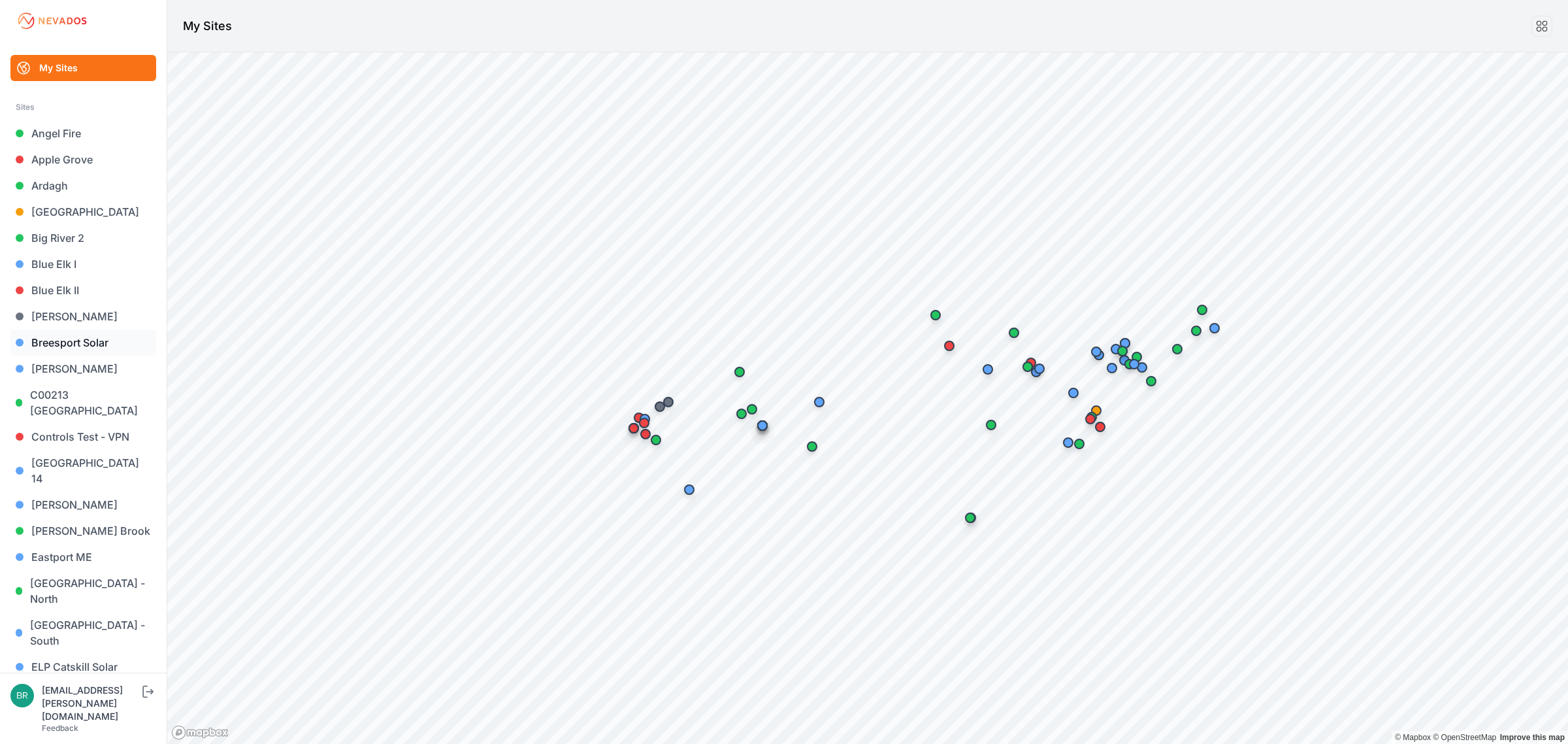
click at [62, 337] on link "Breesport Solar" at bounding box center [83, 342] width 146 height 26
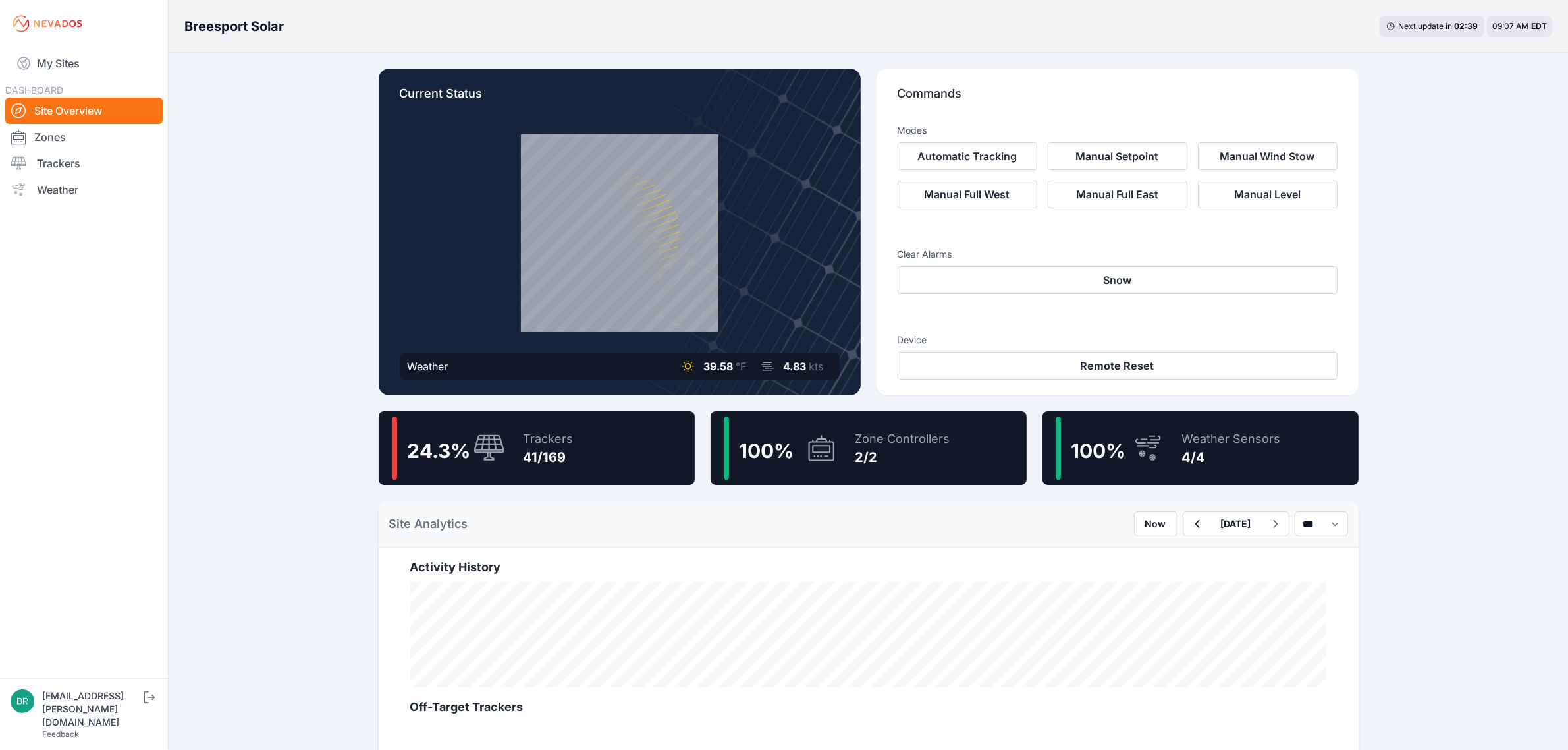
click at [313, 61] on div "Breesport Solar Next update in 02 : 39 09:07 AM EDT Current Status Weather 39.5…" at bounding box center [784, 729] width 1568 height 1457
click at [121, 115] on link "Site Overview" at bounding box center [83, 110] width 158 height 26
click at [343, 188] on div "Breesport Solar Next update in 02 : 16 09:07 AM EDT Current Status Weather 39.6…" at bounding box center [784, 729] width 1568 height 1457
click at [90, 70] on link "My Sites" at bounding box center [83, 63] width 158 height 32
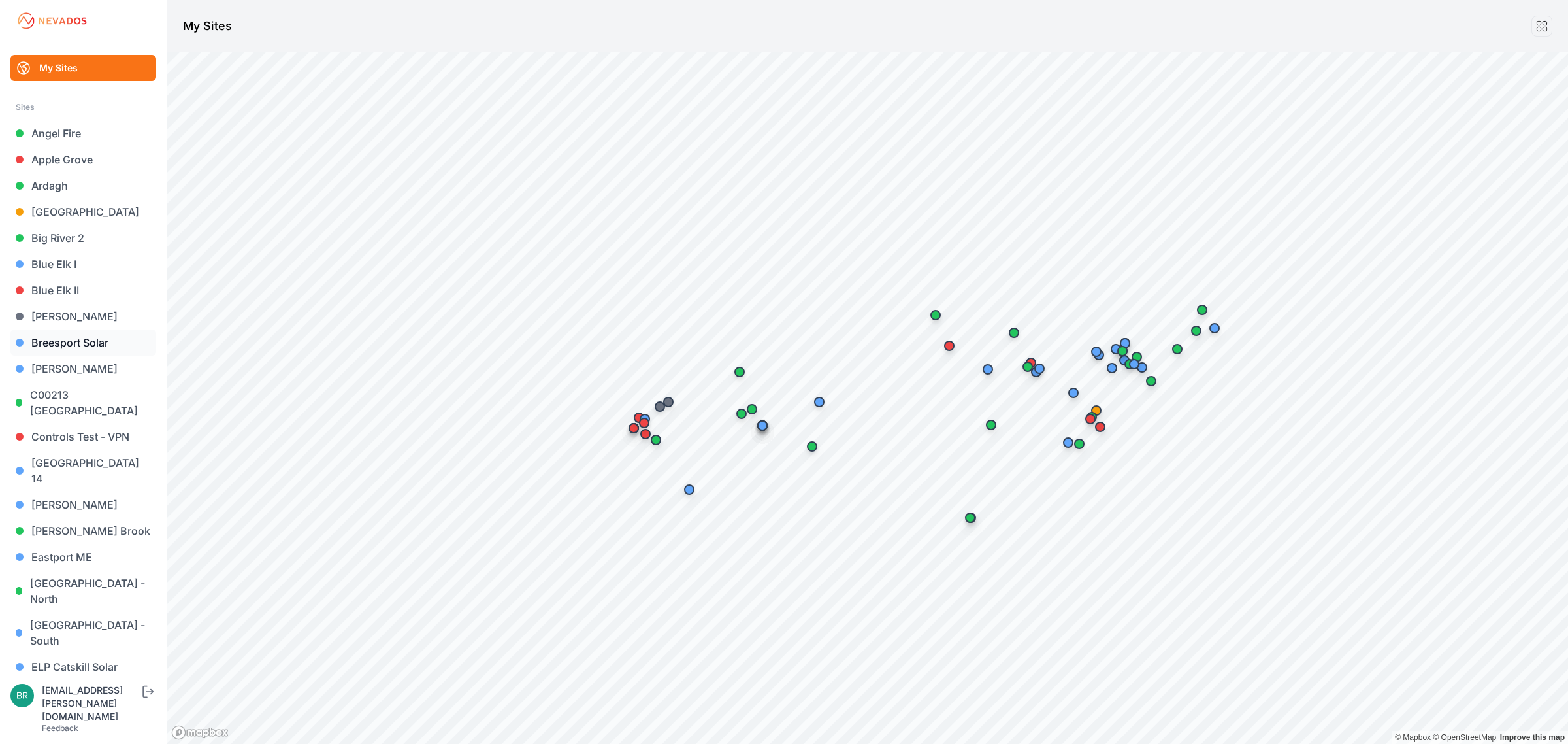
drag, startPoint x: 128, startPoint y: 357, endPoint x: 126, endPoint y: 351, distance: 6.3
click at [128, 357] on link "[PERSON_NAME]" at bounding box center [83, 368] width 146 height 26
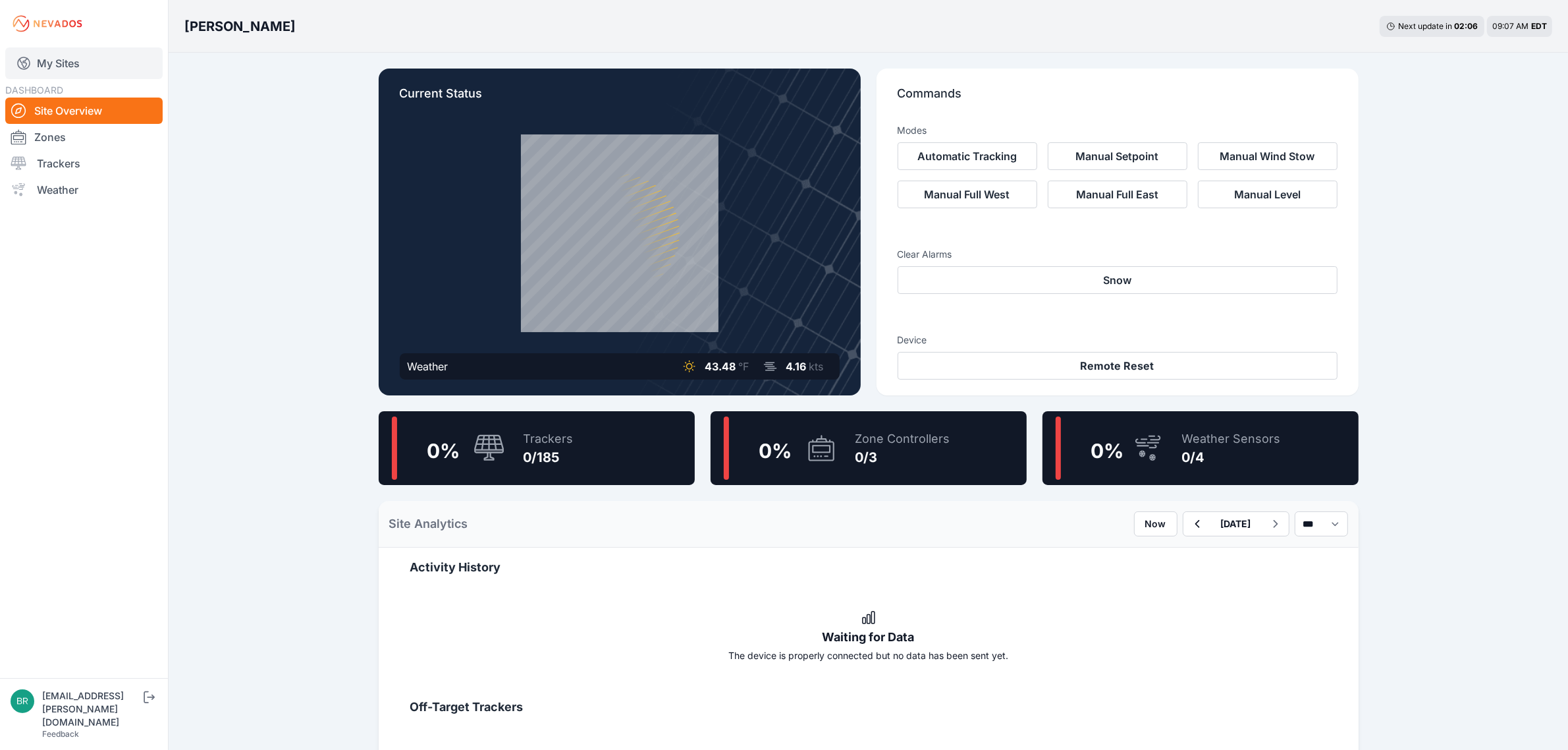
click at [107, 61] on link "My Sites" at bounding box center [83, 63] width 158 height 32
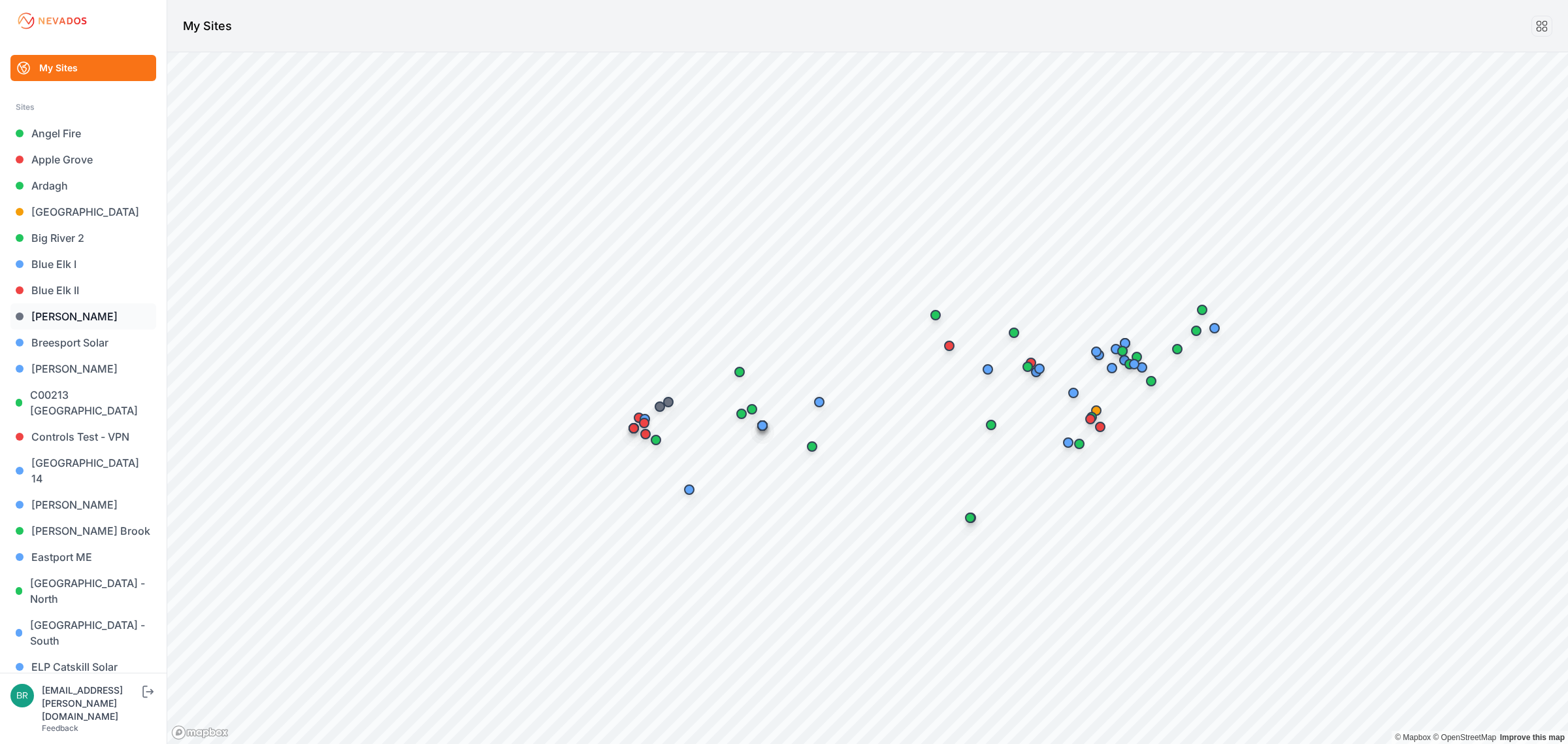
click at [92, 325] on link "[PERSON_NAME]" at bounding box center [83, 316] width 146 height 26
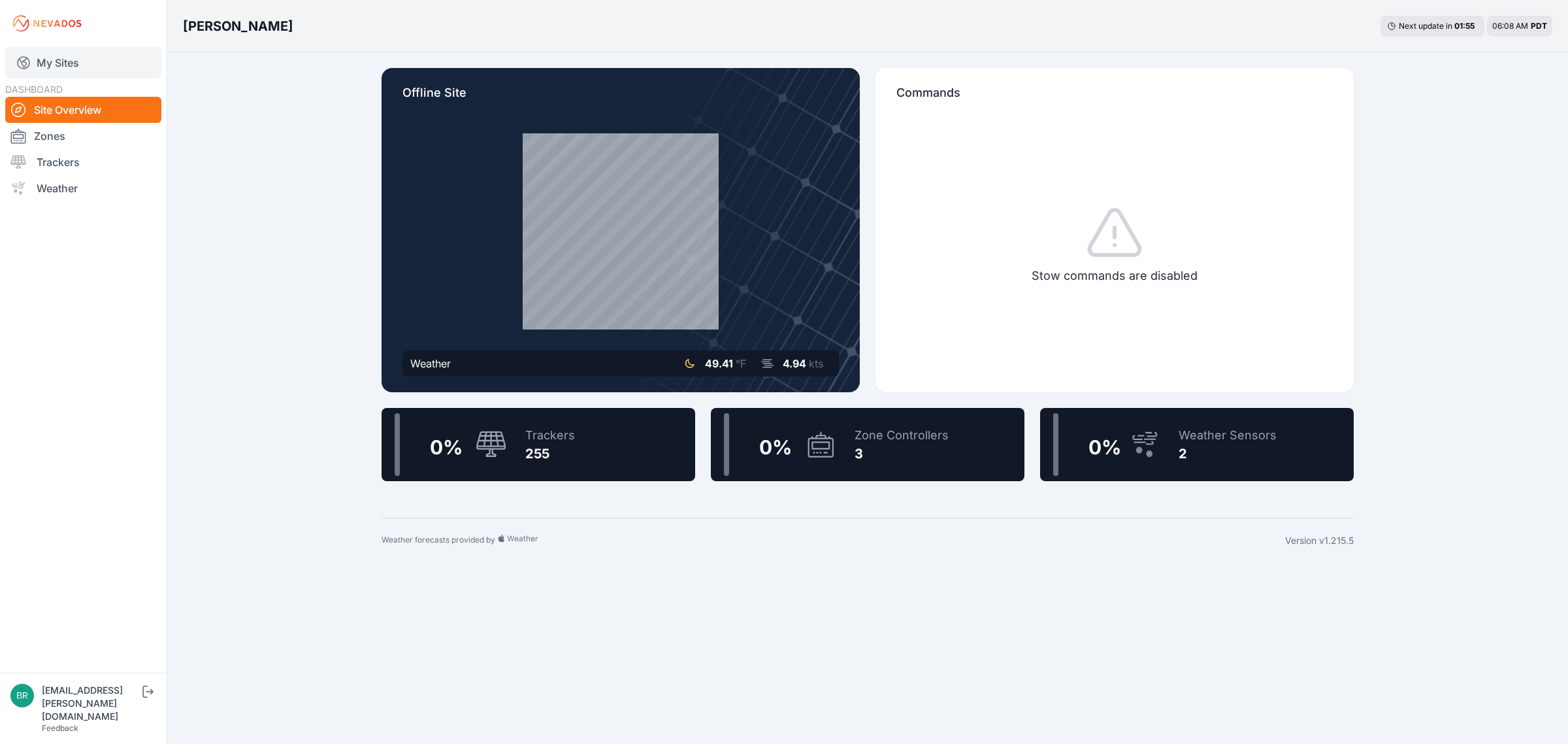
click at [87, 64] on link "My Sites" at bounding box center [83, 62] width 156 height 32
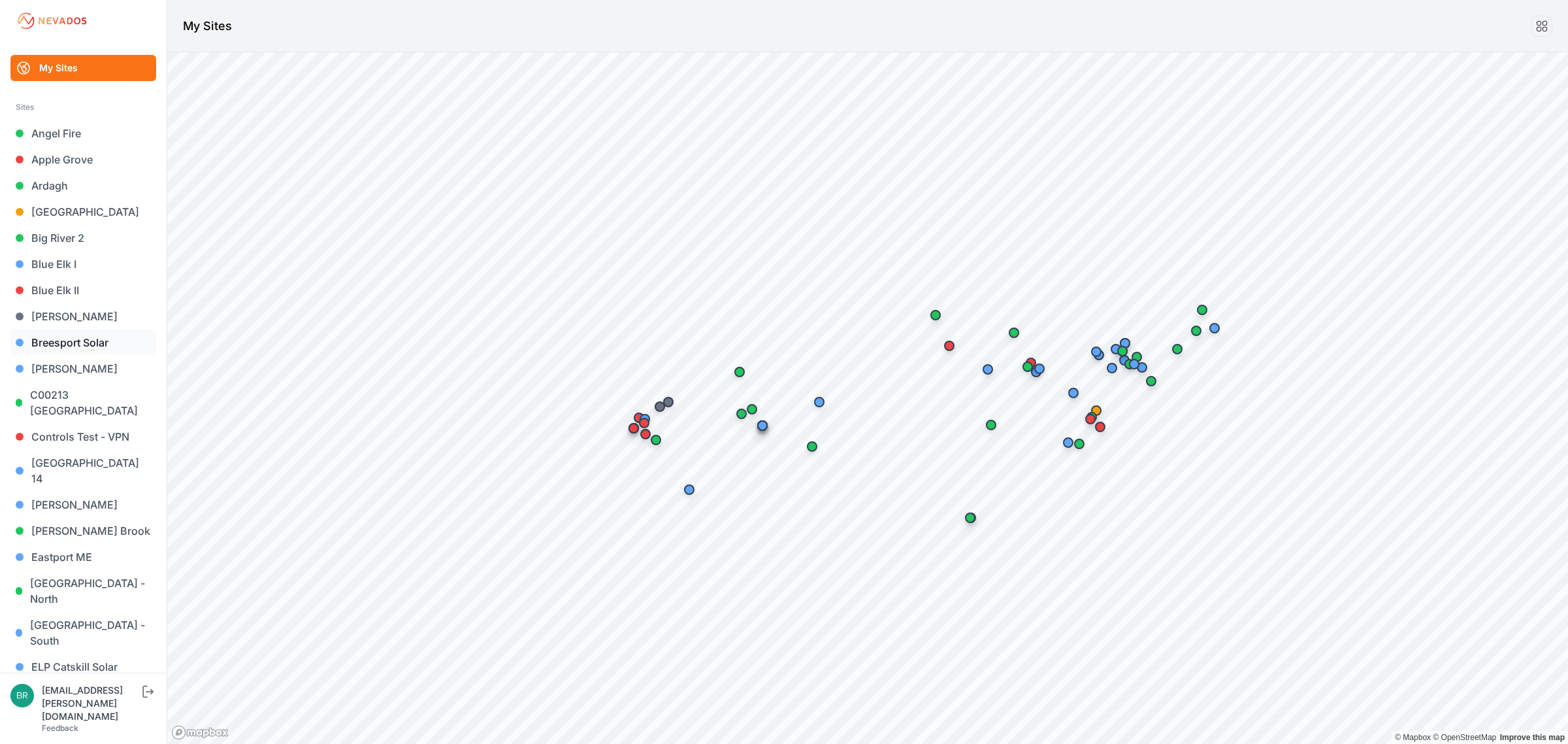
click at [86, 342] on link "Breesport Solar" at bounding box center [83, 342] width 146 height 26
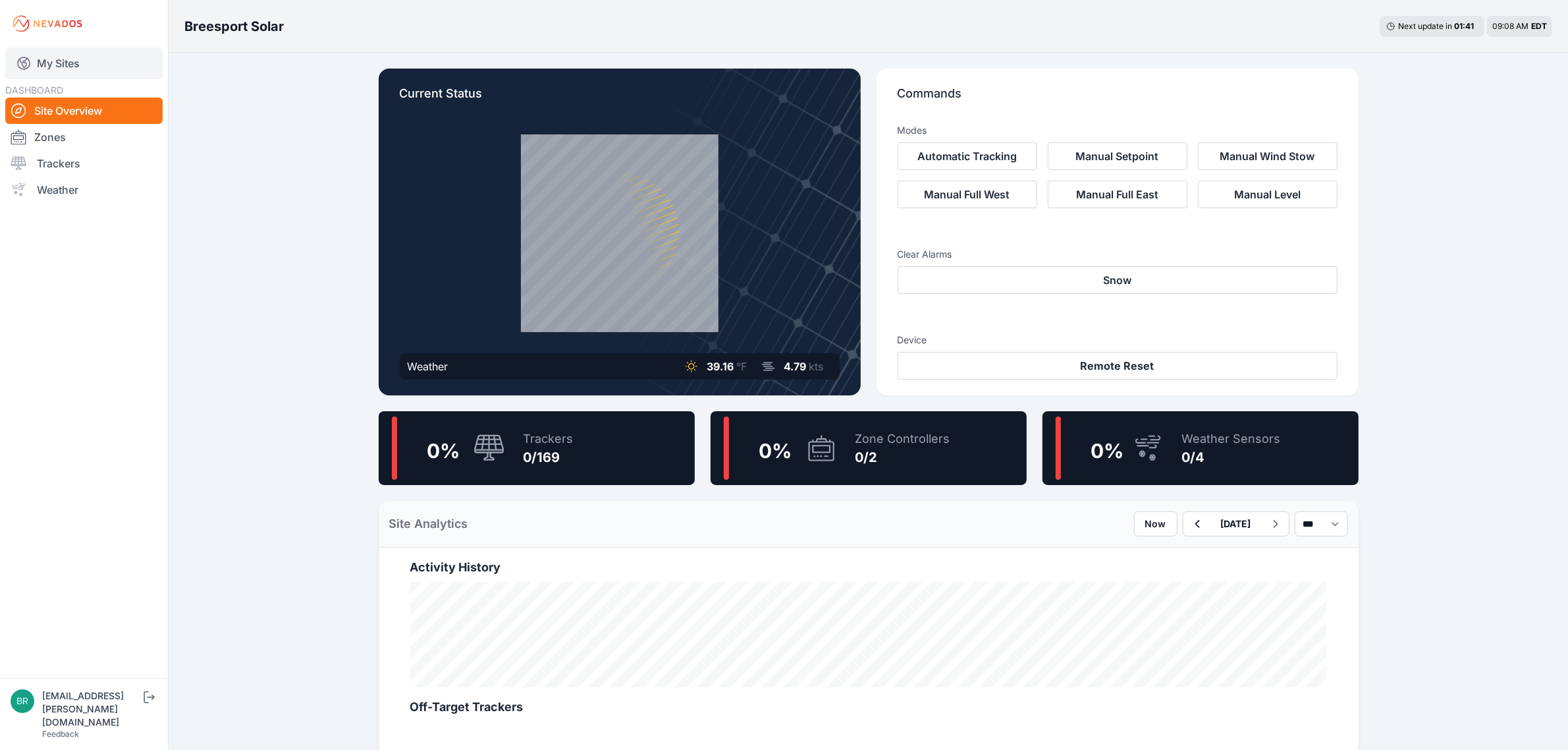
click at [94, 67] on link "My Sites" at bounding box center [83, 63] width 158 height 32
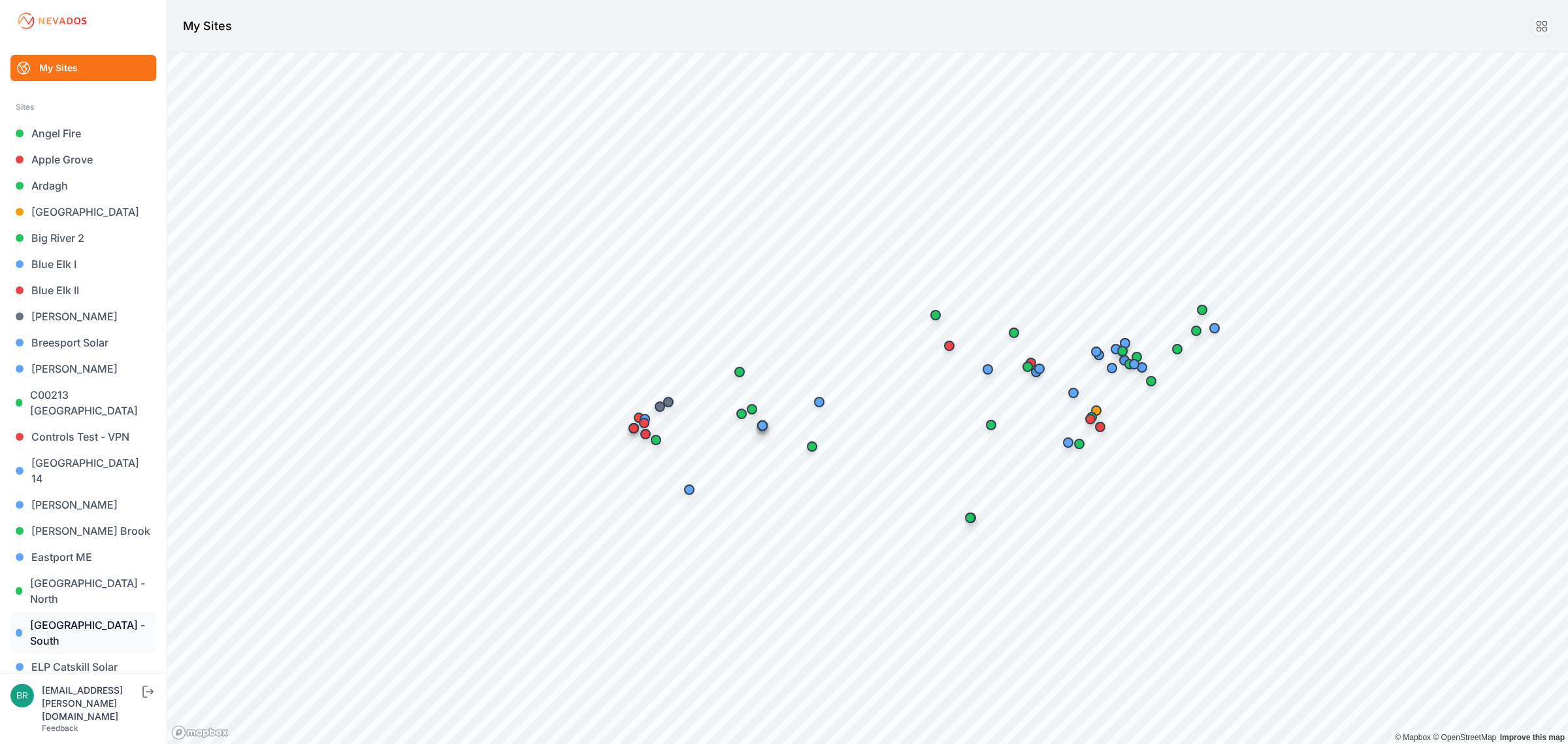
click at [100, 612] on link "[GEOGRAPHIC_DATA] - South" at bounding box center [83, 633] width 146 height 42
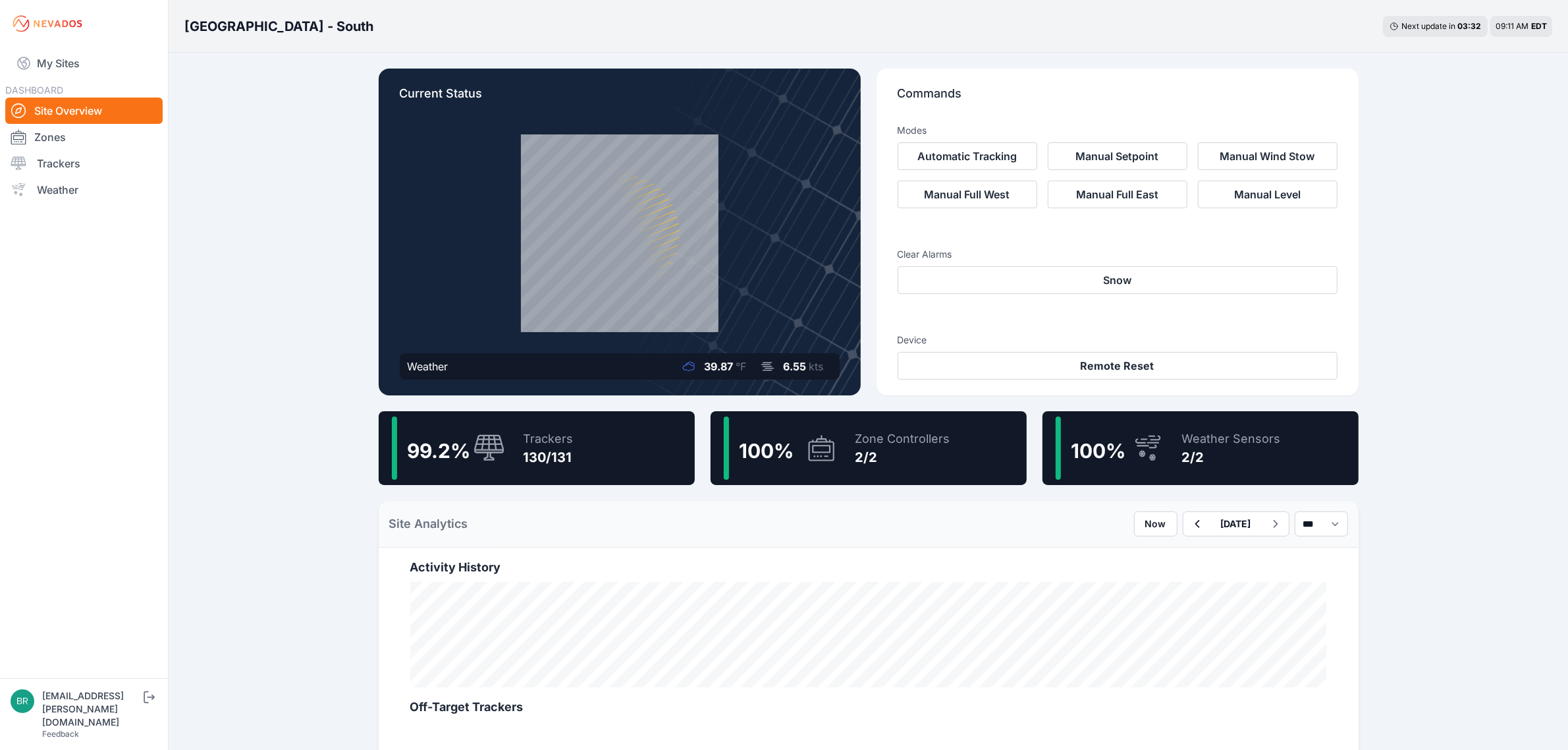
click at [334, 255] on div "[GEOGRAPHIC_DATA] - South Next update in 03 : 32 09:11 AM EDT Current Status We…" at bounding box center [784, 729] width 1568 height 1457
click at [609, 462] on div "99.2 % Trackers 130/131" at bounding box center [537, 448] width 316 height 74
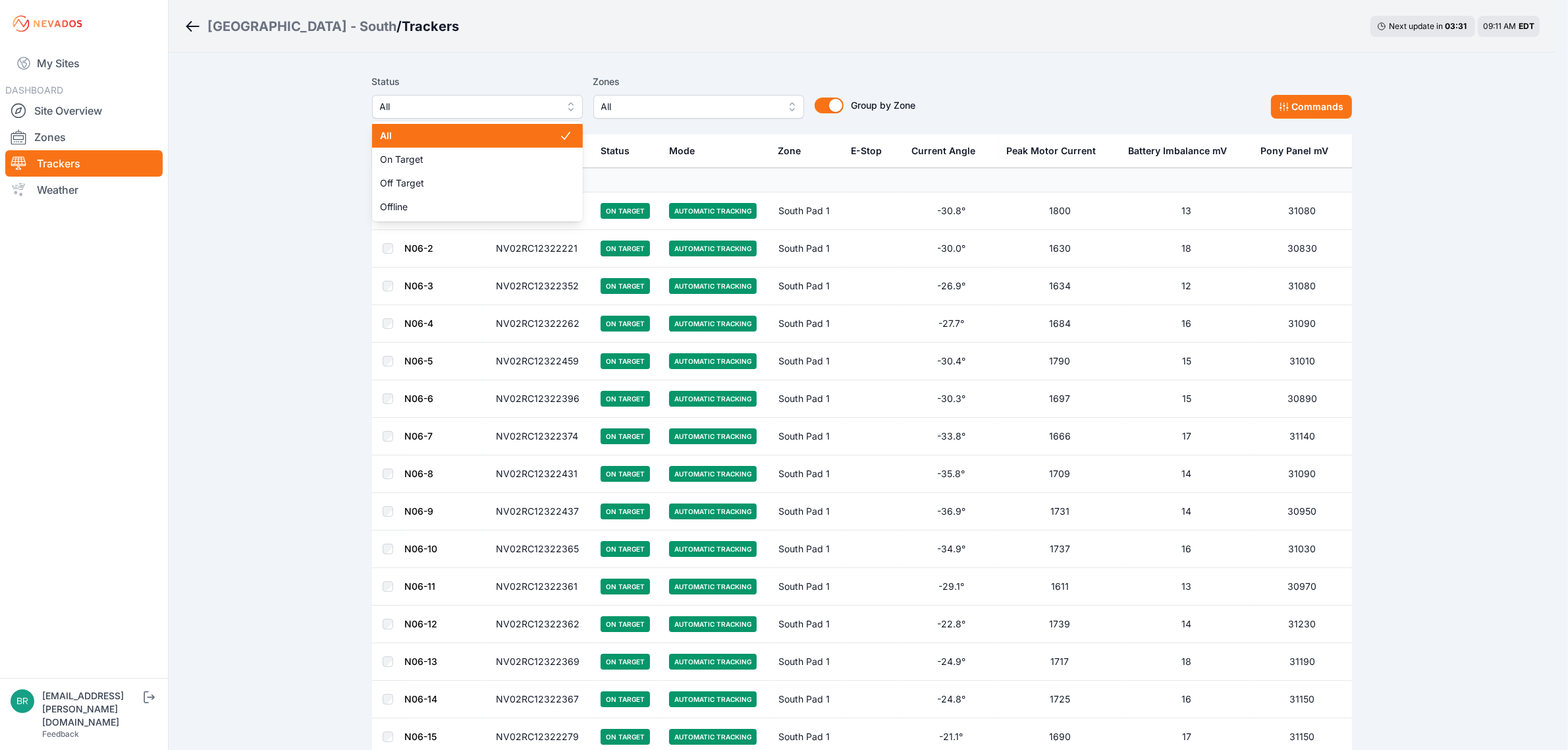
click at [451, 107] on span "All" at bounding box center [468, 106] width 176 height 15
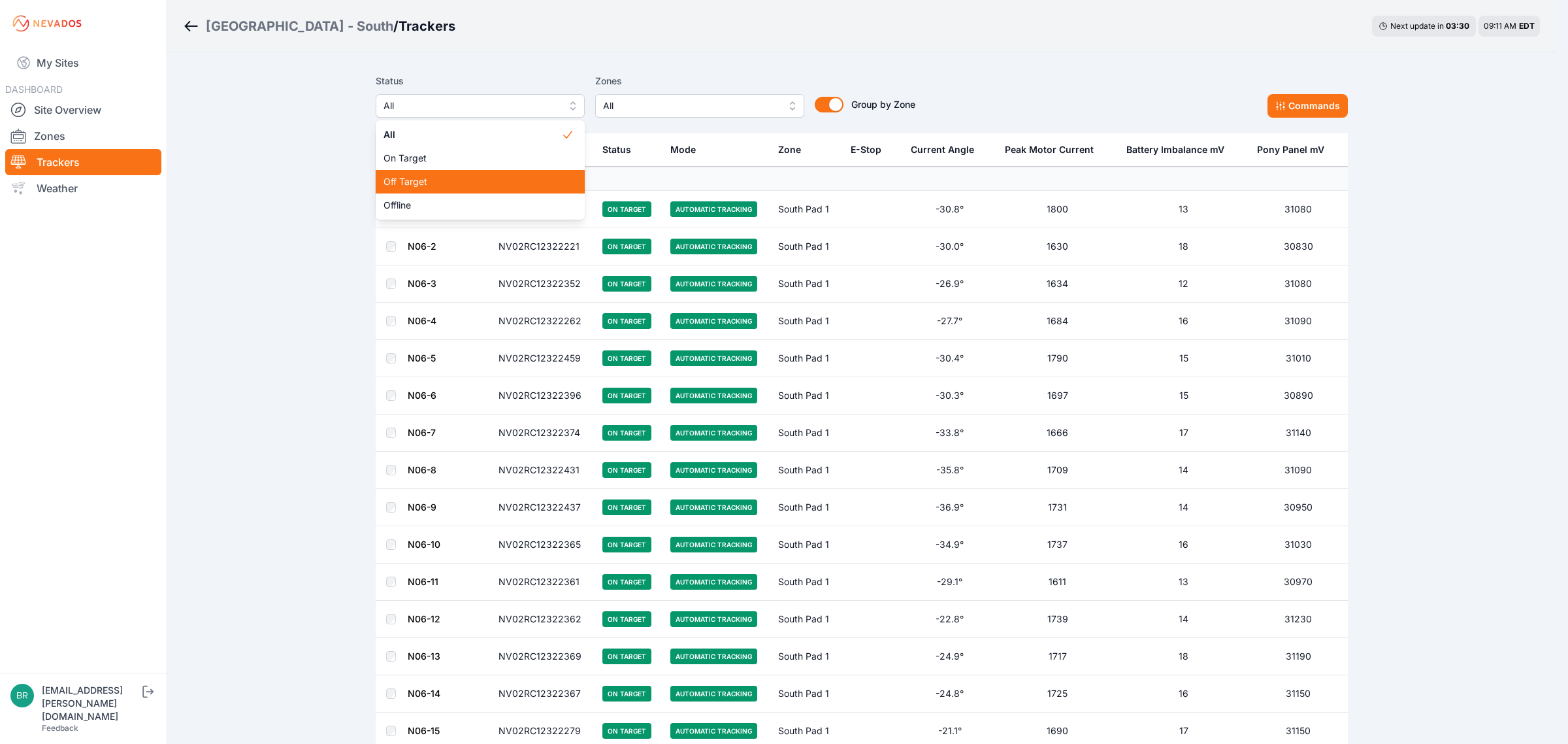
click at [449, 178] on span "Off Target" at bounding box center [472, 181] width 178 height 13
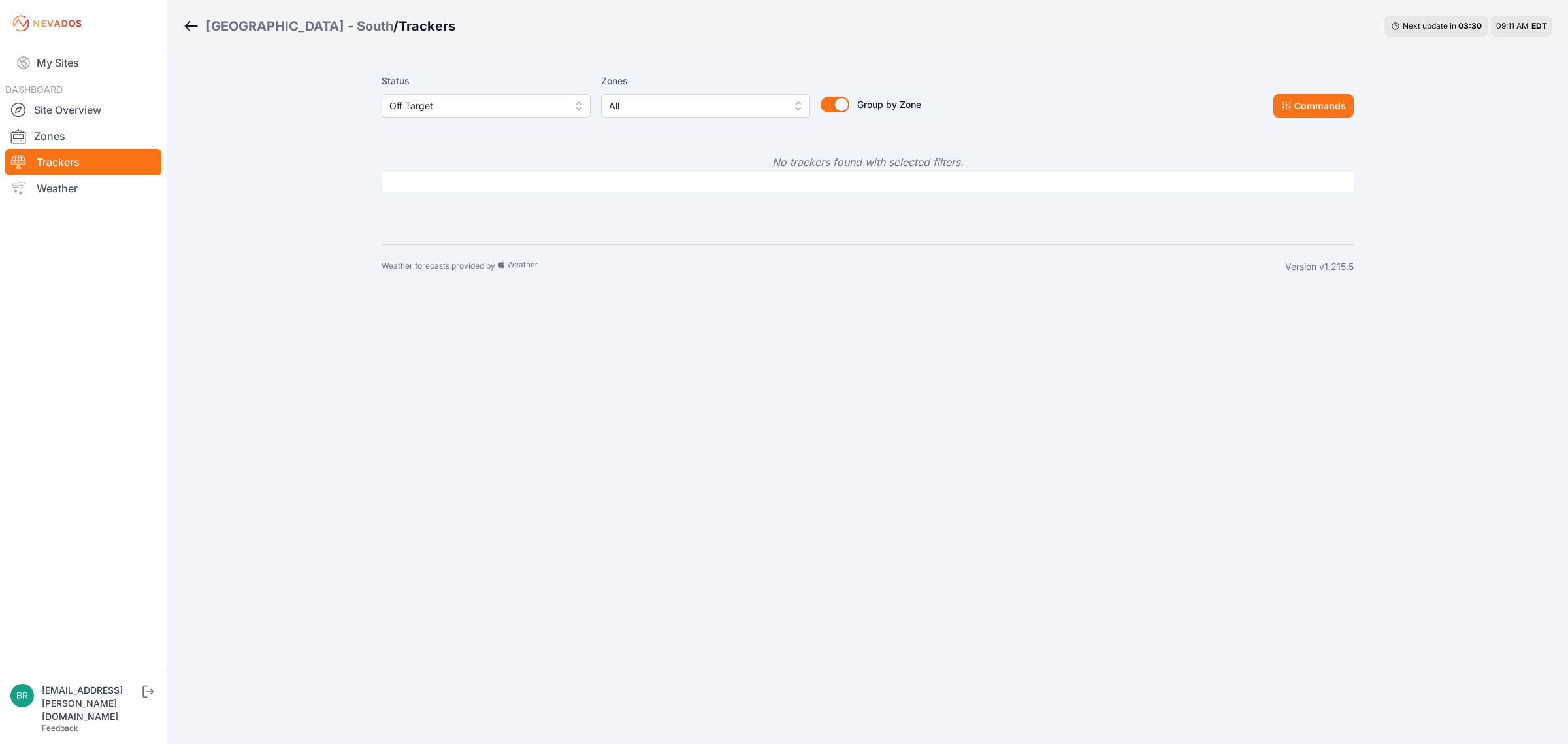
click at [474, 94] on button "Off Target" at bounding box center [487, 106] width 209 height 24
drag, startPoint x: 453, startPoint y: 205, endPoint x: 449, endPoint y: 214, distance: 9.8
click at [449, 214] on div "Offline" at bounding box center [487, 205] width 209 height 24
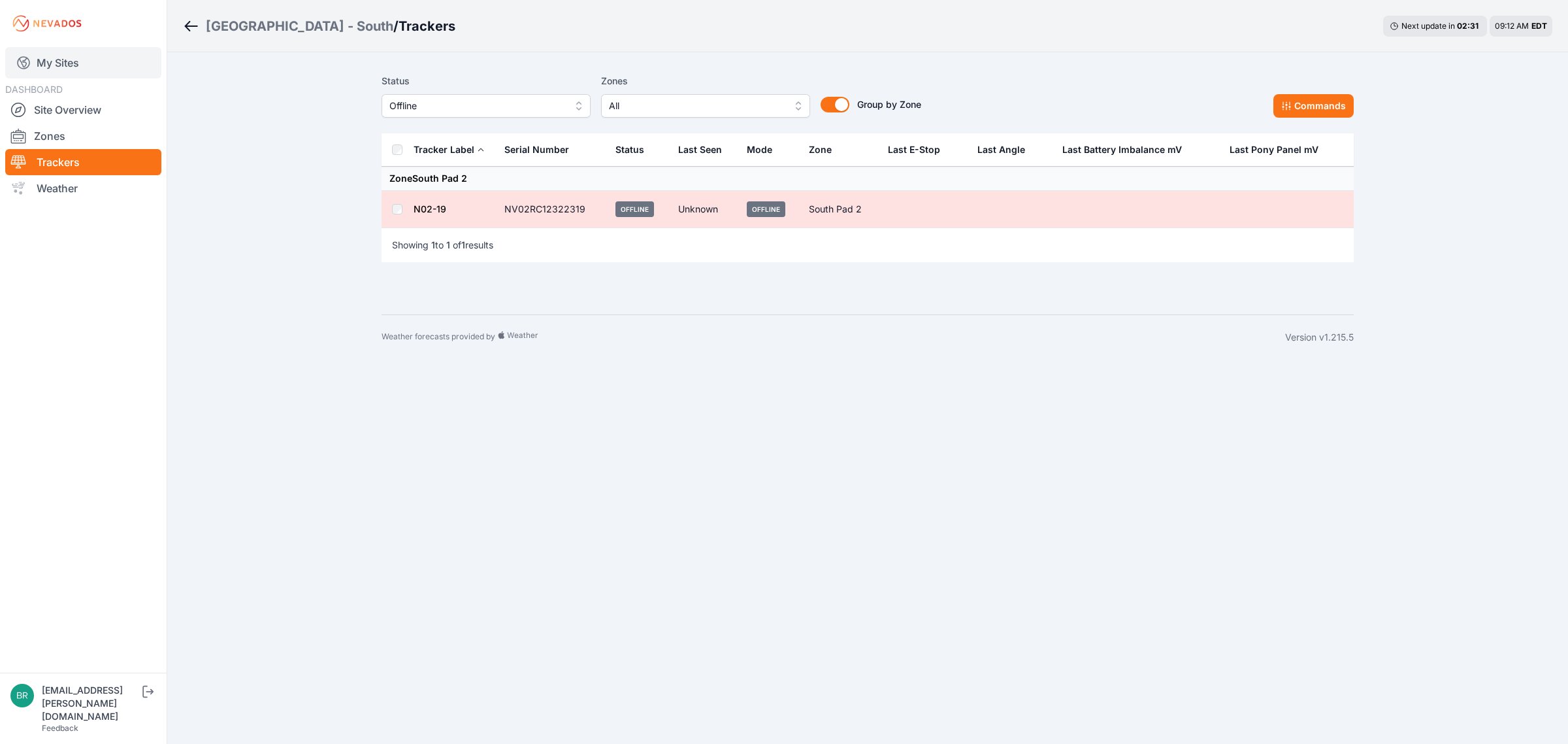
click at [107, 58] on link "My Sites" at bounding box center [83, 62] width 156 height 32
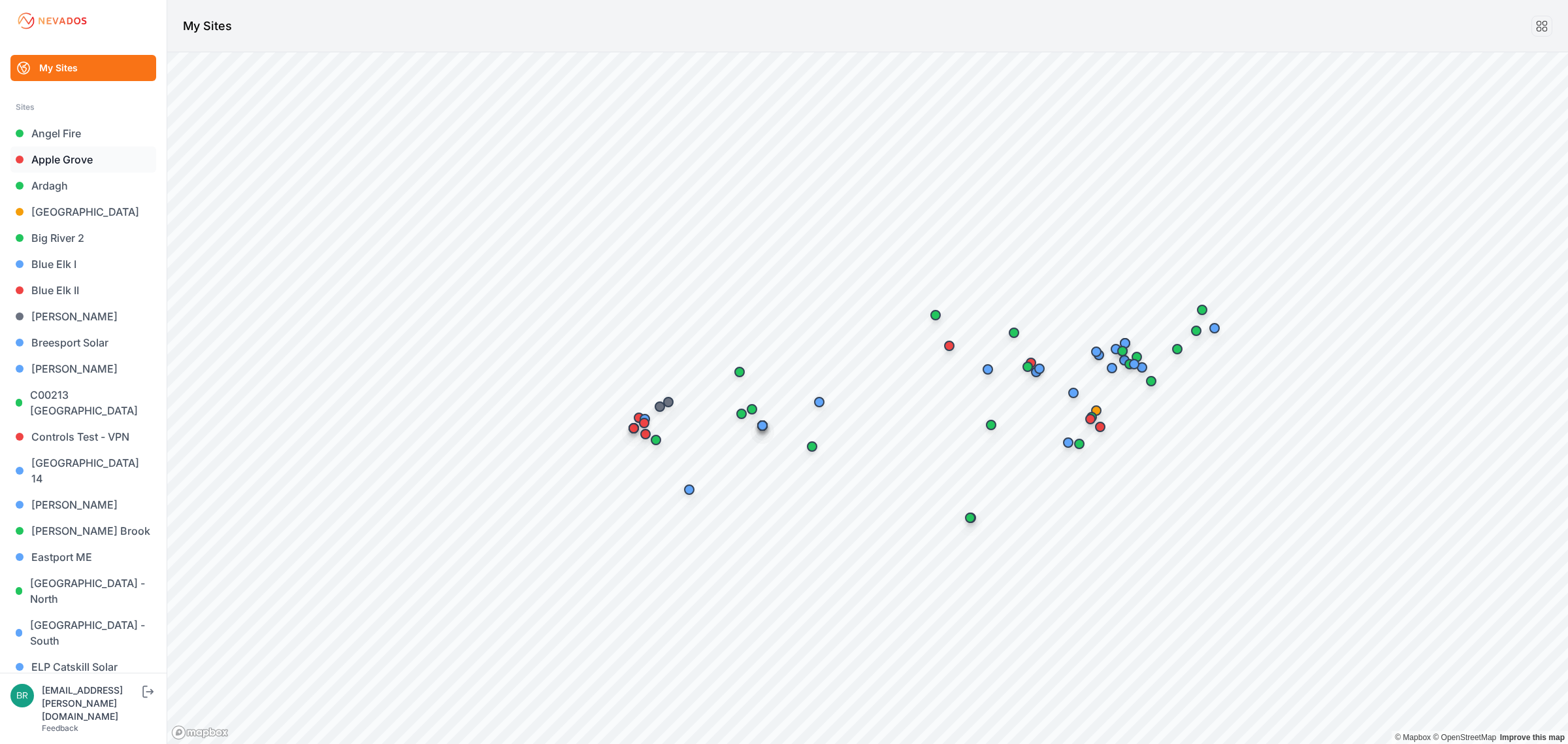
click at [67, 157] on link "Apple Grove" at bounding box center [83, 159] width 146 height 26
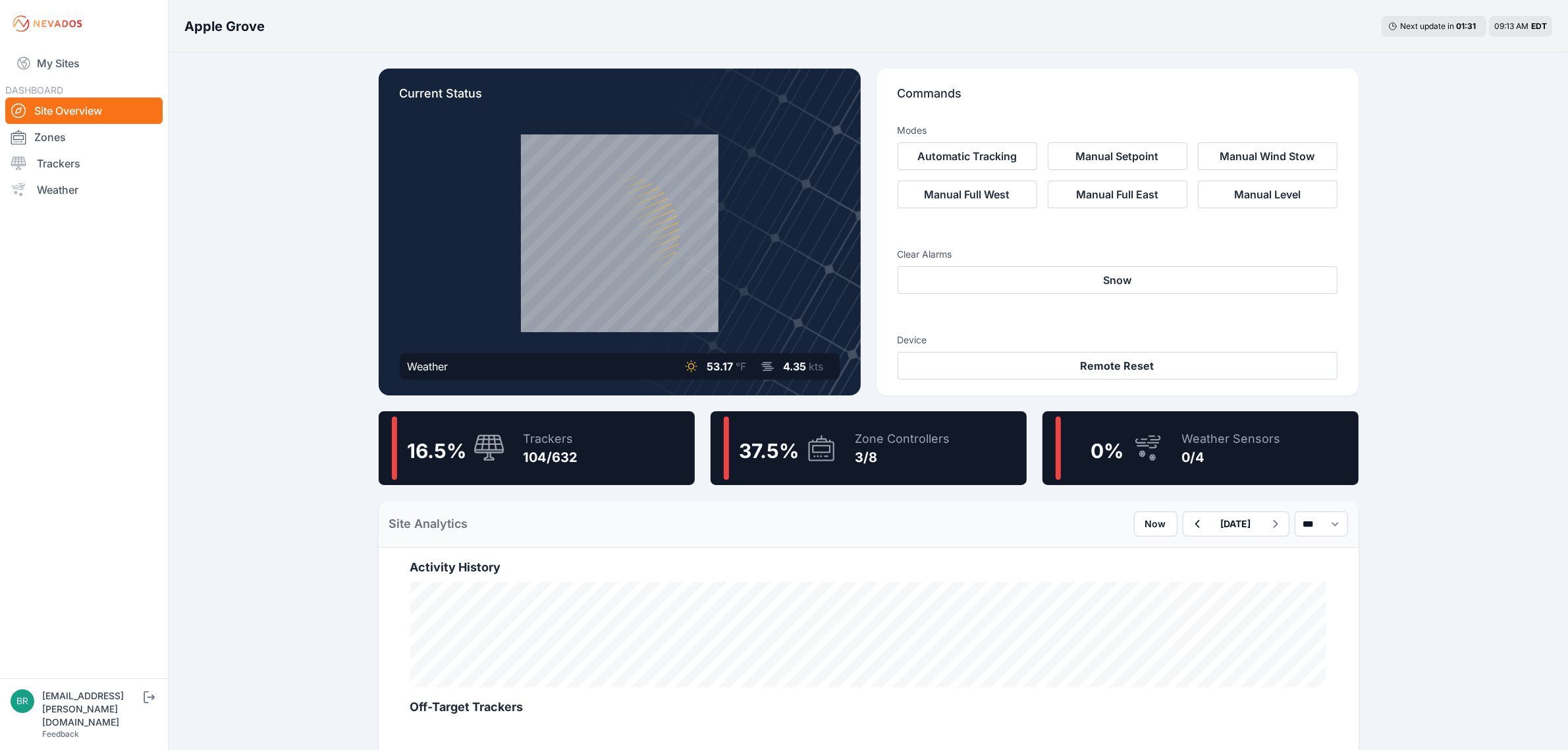
click at [272, 154] on div "Apple Grove Next update in 01 : 31 09:13 AM EDT Current Status Weather 53.17 °F…" at bounding box center [784, 729] width 1568 height 1457
click at [795, 456] on span "37.5 %" at bounding box center [770, 450] width 60 height 24
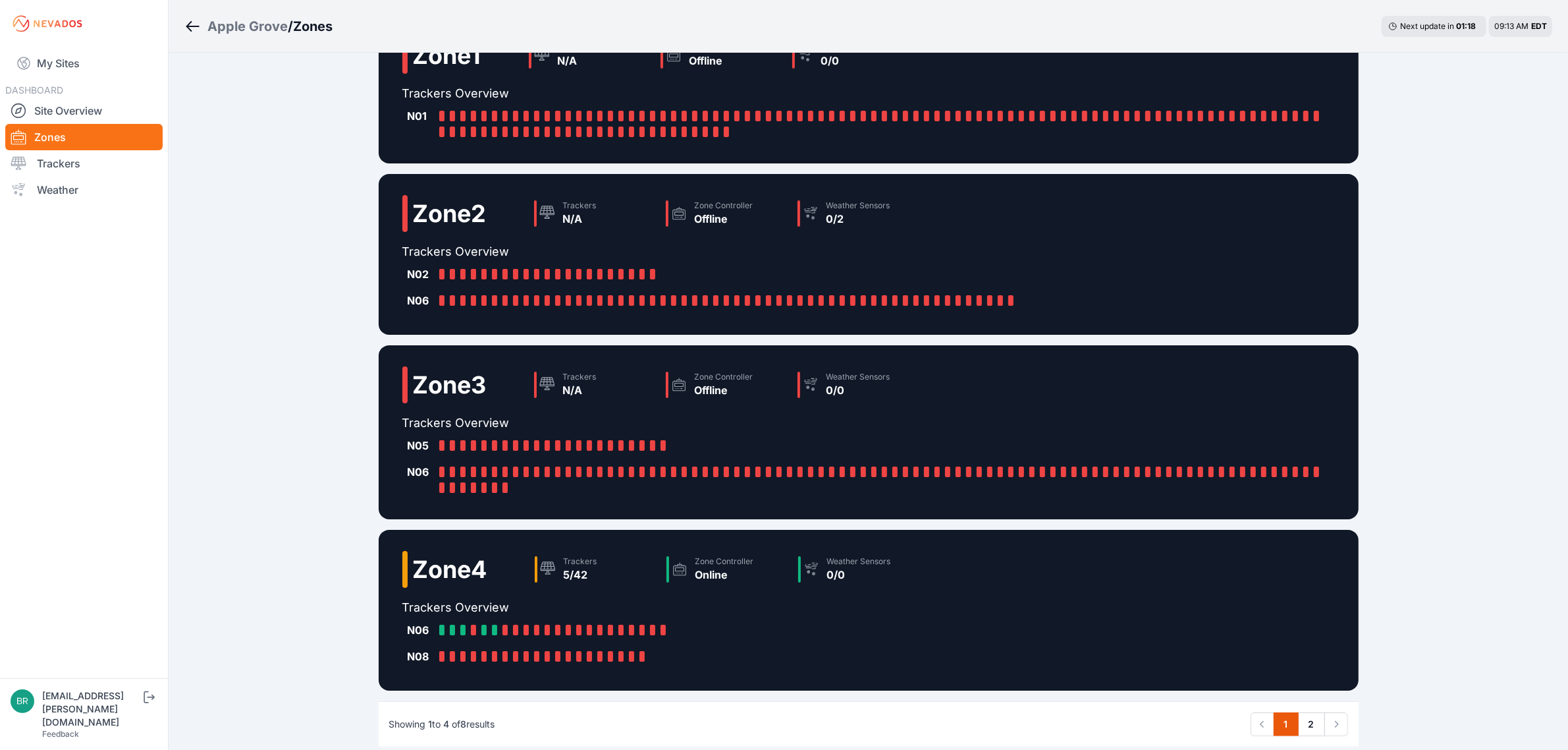
scroll to position [115, 0]
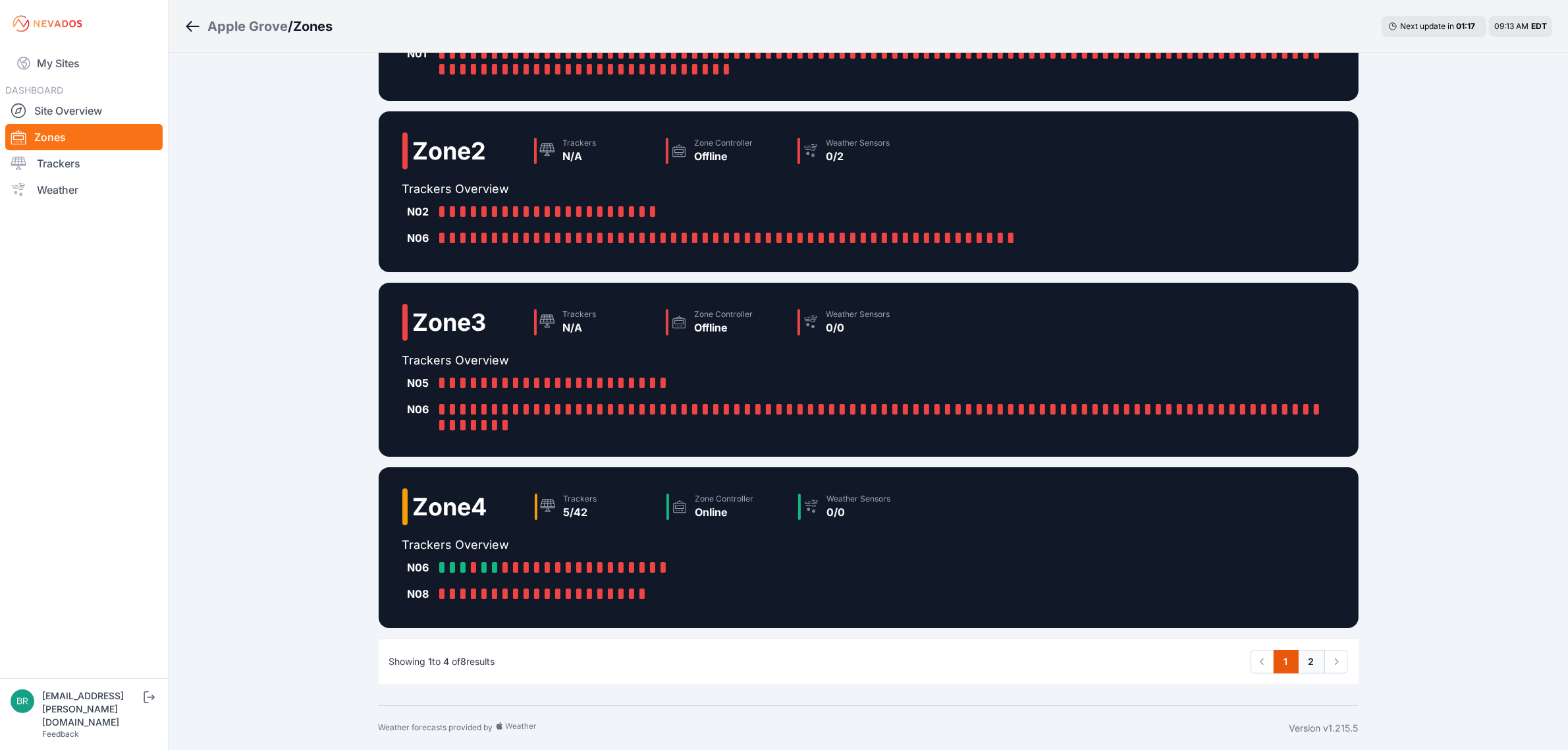
click at [1304, 659] on link "2" at bounding box center [1312, 661] width 27 height 24
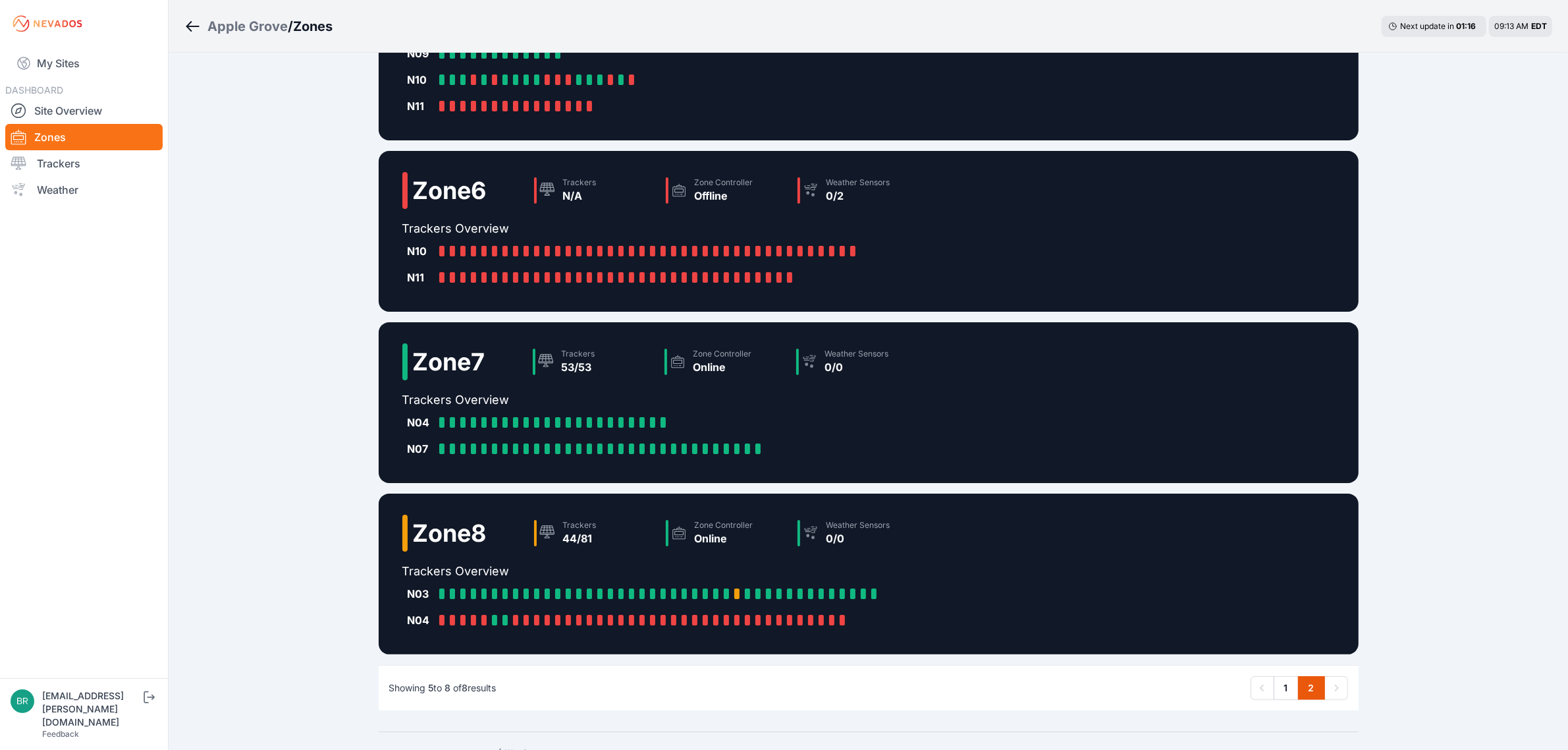
scroll to position [168, 0]
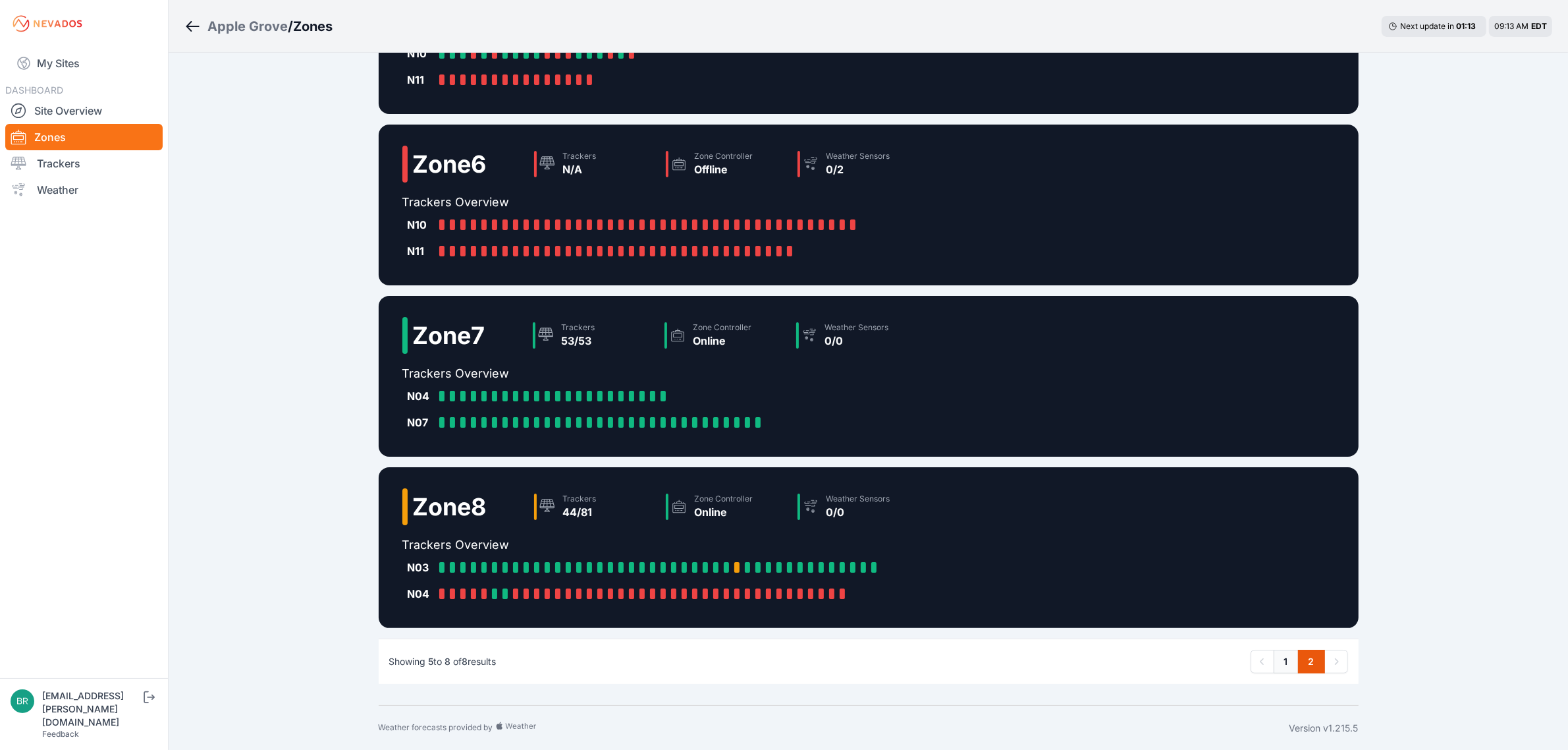
click at [1291, 659] on link "1" at bounding box center [1287, 661] width 25 height 24
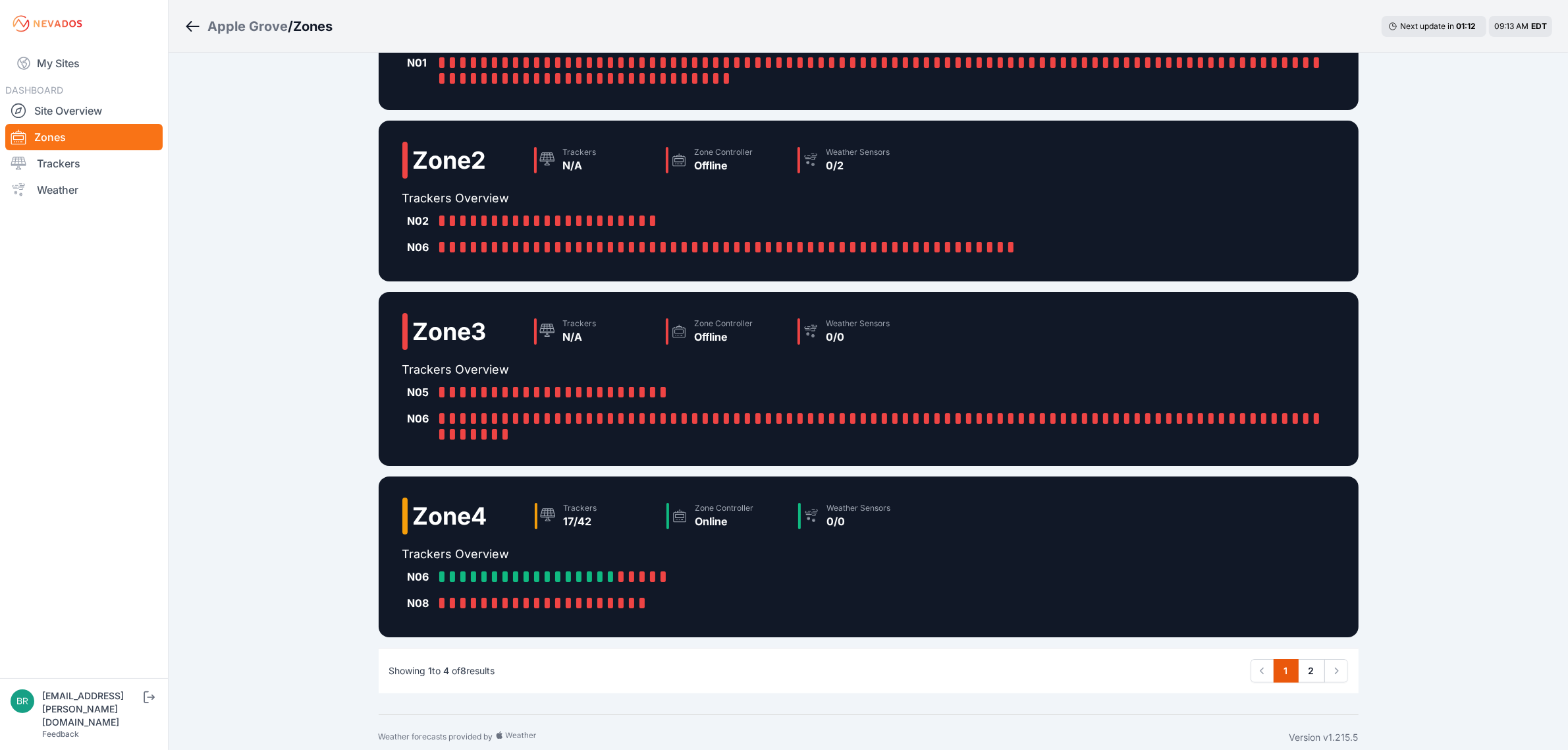
scroll to position [115, 0]
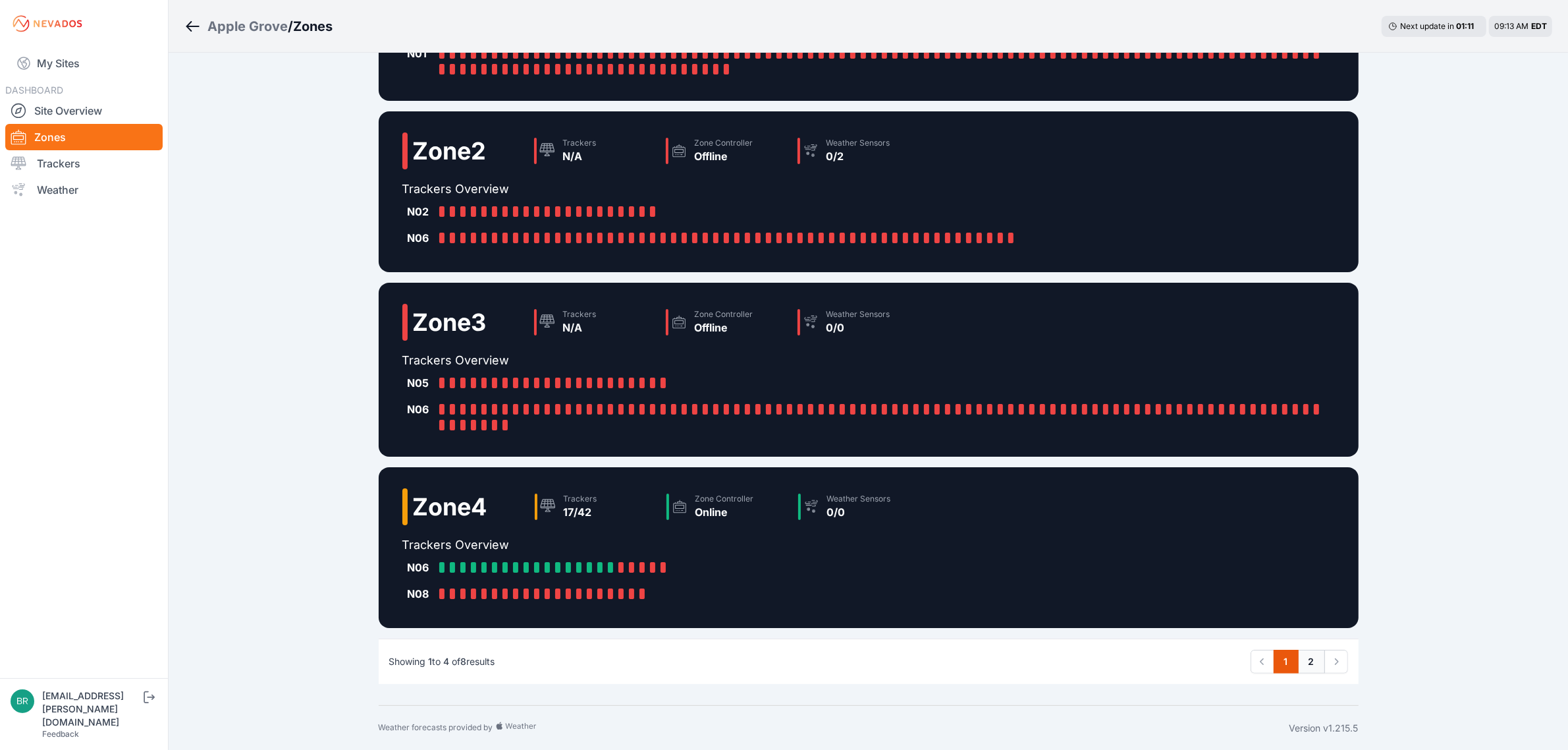
click at [1309, 666] on link "2" at bounding box center [1312, 661] width 27 height 24
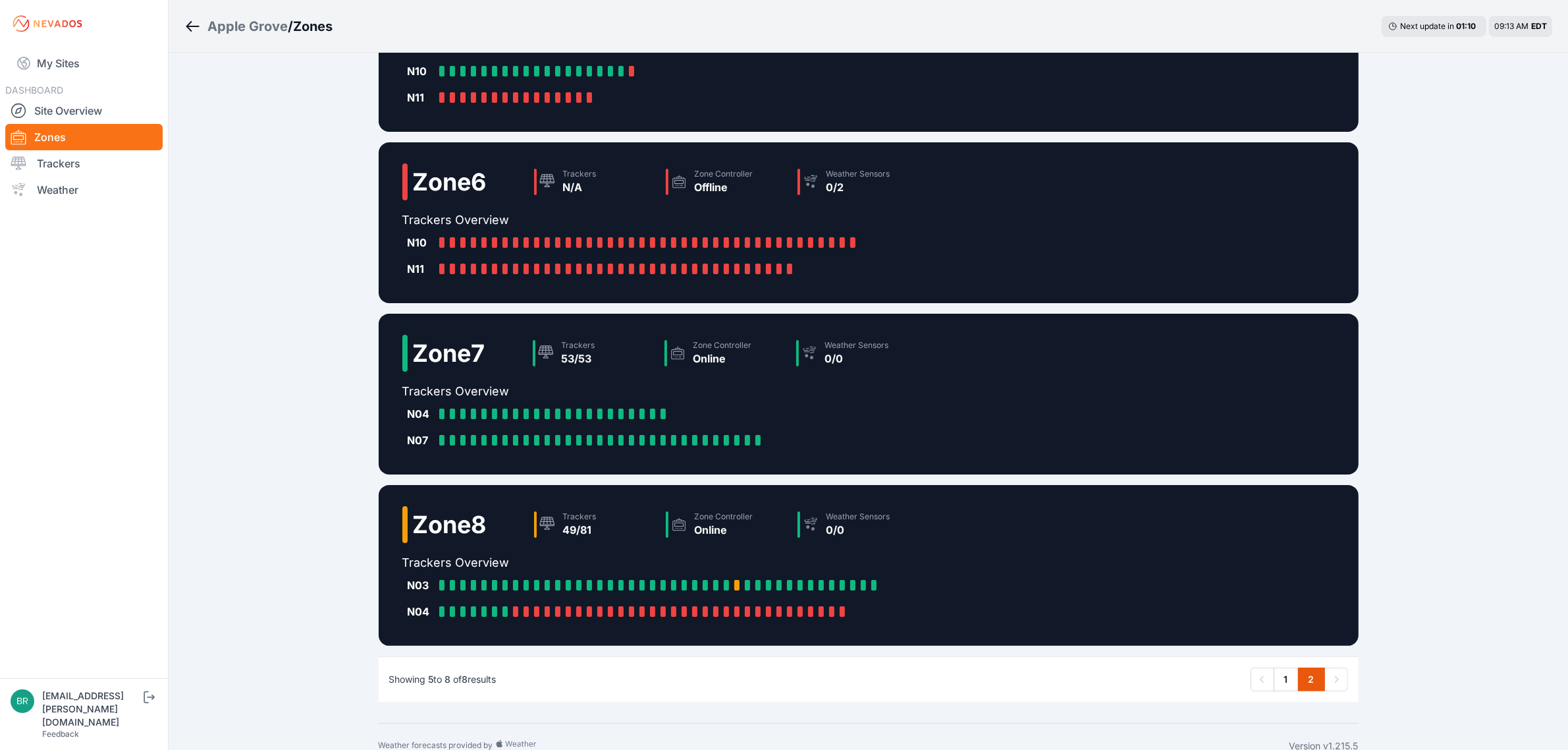
scroll to position [168, 0]
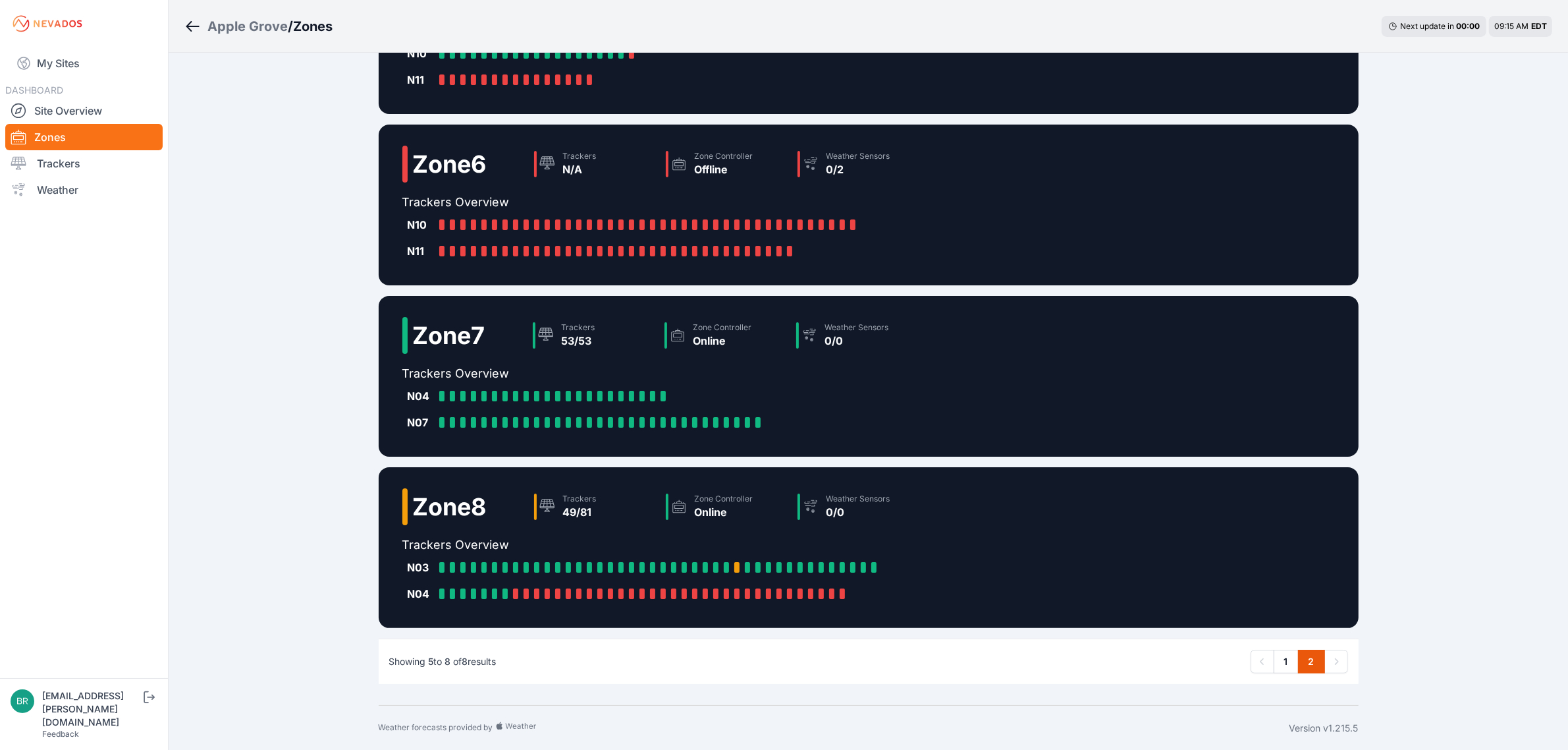
click at [265, 19] on div "Apple Grove" at bounding box center [247, 26] width 80 height 18
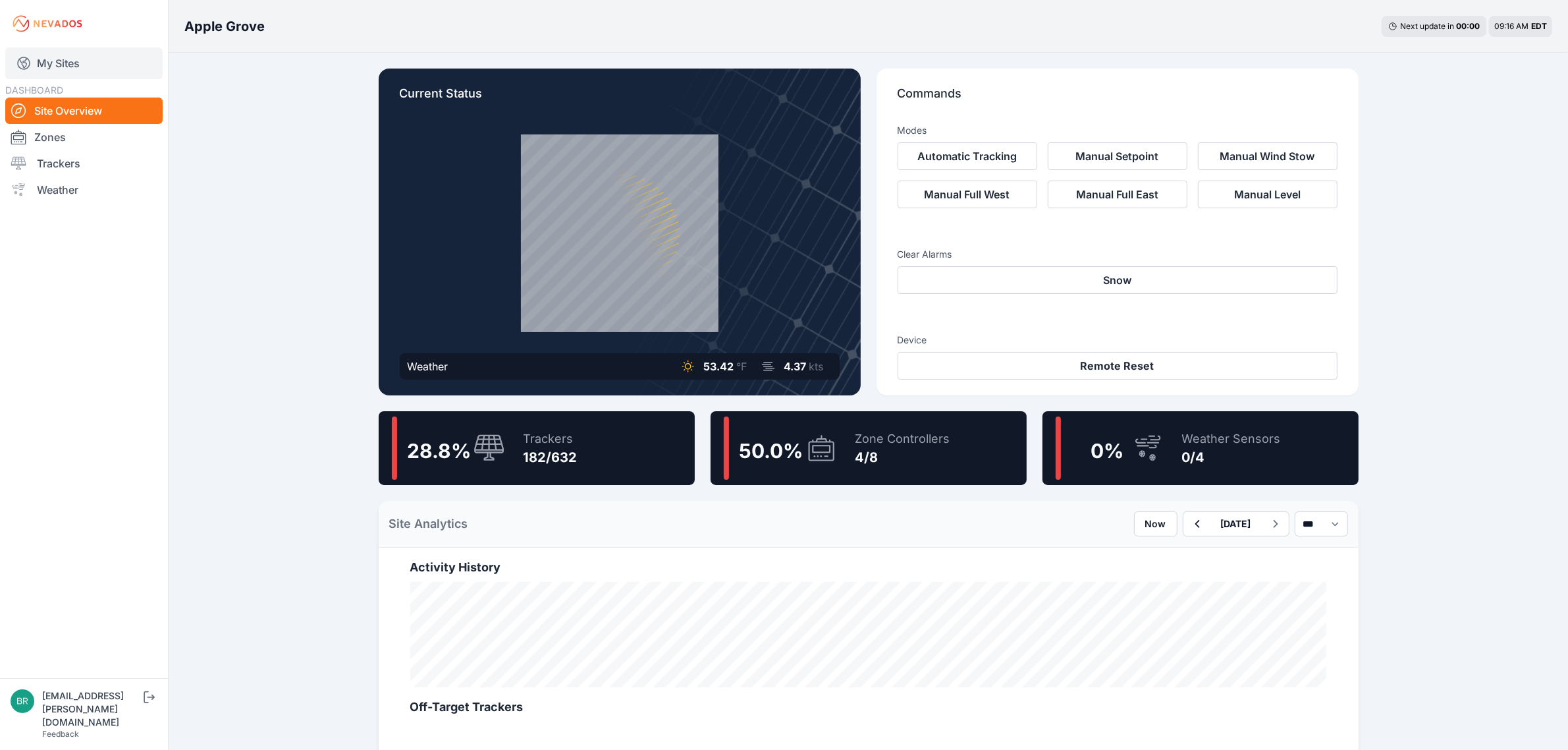
click at [130, 63] on link "My Sites" at bounding box center [83, 63] width 158 height 32
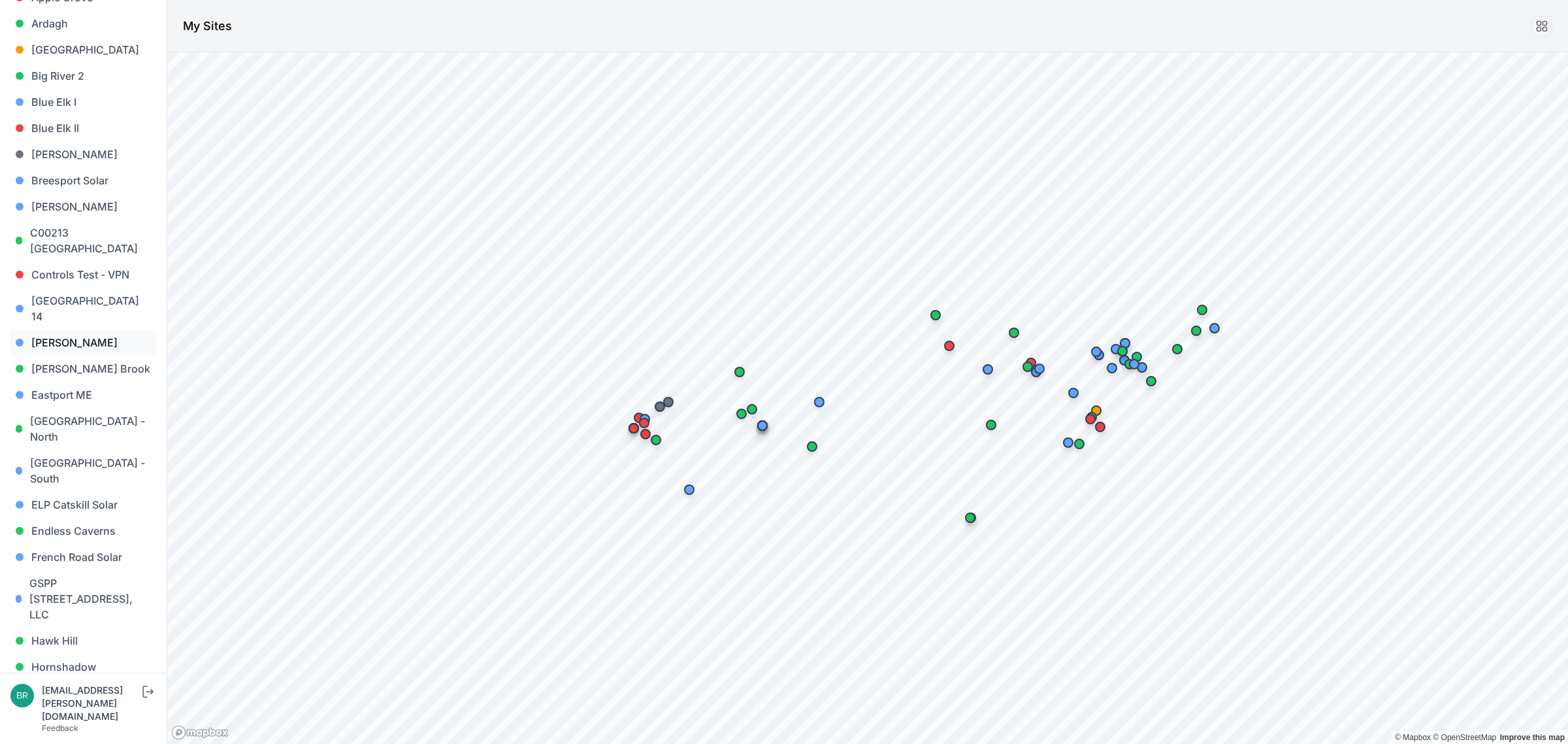
scroll to position [163, 0]
click at [107, 516] on link "Endless Caverns" at bounding box center [83, 529] width 146 height 26
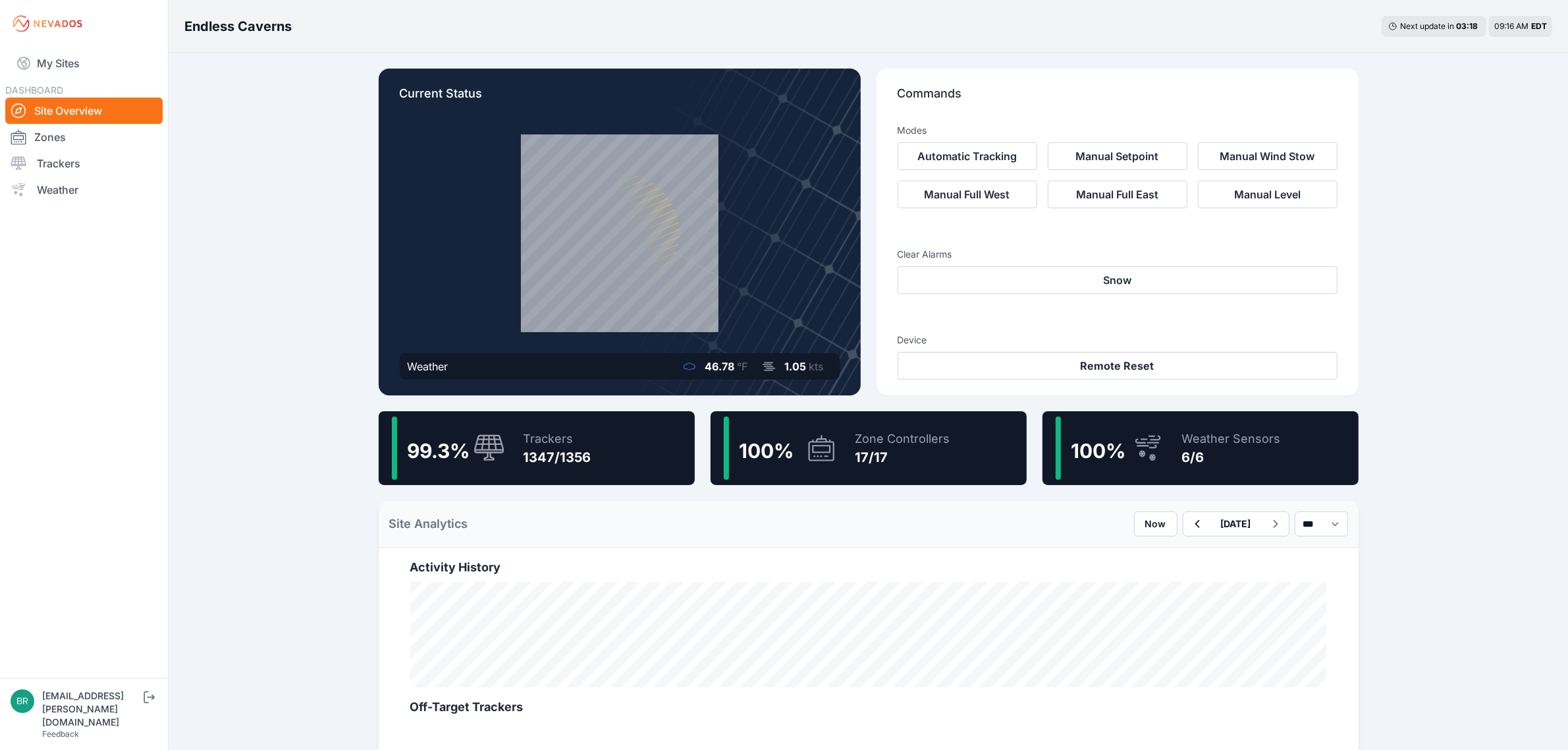
click at [317, 166] on div "Endless Caverns Next update in 03 : 18 09:16 AM EDT Current Status Weather 46.7…" at bounding box center [784, 729] width 1568 height 1457
click at [590, 447] on div "99.3 % Trackers 1347/1356" at bounding box center [537, 448] width 316 height 74
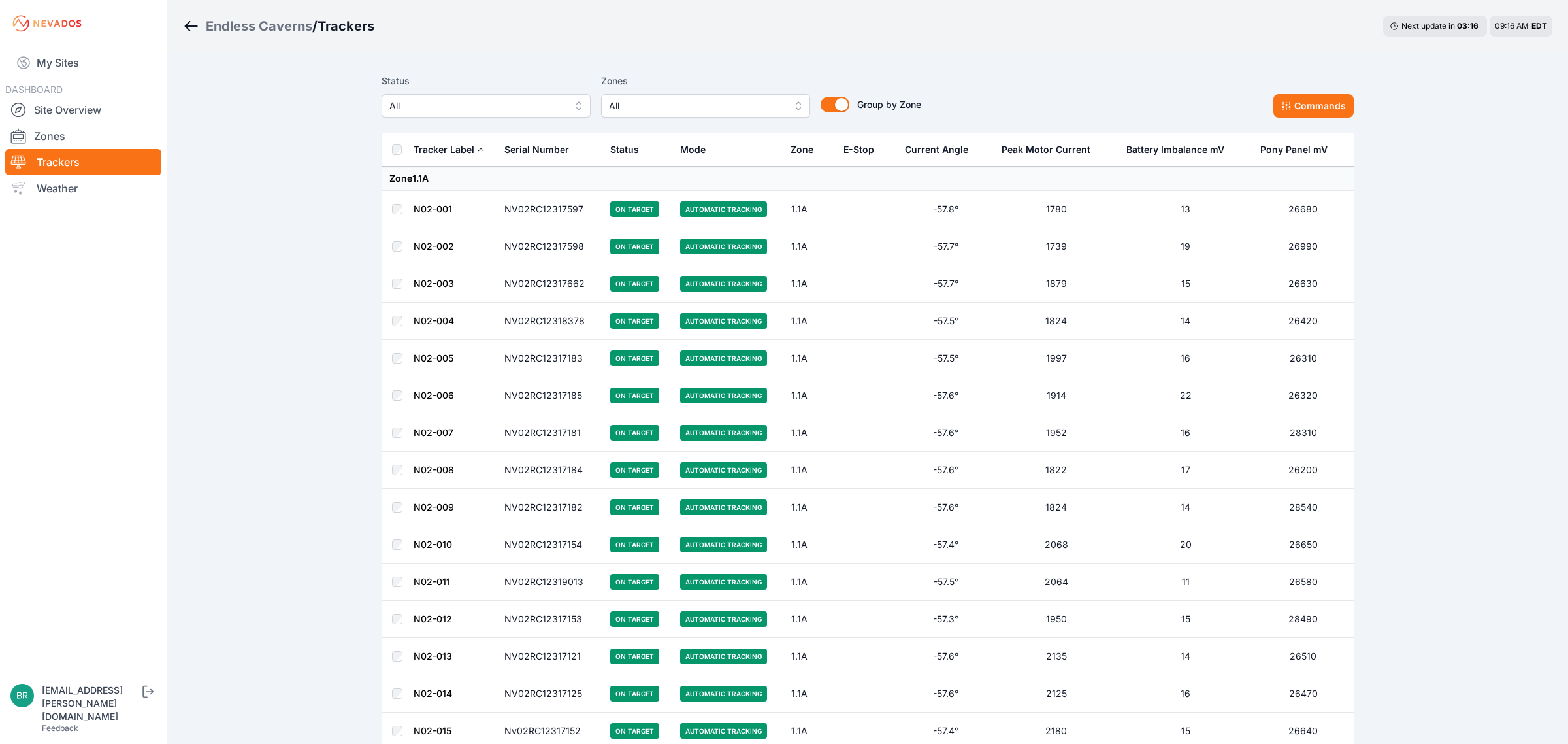
click at [507, 95] on button "All" at bounding box center [487, 106] width 209 height 24
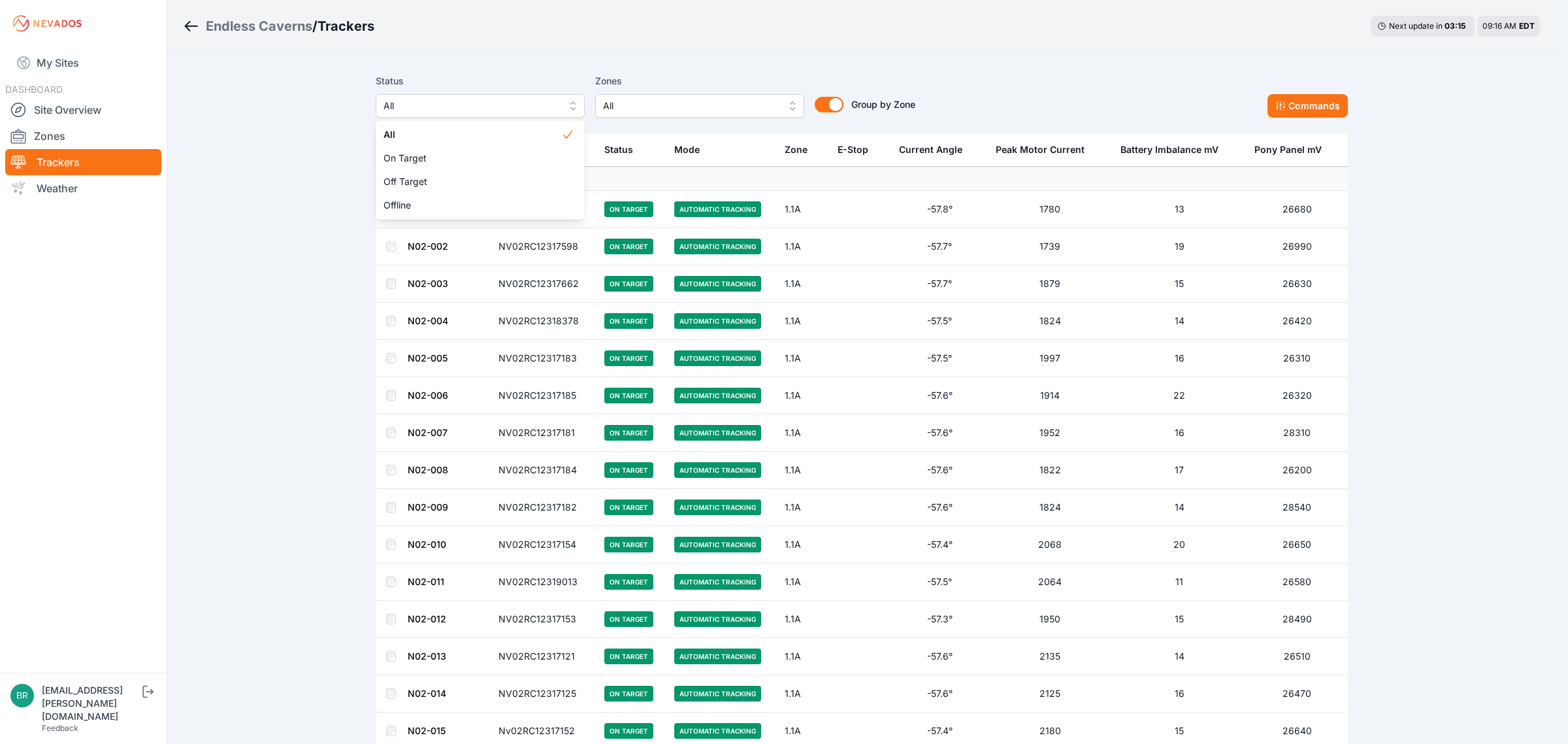
click at [455, 217] on div "All On Target Off Target Offline" at bounding box center [481, 169] width 209 height 99
click at [452, 206] on span "Offline" at bounding box center [472, 205] width 178 height 13
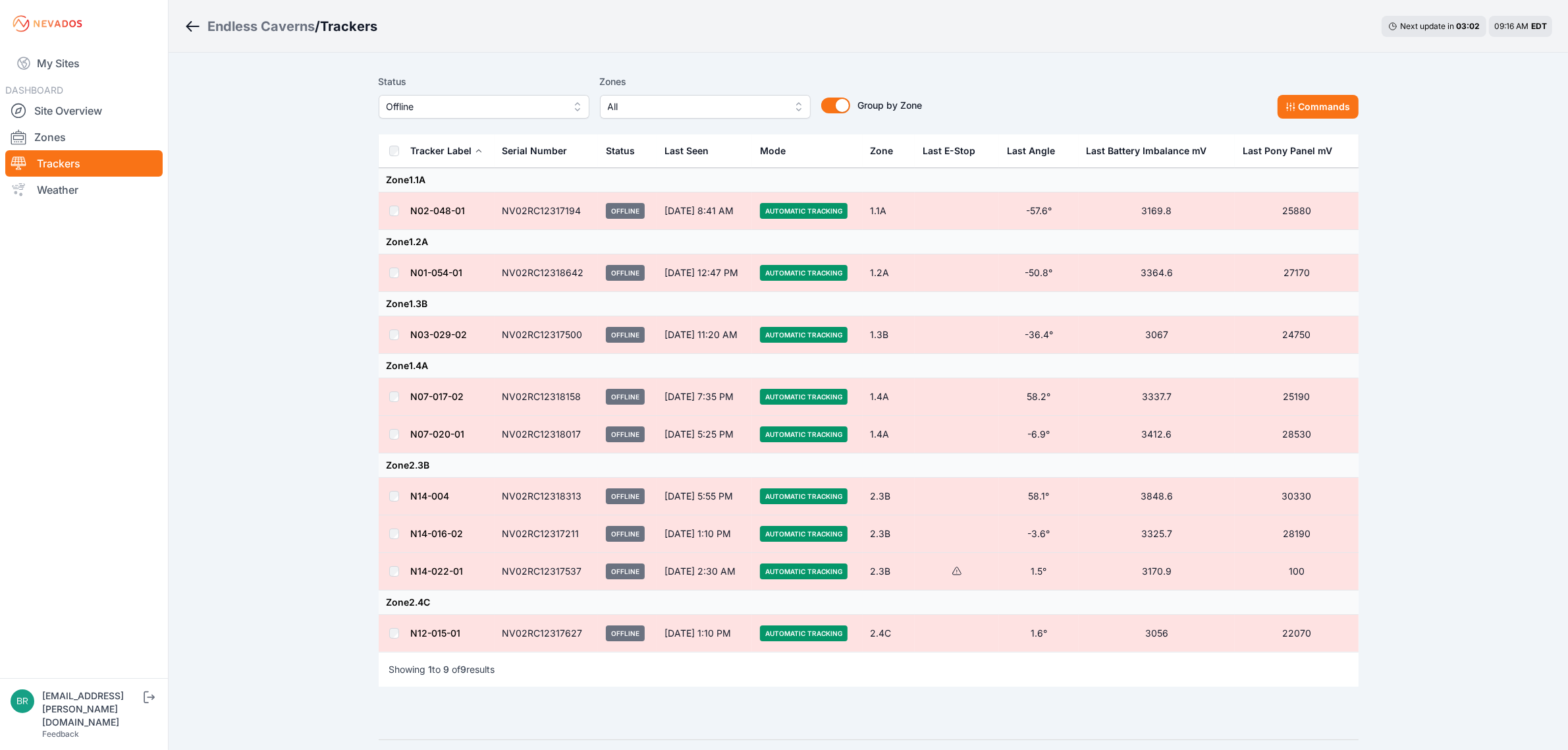
click at [478, 112] on span "Offline" at bounding box center [475, 106] width 176 height 15
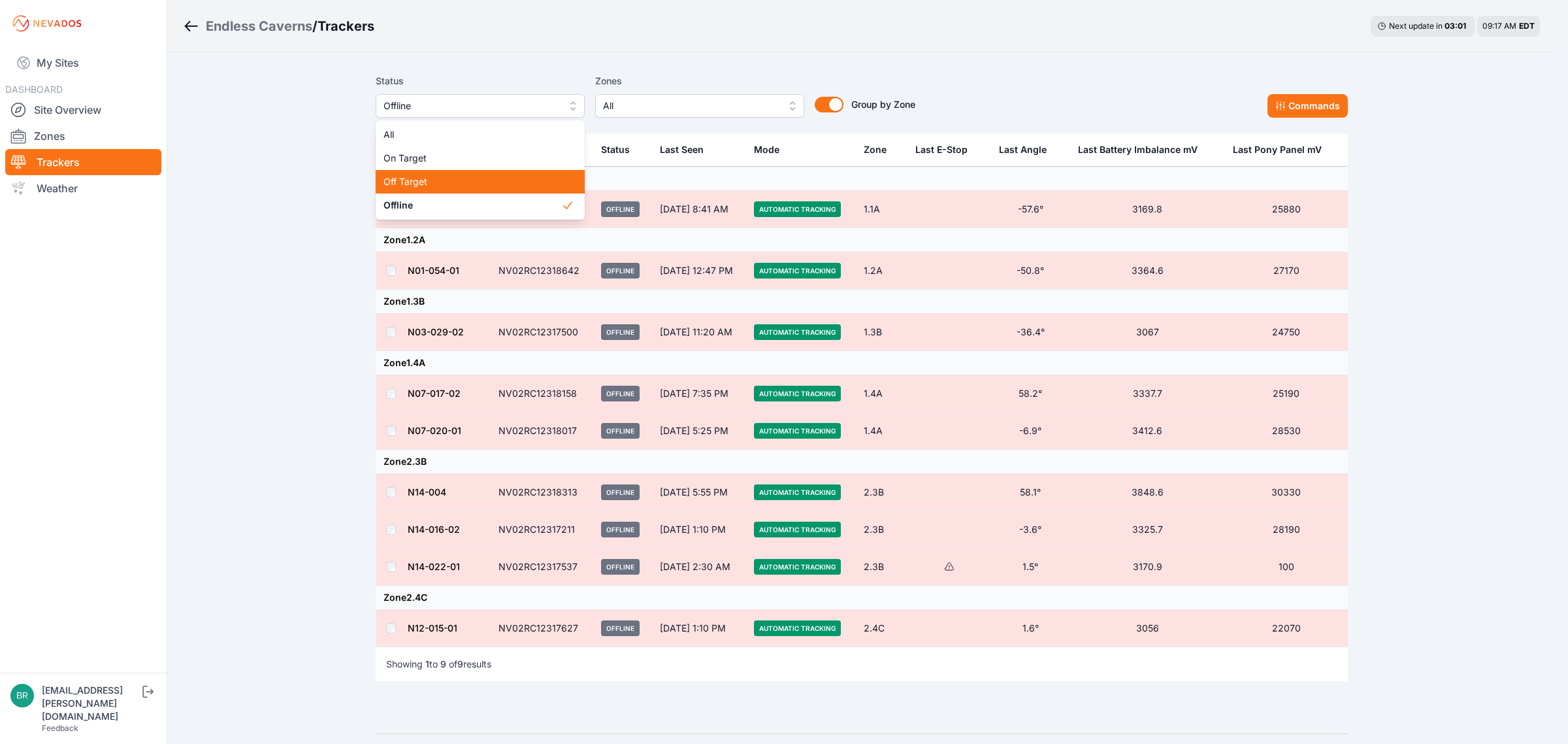
click at [449, 186] on span "Off Target" at bounding box center [472, 181] width 178 height 13
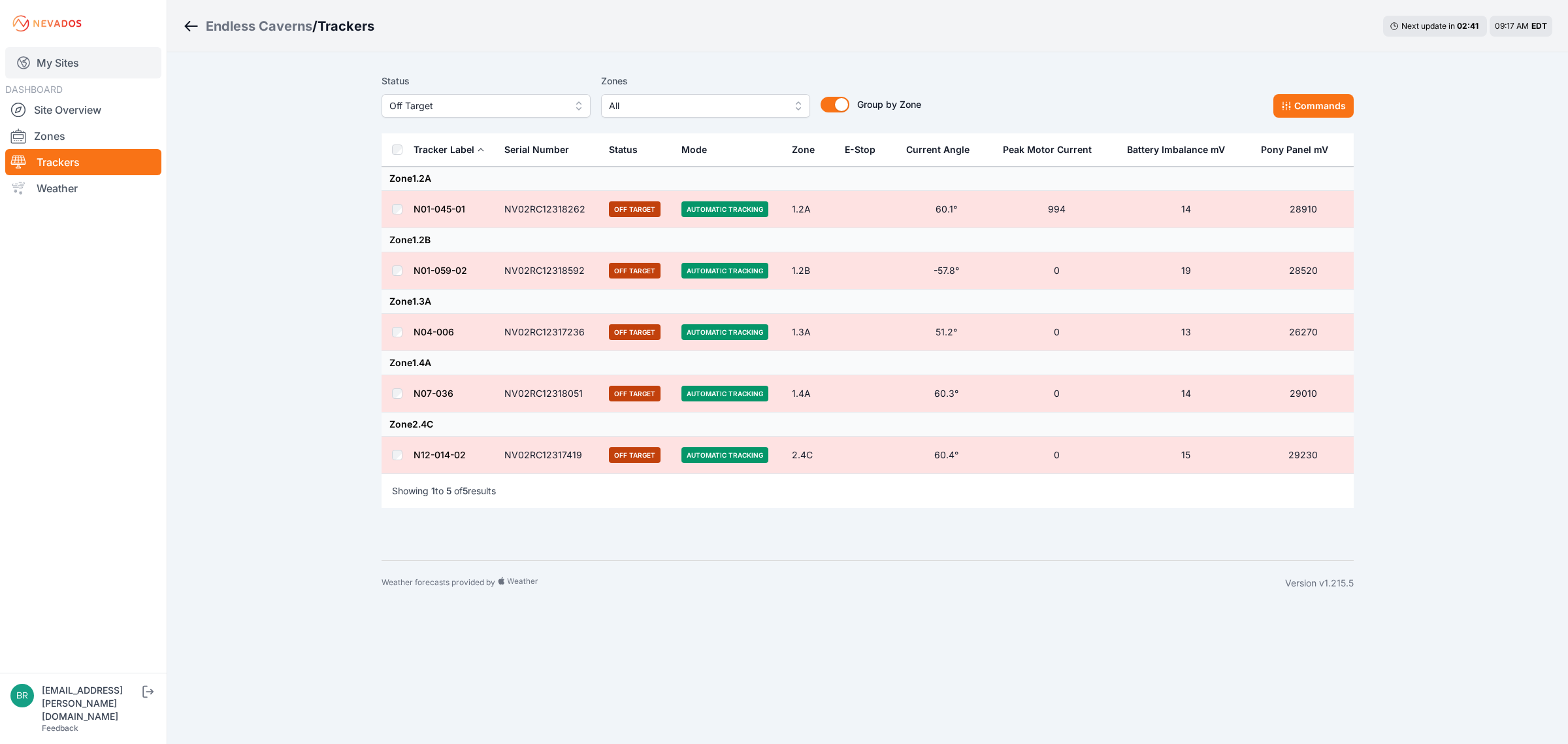
click at [106, 59] on link "My Sites" at bounding box center [83, 62] width 156 height 32
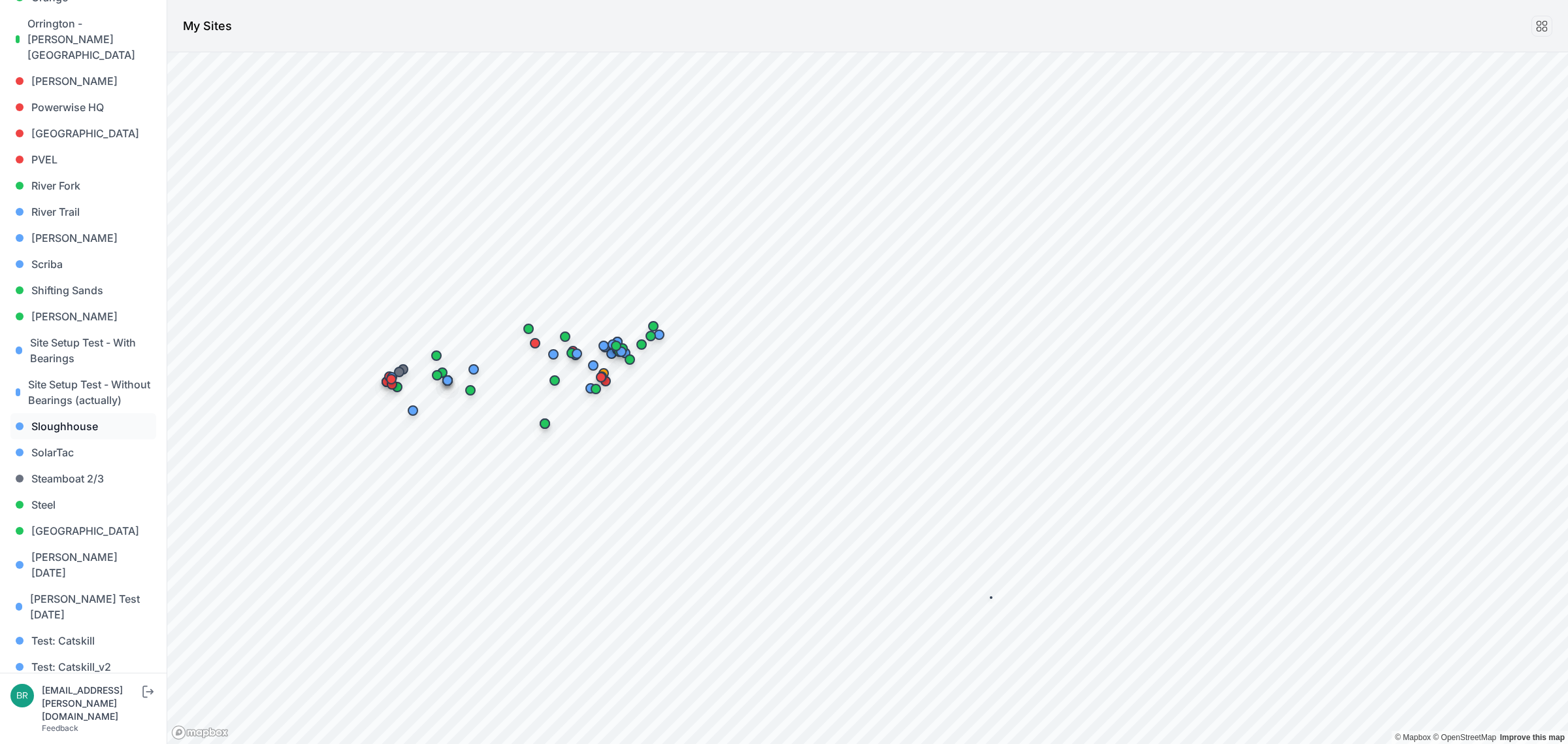
scroll to position [1115, 0]
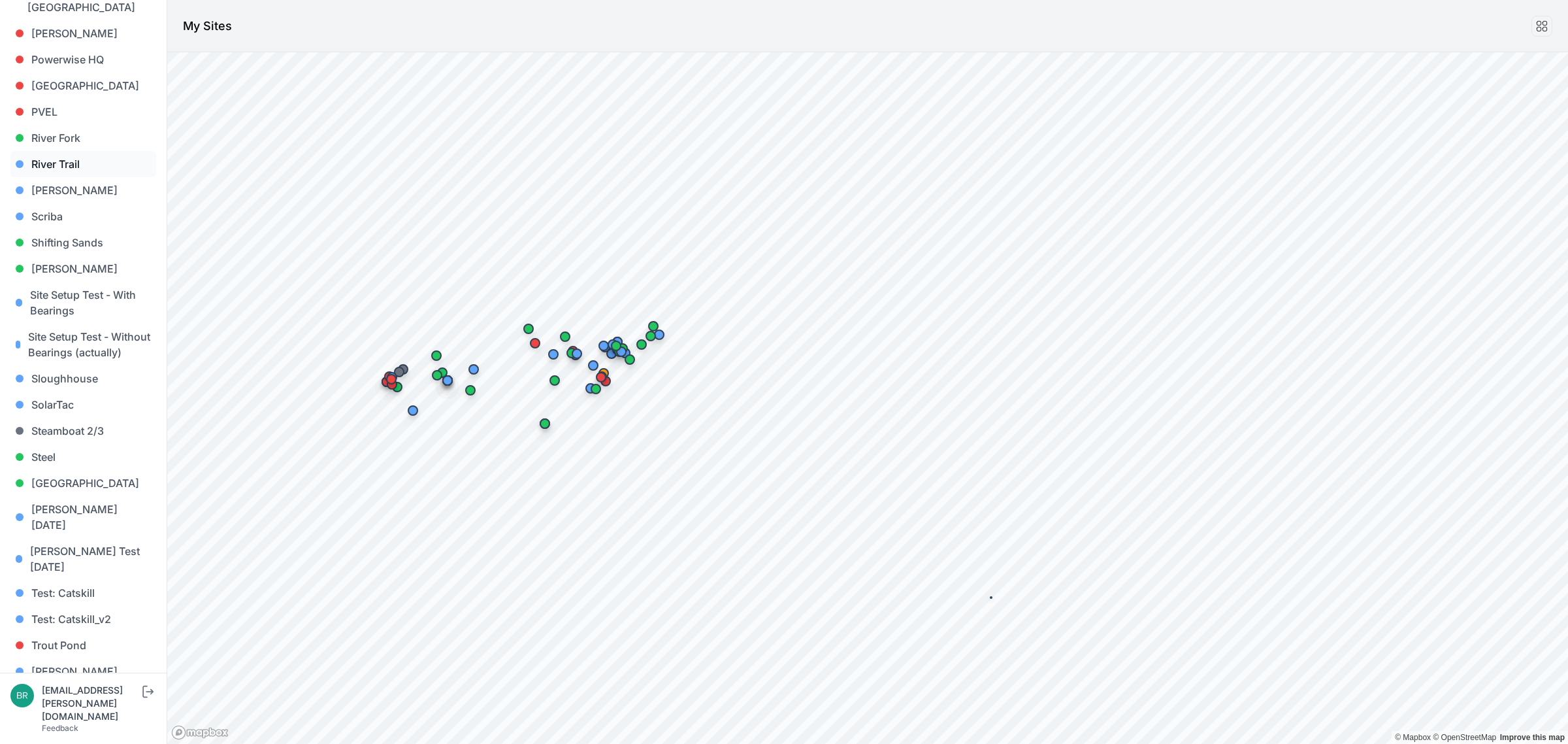
click at [83, 151] on link "River Trail" at bounding box center [83, 163] width 146 height 26
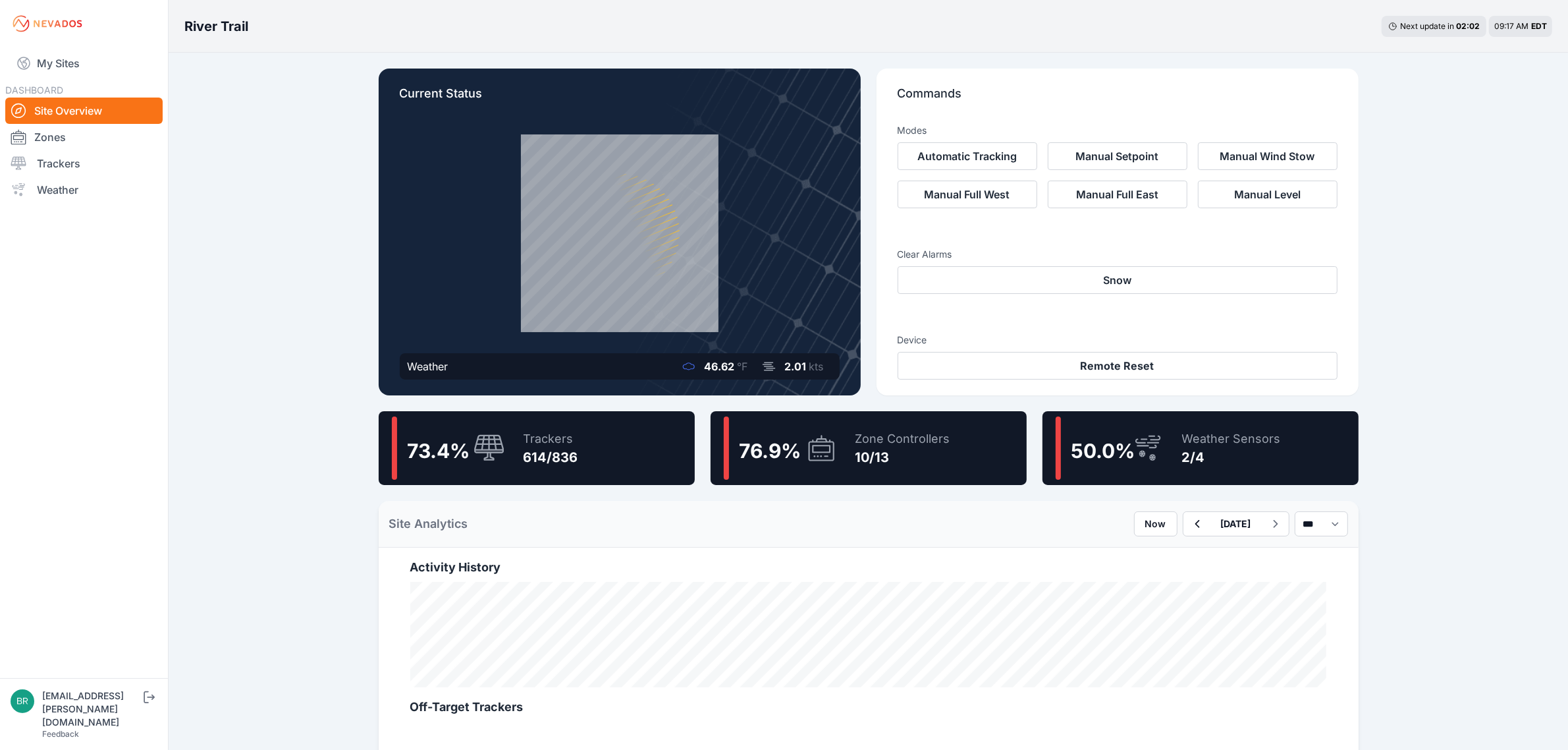
drag, startPoint x: 221, startPoint y: 87, endPoint x: 212, endPoint y: 88, distance: 9.1
click at [221, 87] on div "River Trail Next update in 02 : 02 09:17 AM EDT Current Status Weather 46.62 °F…" at bounding box center [784, 729] width 1568 height 1457
click at [112, 72] on link "My Sites" at bounding box center [83, 63] width 158 height 32
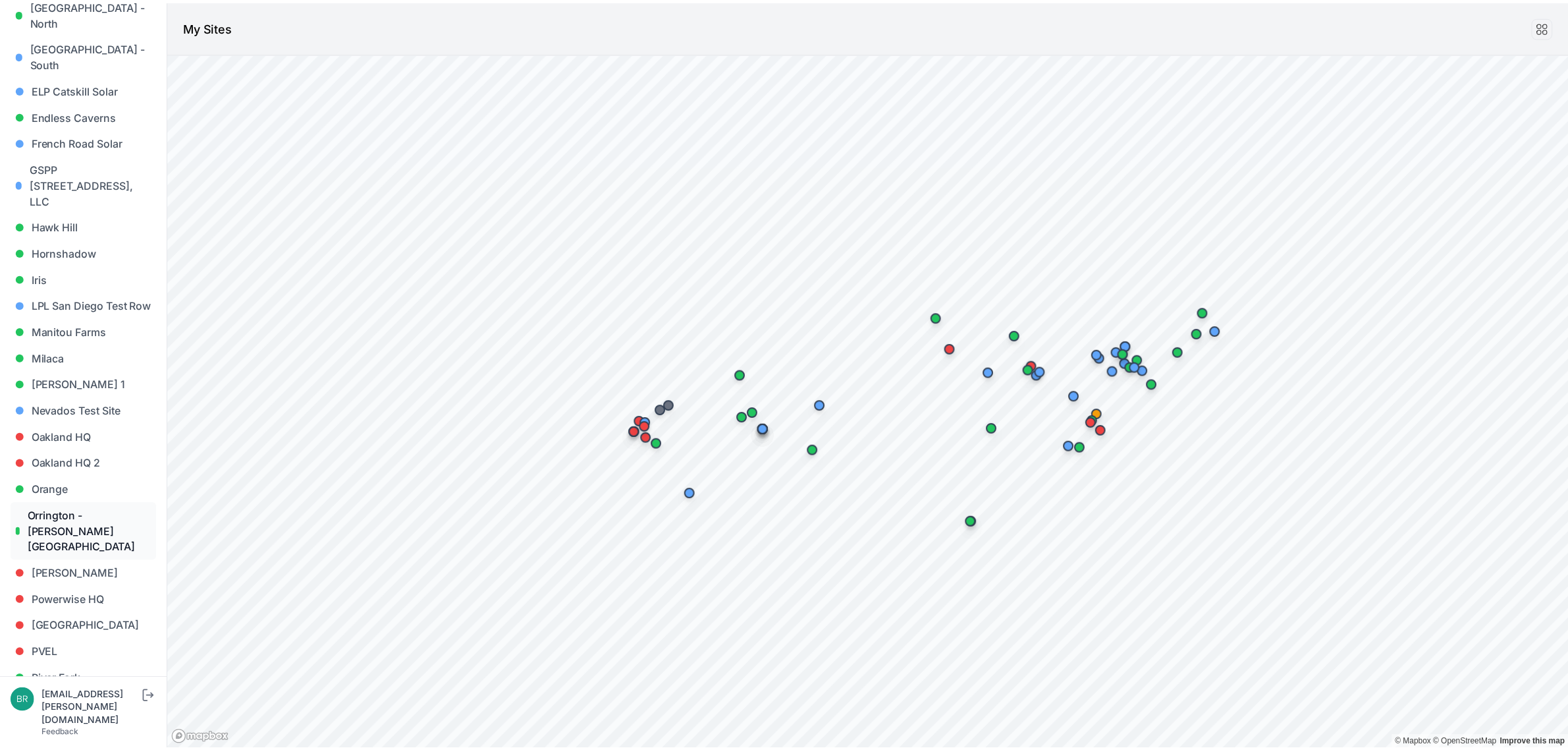
scroll to position [988, 0]
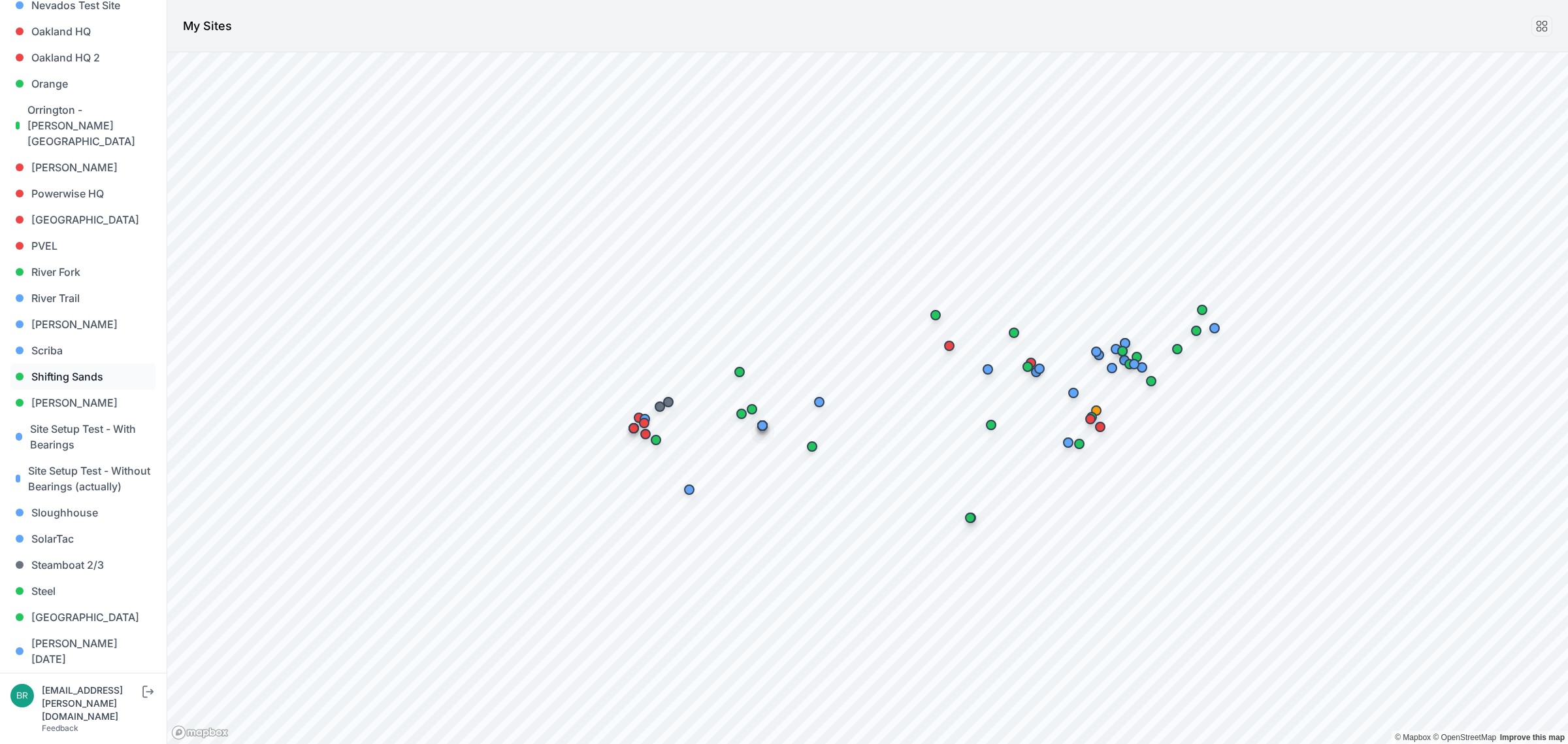
click at [71, 364] on link "Shifting Sands" at bounding box center [83, 376] width 146 height 26
